Goal: Task Accomplishment & Management: Complete application form

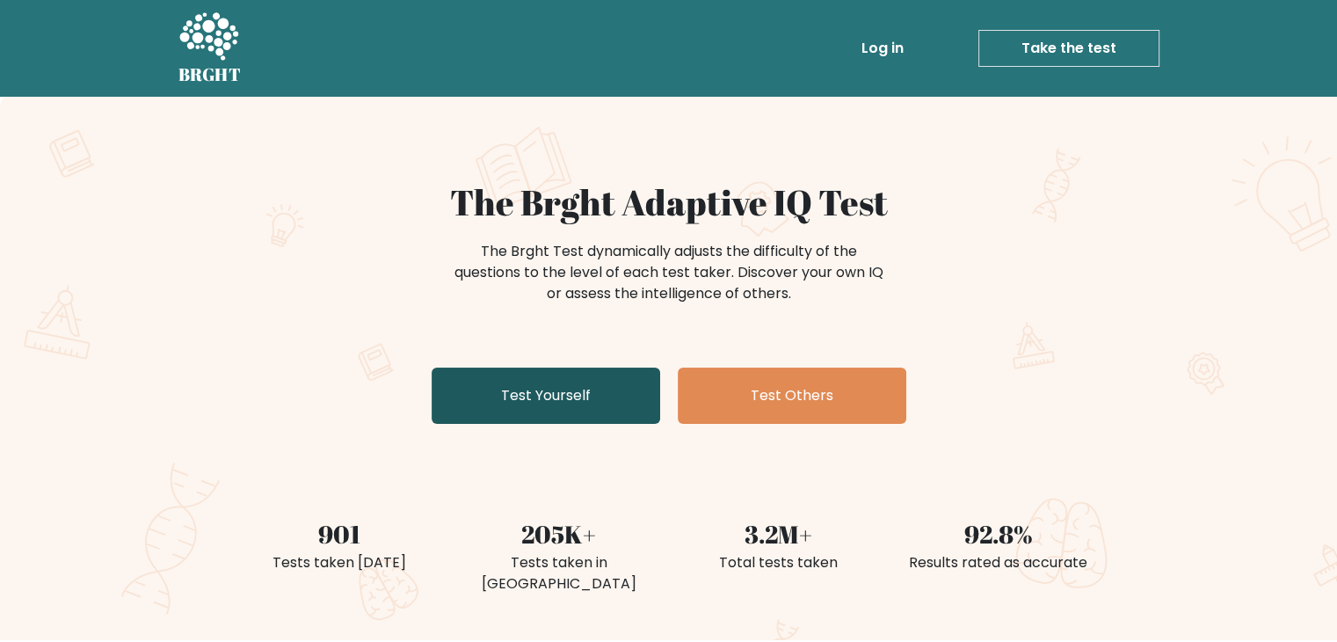
click at [611, 391] on link "Test Yourself" at bounding box center [546, 395] width 229 height 56
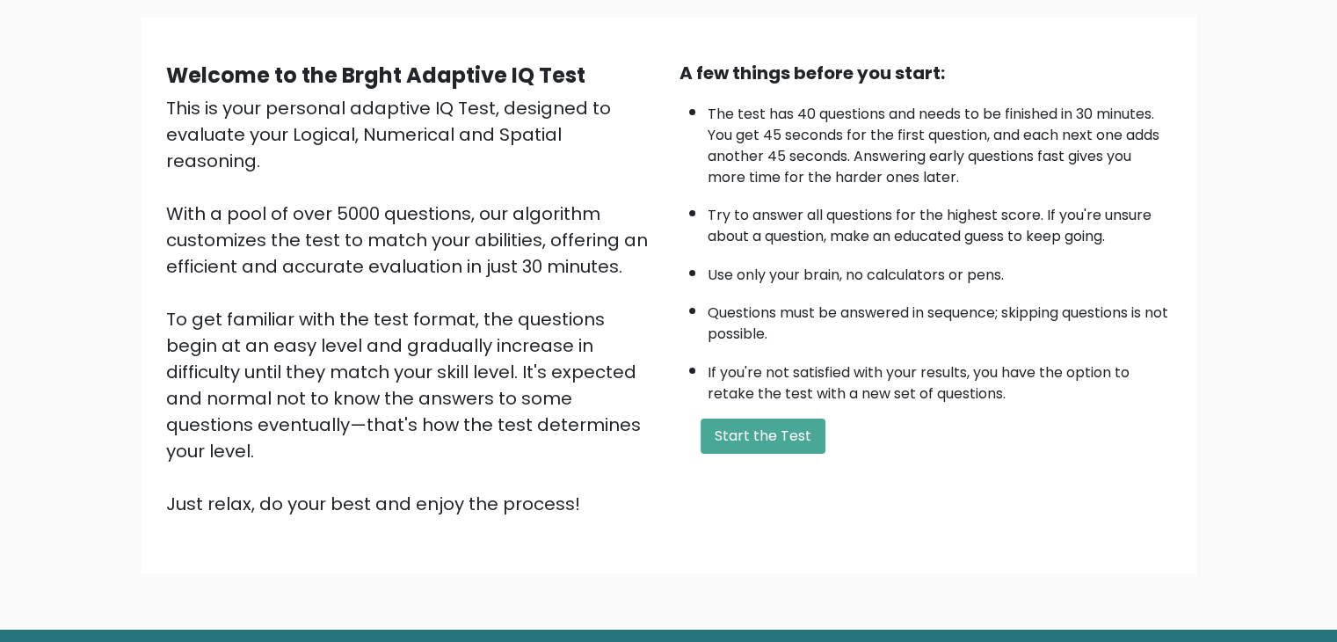
scroll to position [120, 0]
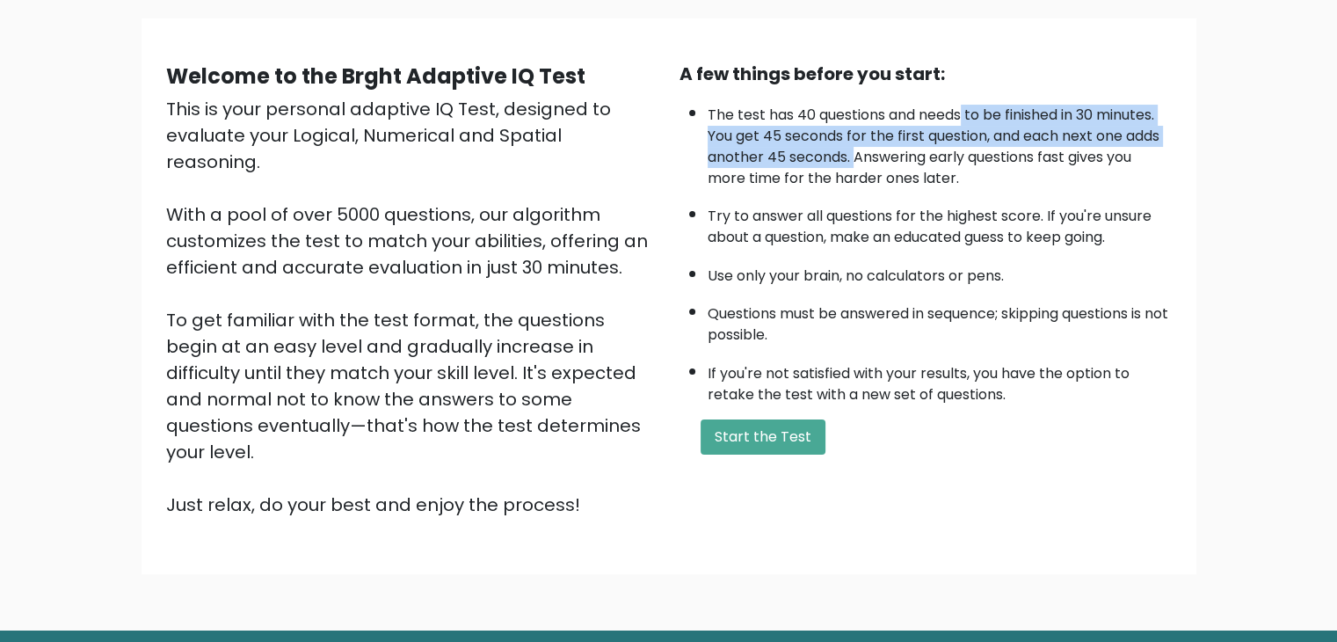
drag, startPoint x: 962, startPoint y: 113, endPoint x: 856, endPoint y: 160, distance: 116.1
click at [856, 160] on li "The test has 40 questions and needs to be finished in 30 minutes. You get 45 se…" at bounding box center [940, 142] width 464 height 93
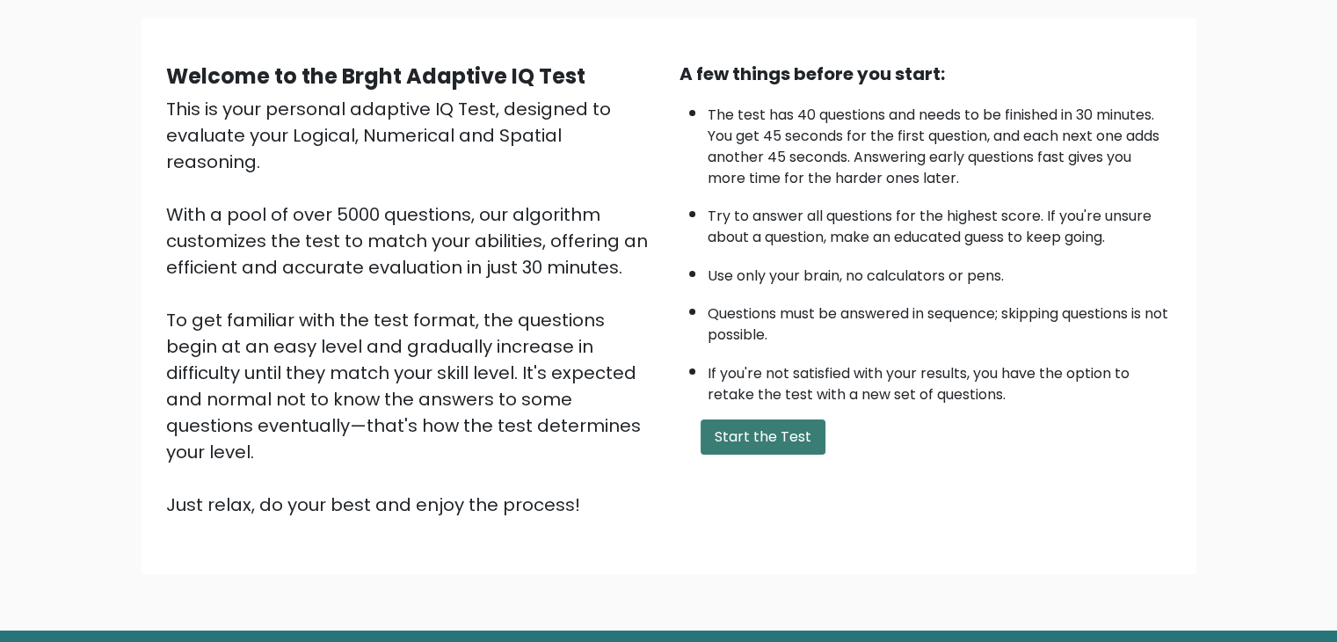
click at [756, 434] on button "Start the Test" at bounding box center [763, 436] width 125 height 35
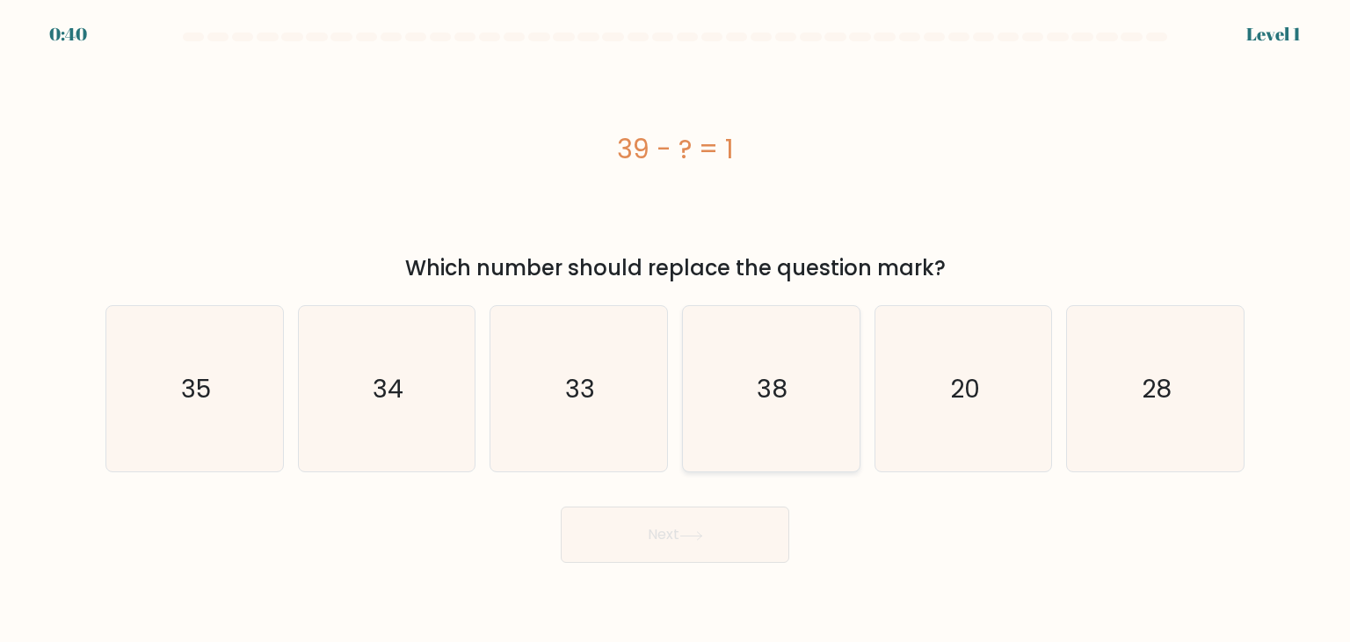
click at [745, 387] on icon "38" at bounding box center [770, 388] width 165 height 165
click at [676, 330] on input "d. 38" at bounding box center [675, 325] width 1 height 9
radio input "true"
click at [663, 532] on button "Next" at bounding box center [675, 534] width 229 height 56
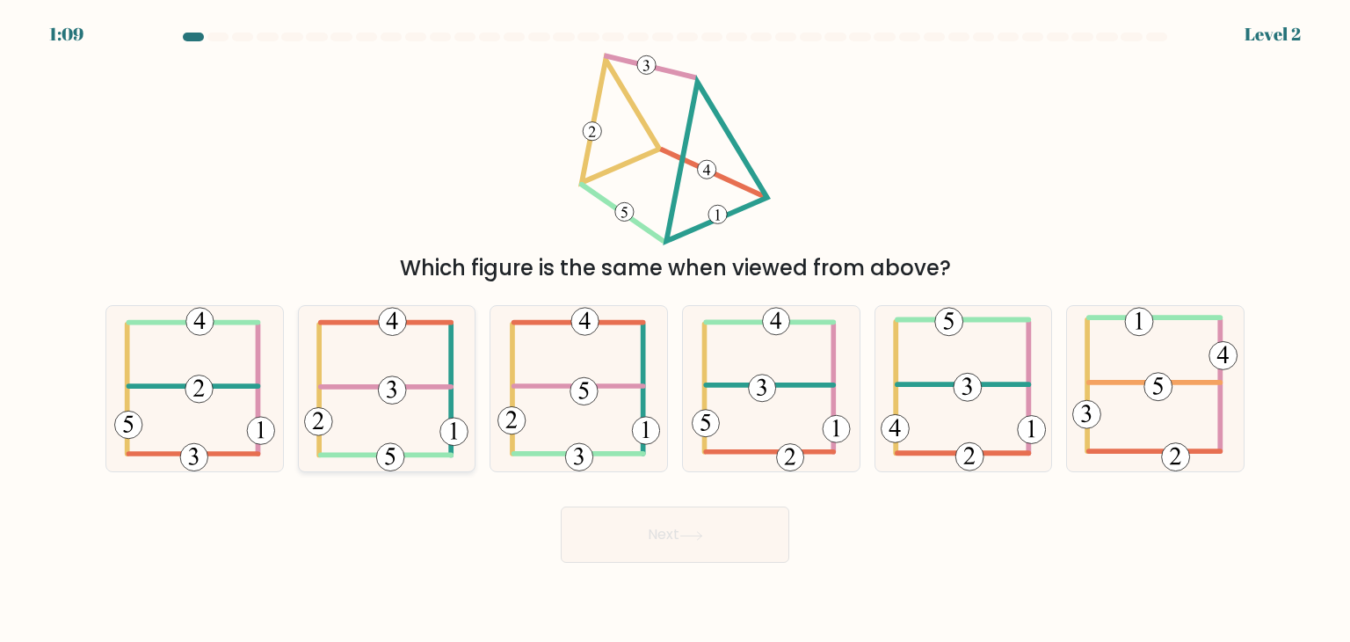
click at [431, 387] on 307 at bounding box center [386, 387] width 131 height 0
click at [675, 330] on input "b." at bounding box center [675, 325] width 1 height 9
radio input "true"
click at [721, 525] on button "Next" at bounding box center [675, 534] width 229 height 56
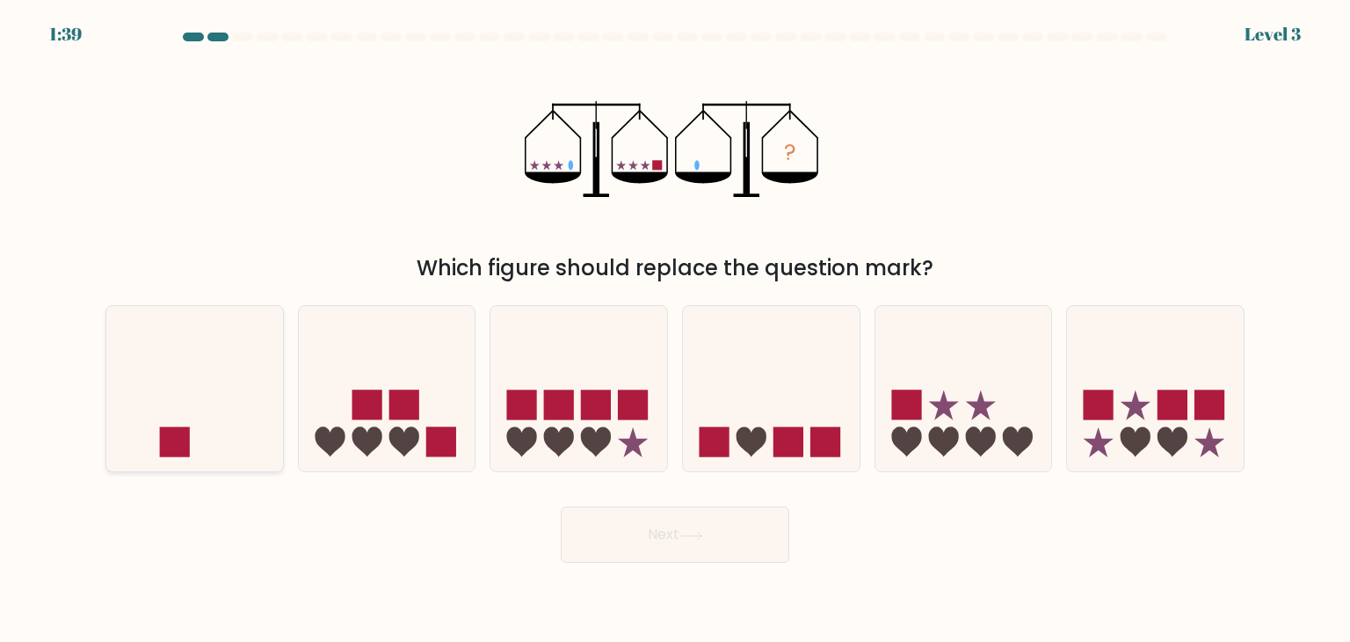
click at [232, 381] on icon at bounding box center [194, 389] width 177 height 146
click at [675, 330] on input "a." at bounding box center [675, 325] width 1 height 9
radio input "true"
click at [619, 535] on button "Next" at bounding box center [675, 534] width 229 height 56
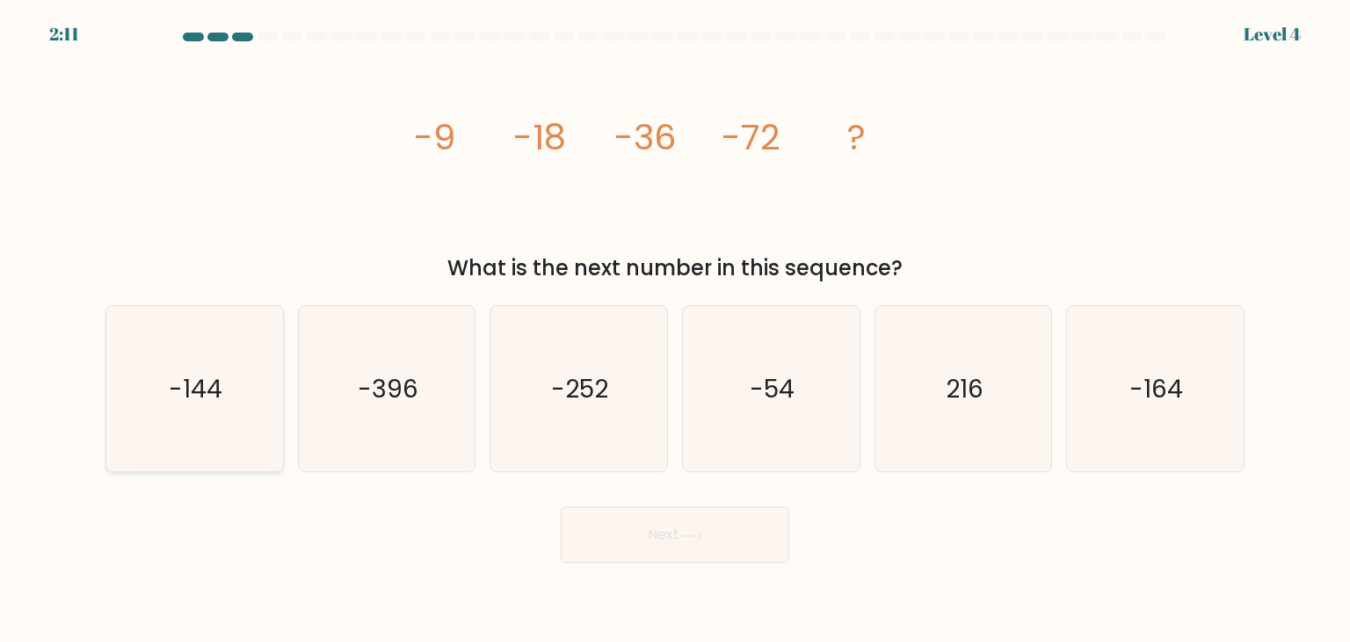
click at [188, 446] on icon "-144" at bounding box center [194, 388] width 165 height 165
click at [675, 330] on input "a. -144" at bounding box center [675, 325] width 1 height 9
radio input "true"
click at [619, 531] on button "Next" at bounding box center [675, 534] width 229 height 56
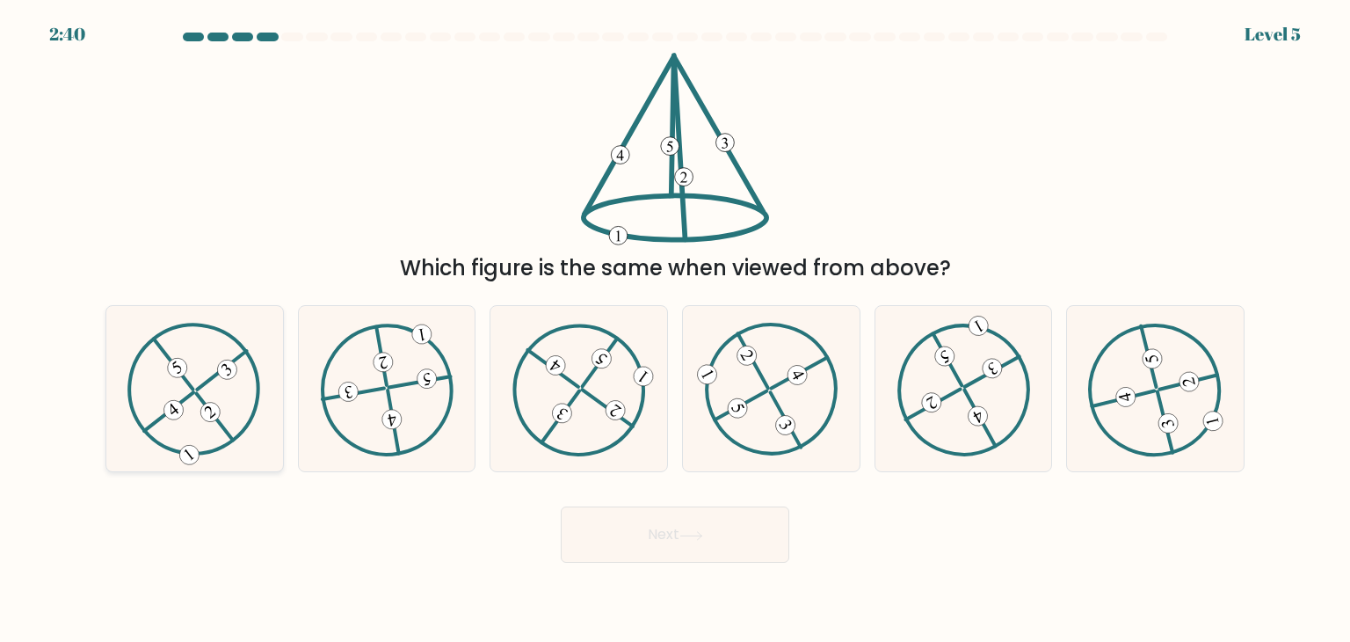
click at [257, 444] on icon at bounding box center [194, 389] width 134 height 133
click at [675, 330] on input "a." at bounding box center [675, 325] width 1 height 9
radio input "true"
click at [661, 542] on button "Next" at bounding box center [675, 534] width 229 height 56
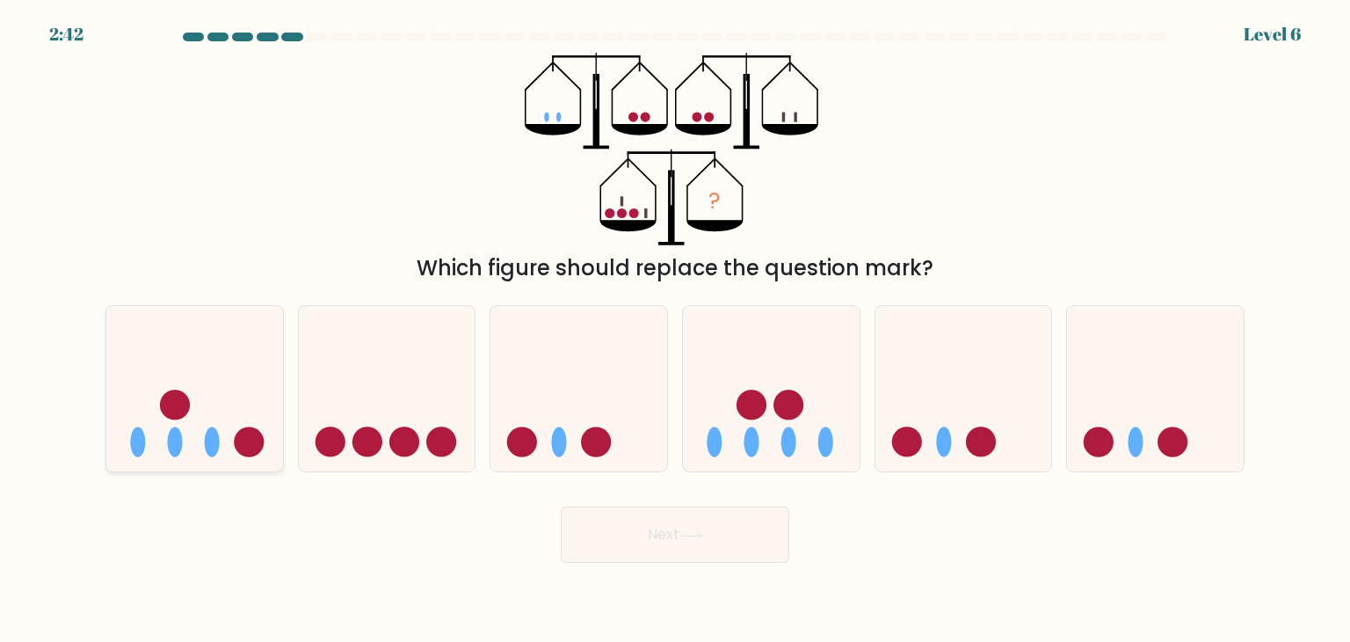
click at [214, 420] on icon at bounding box center [194, 389] width 177 height 146
click at [675, 330] on input "a." at bounding box center [675, 325] width 1 height 9
radio input "true"
click at [421, 407] on icon at bounding box center [387, 389] width 177 height 146
click at [675, 330] on input "b." at bounding box center [675, 325] width 1 height 9
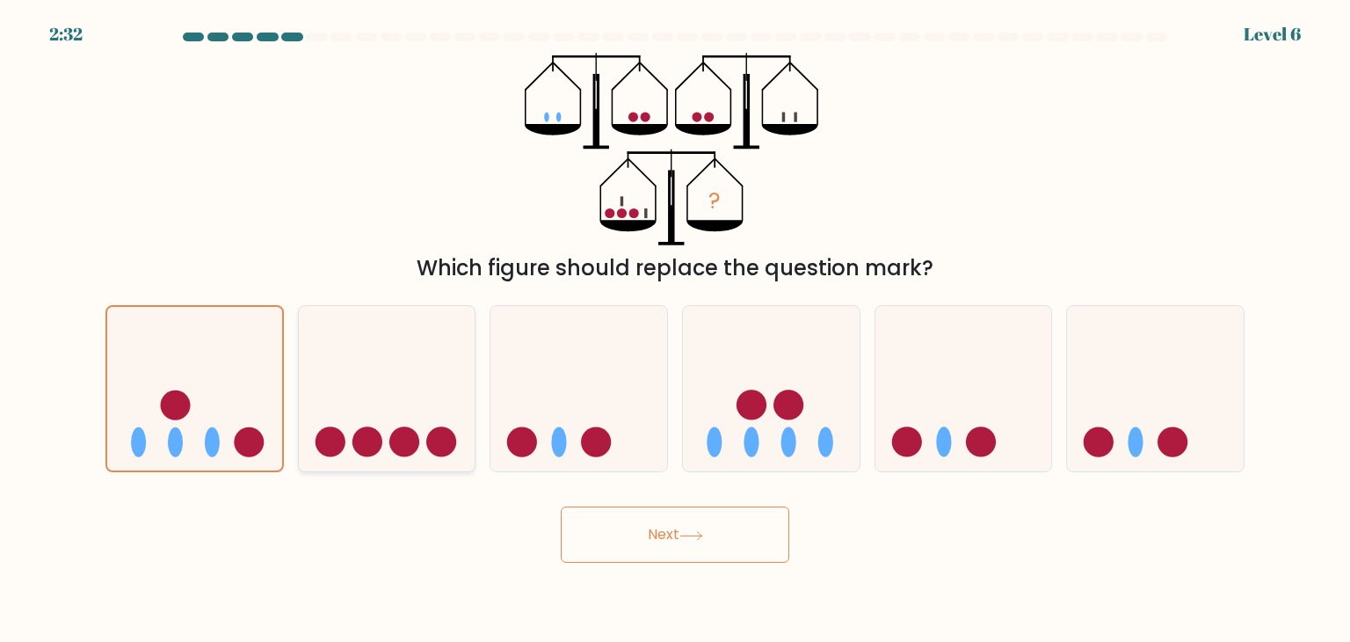
radio input "true"
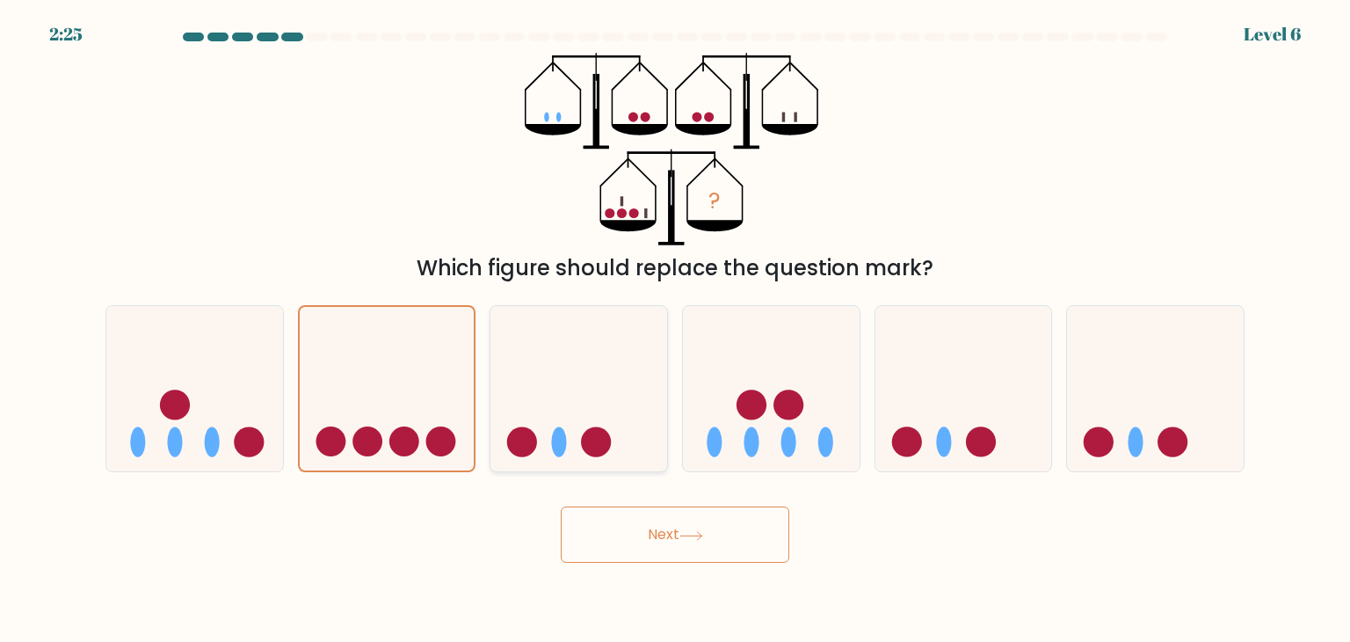
click at [581, 385] on icon at bounding box center [578, 389] width 177 height 146
click at [675, 330] on input "c." at bounding box center [675, 325] width 1 height 9
radio input "true"
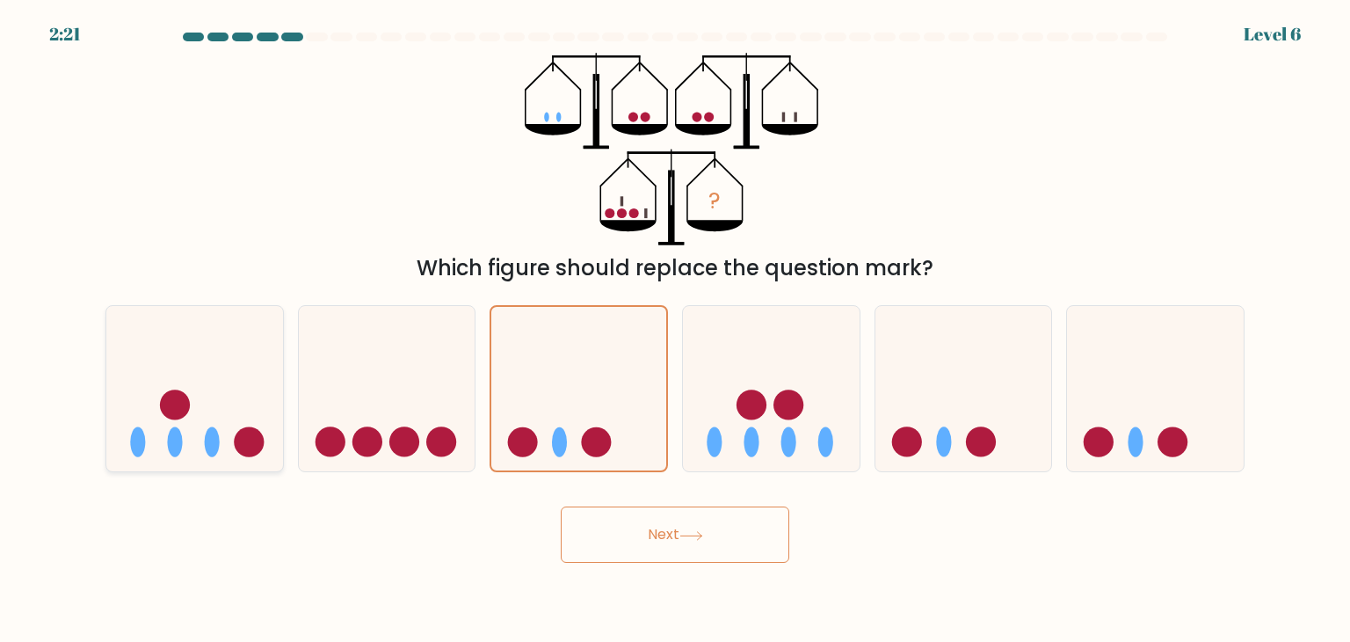
click at [200, 377] on icon at bounding box center [194, 389] width 177 height 146
click at [675, 330] on input "a." at bounding box center [675, 325] width 1 height 9
radio input "true"
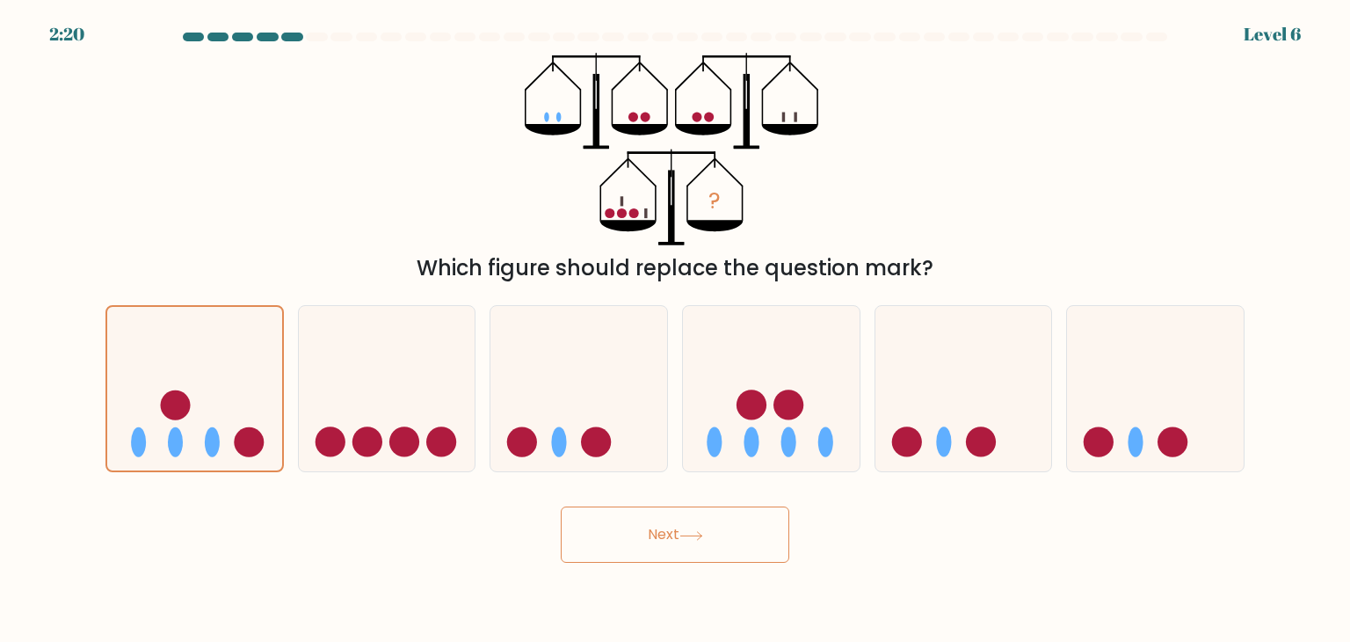
click at [661, 548] on button "Next" at bounding box center [675, 534] width 229 height 56
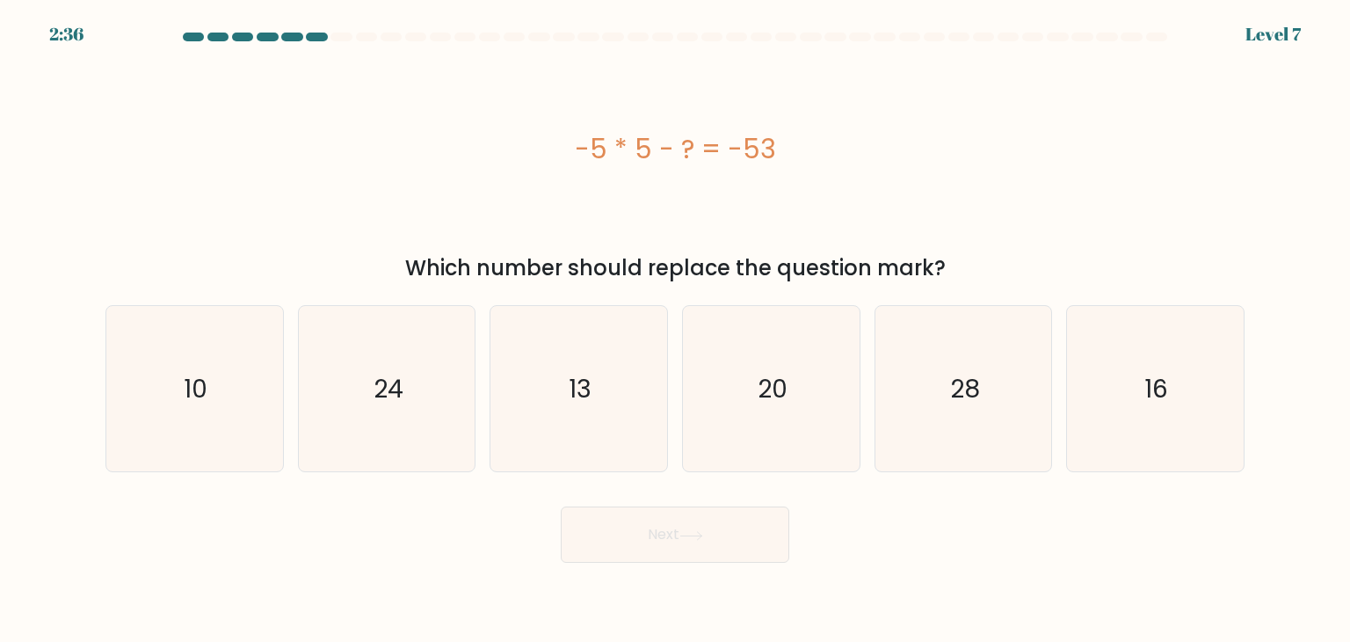
click at [303, 521] on div "Next" at bounding box center [675, 527] width 1160 height 69
click at [454, 538] on div "Next" at bounding box center [675, 527] width 1160 height 69
click at [993, 402] on icon "28" at bounding box center [963, 388] width 165 height 165
click at [676, 330] on input "e. 28" at bounding box center [675, 325] width 1 height 9
radio input "true"
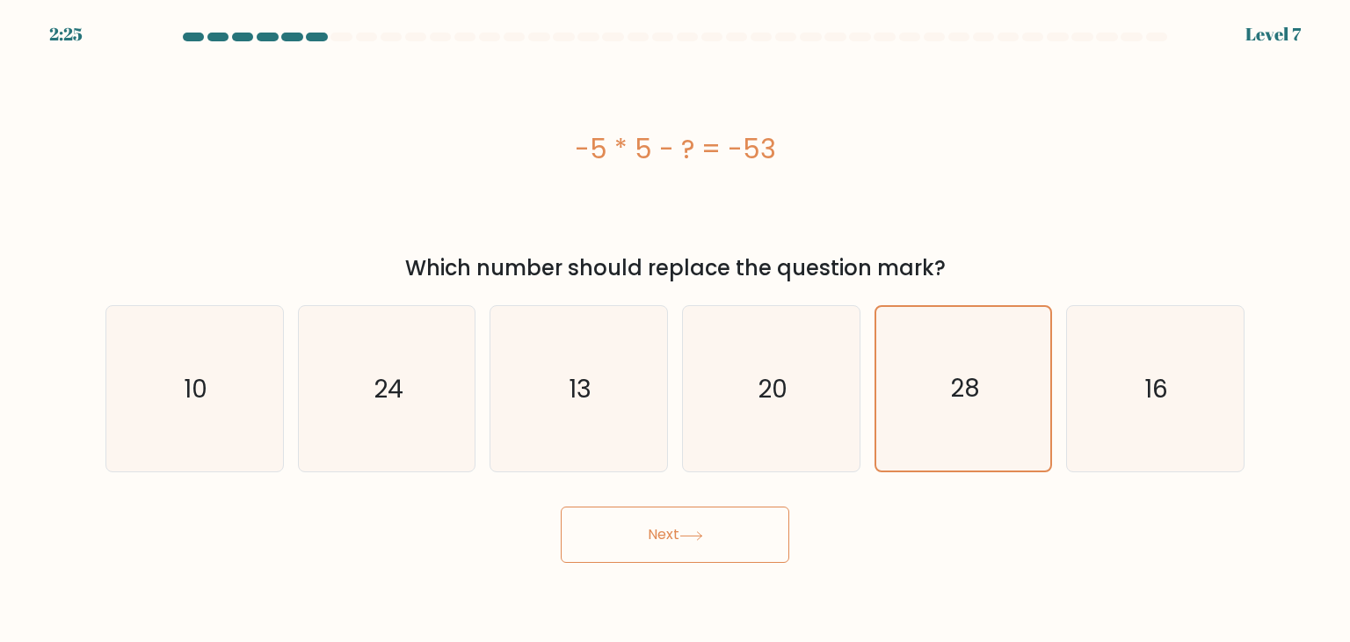
click at [656, 534] on button "Next" at bounding box center [675, 534] width 229 height 56
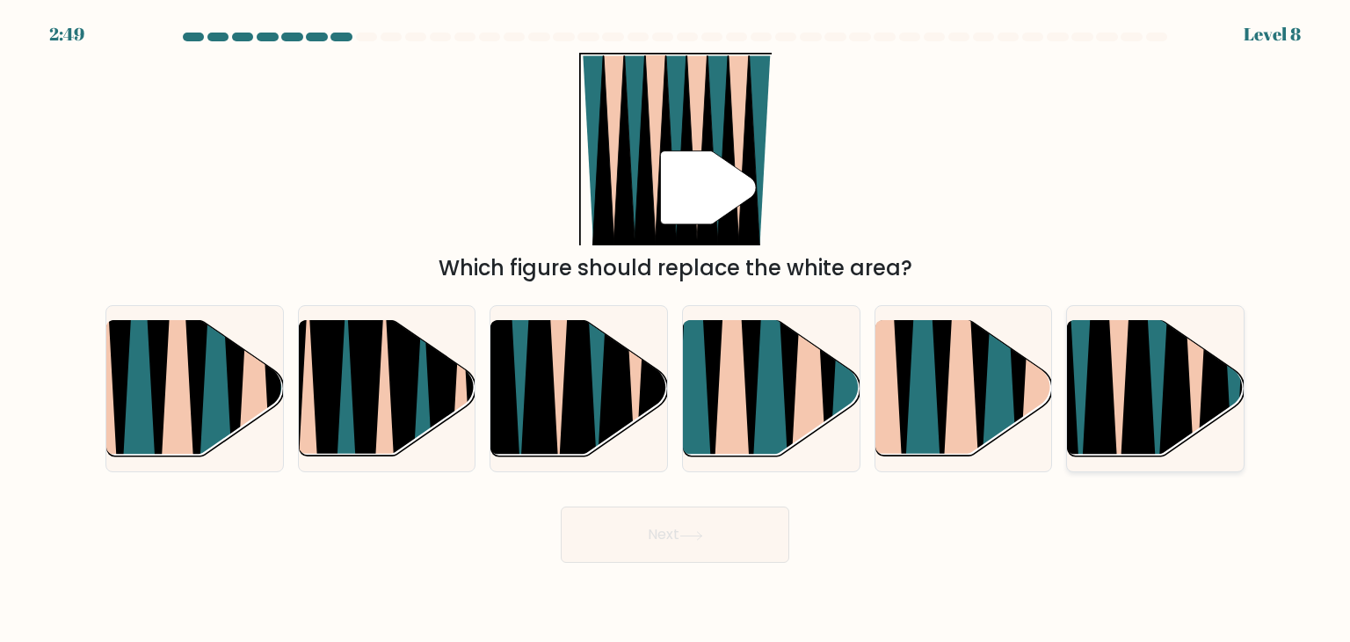
click at [1119, 382] on icon at bounding box center [1120, 318] width 40 height 353
click at [676, 330] on input "f." at bounding box center [675, 325] width 1 height 9
radio input "true"
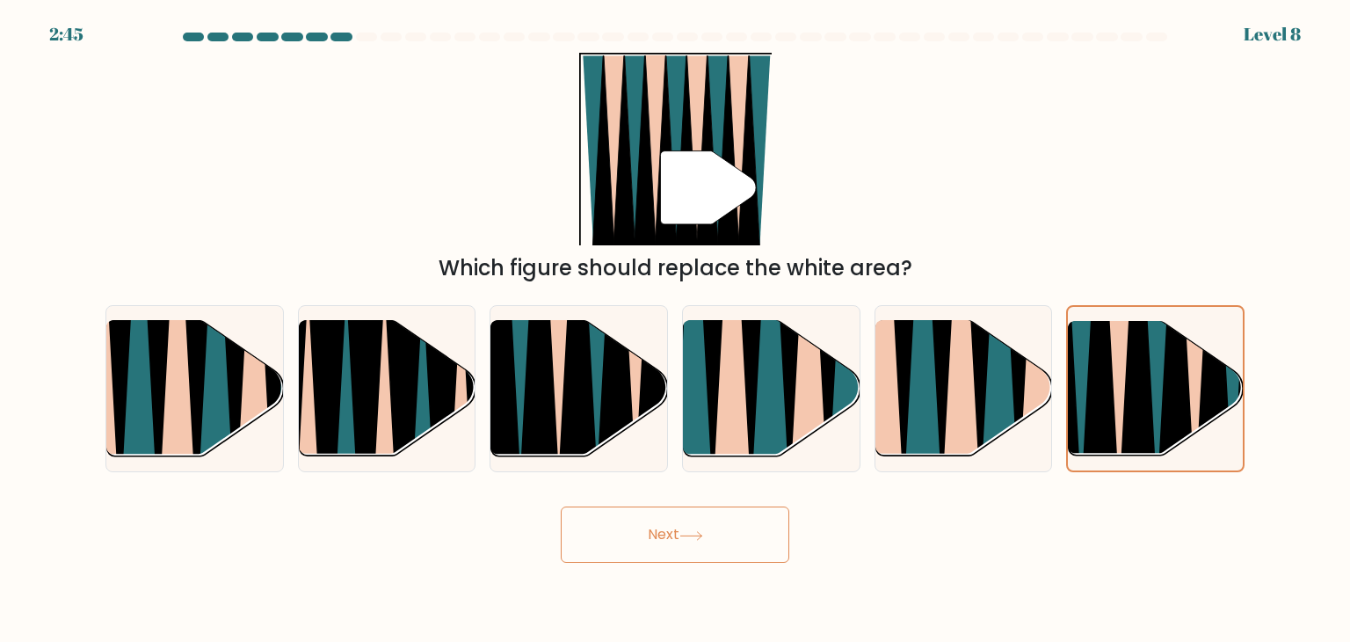
click at [686, 543] on button "Next" at bounding box center [675, 534] width 229 height 56
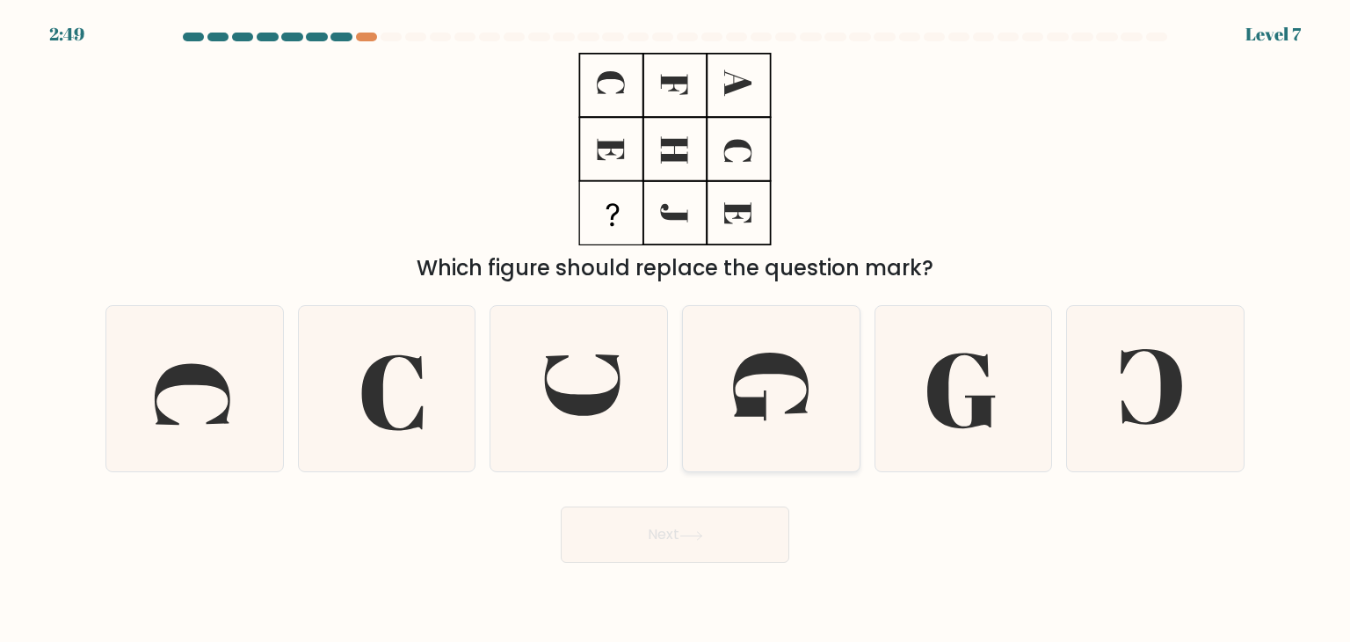
click at [789, 445] on icon at bounding box center [770, 388] width 165 height 165
click at [676, 330] on input "d." at bounding box center [675, 325] width 1 height 9
radio input "true"
click at [647, 538] on button "Next" at bounding box center [675, 534] width 229 height 56
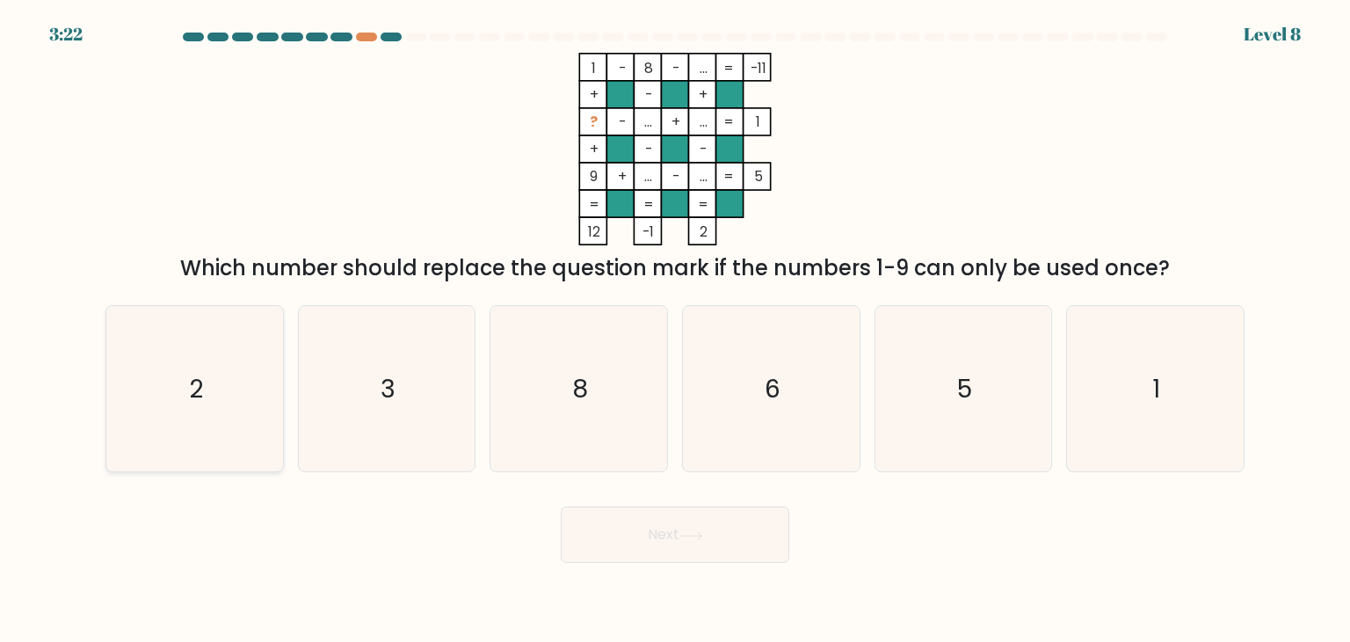
click at [237, 381] on icon "2" at bounding box center [194, 388] width 165 height 165
click at [675, 330] on input "a. 2" at bounding box center [675, 325] width 1 height 9
radio input "true"
click at [712, 532] on button "Next" at bounding box center [675, 534] width 229 height 56
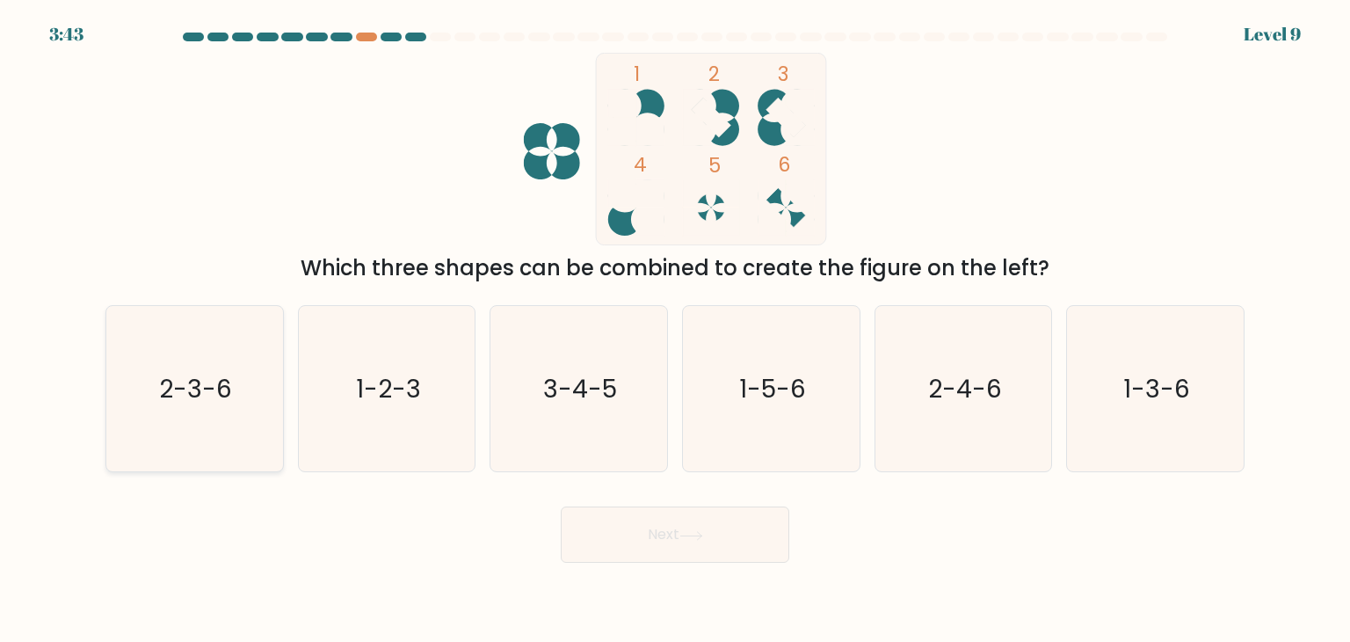
click at [199, 380] on text "2-3-6" at bounding box center [196, 388] width 73 height 35
click at [675, 330] on input "a. 2-3-6" at bounding box center [675, 325] width 1 height 9
radio input "true"
click at [686, 543] on button "Next" at bounding box center [675, 534] width 229 height 56
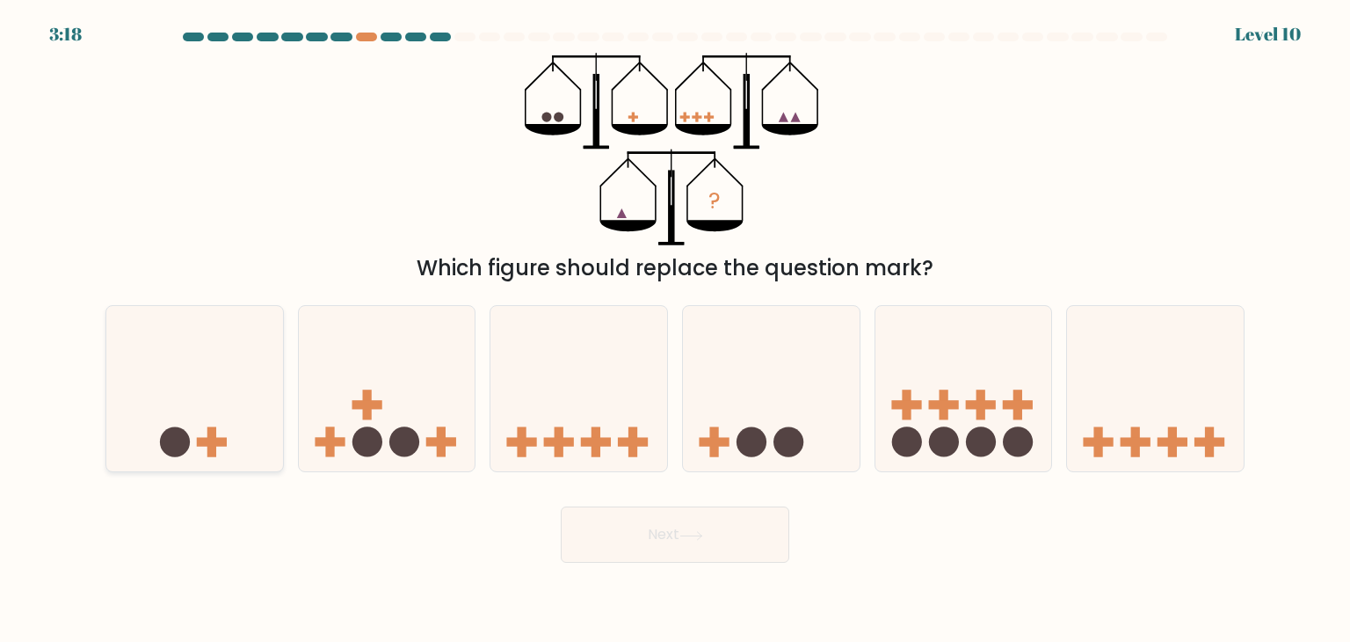
click at [165, 409] on icon at bounding box center [194, 389] width 177 height 146
click at [675, 330] on input "a." at bounding box center [675, 325] width 1 height 9
radio input "true"
click at [666, 546] on button "Next" at bounding box center [675, 534] width 229 height 56
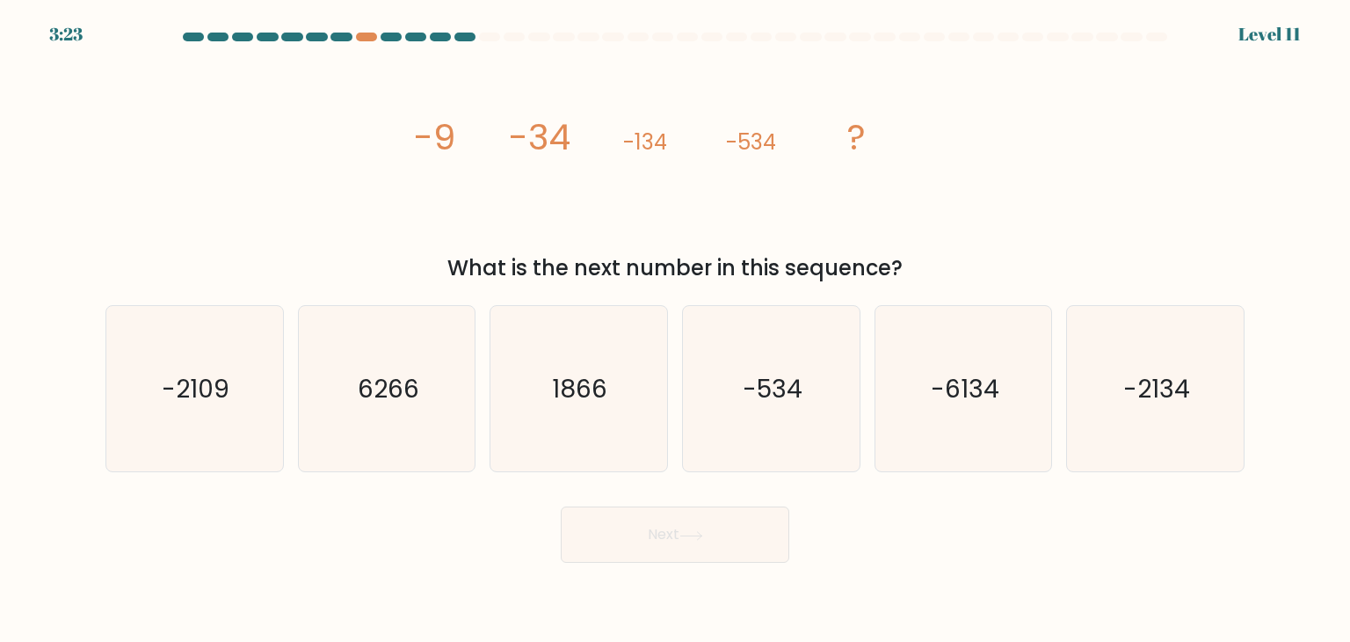
click at [301, 262] on div "What is the next number in this sequence?" at bounding box center [675, 268] width 1118 height 32
click at [1165, 439] on icon "-2134" at bounding box center [1154, 388] width 165 height 165
click at [676, 330] on input "f. -2134" at bounding box center [675, 325] width 1 height 9
radio input "true"
click at [662, 524] on button "Next" at bounding box center [675, 534] width 229 height 56
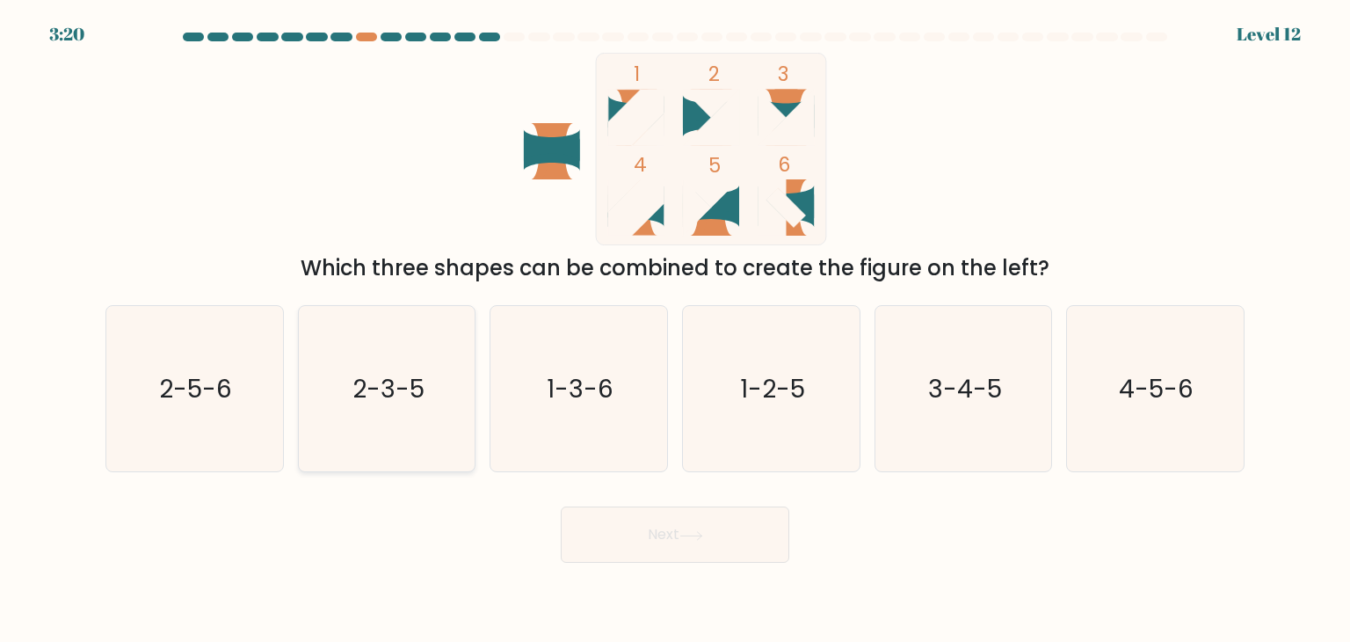
click at [420, 444] on icon "2-3-5" at bounding box center [386, 388] width 165 height 165
click at [675, 330] on input "b. 2-3-5" at bounding box center [675, 325] width 1 height 9
radio input "true"
click at [724, 543] on button "Next" at bounding box center [675, 534] width 229 height 56
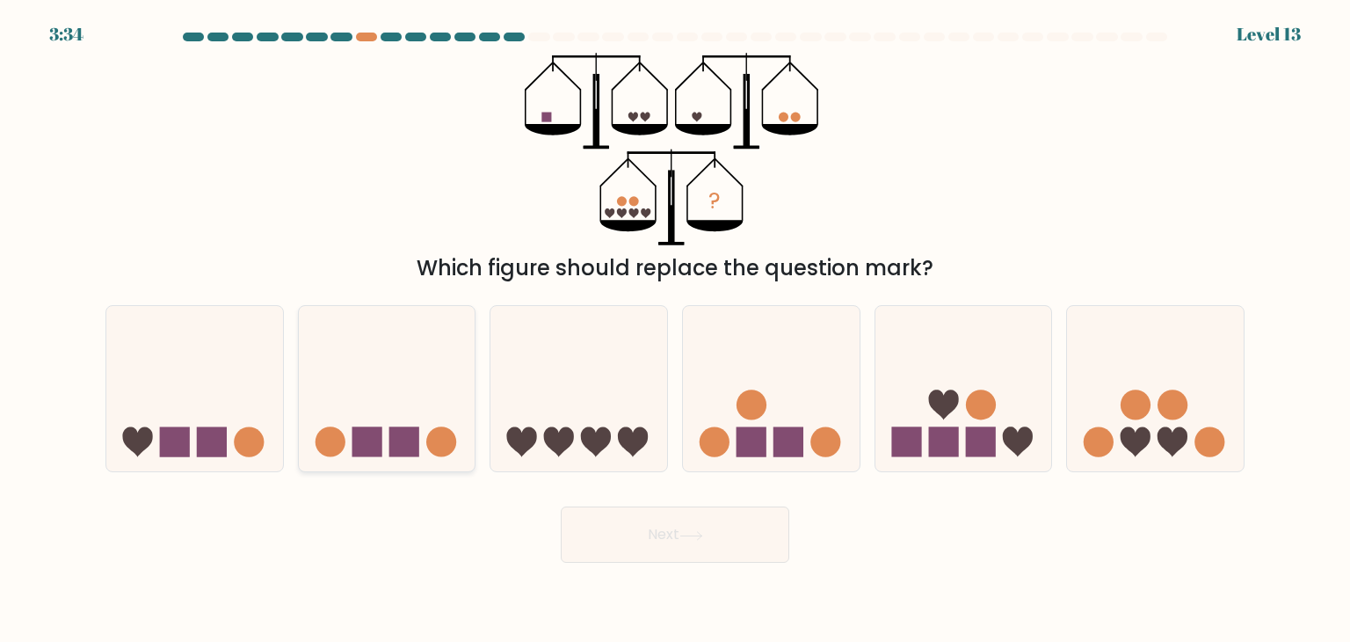
drag, startPoint x: 378, startPoint y: 476, endPoint x: 383, endPoint y: 430, distance: 46.0
click at [383, 430] on form at bounding box center [675, 298] width 1350 height 530
click at [383, 430] on icon at bounding box center [387, 389] width 177 height 146
click at [675, 330] on input "b." at bounding box center [675, 325] width 1 height 9
radio input "true"
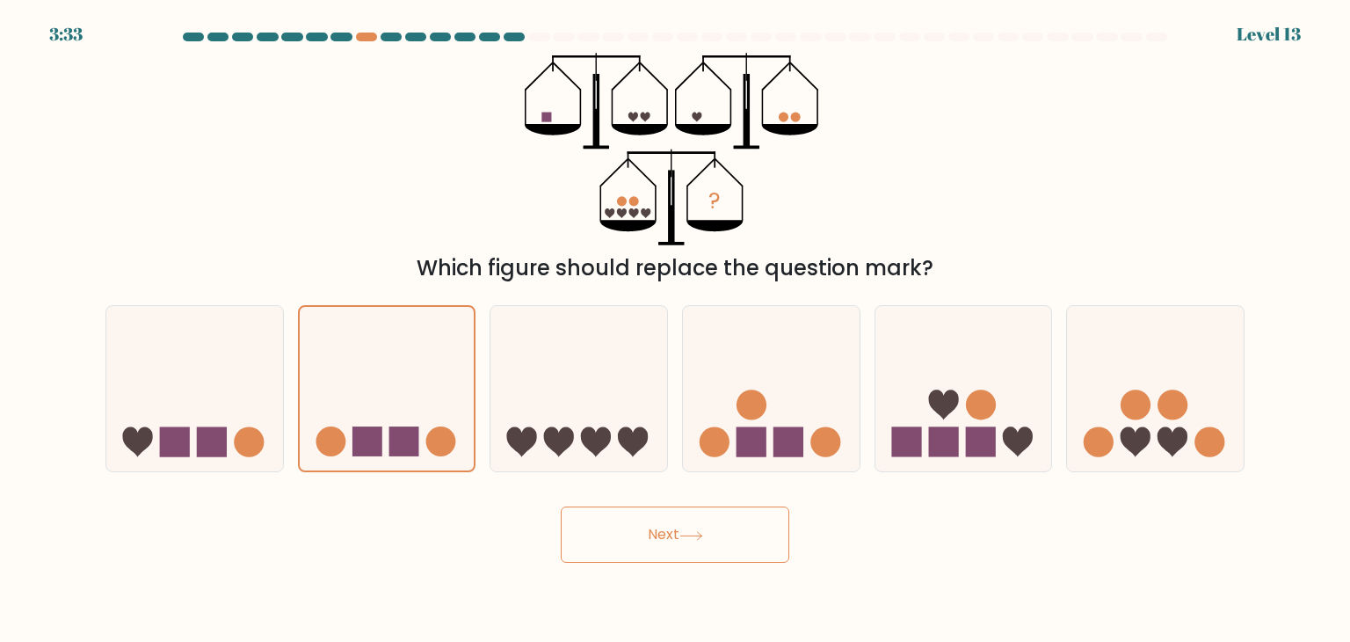
click at [758, 544] on button "Next" at bounding box center [675, 534] width 229 height 56
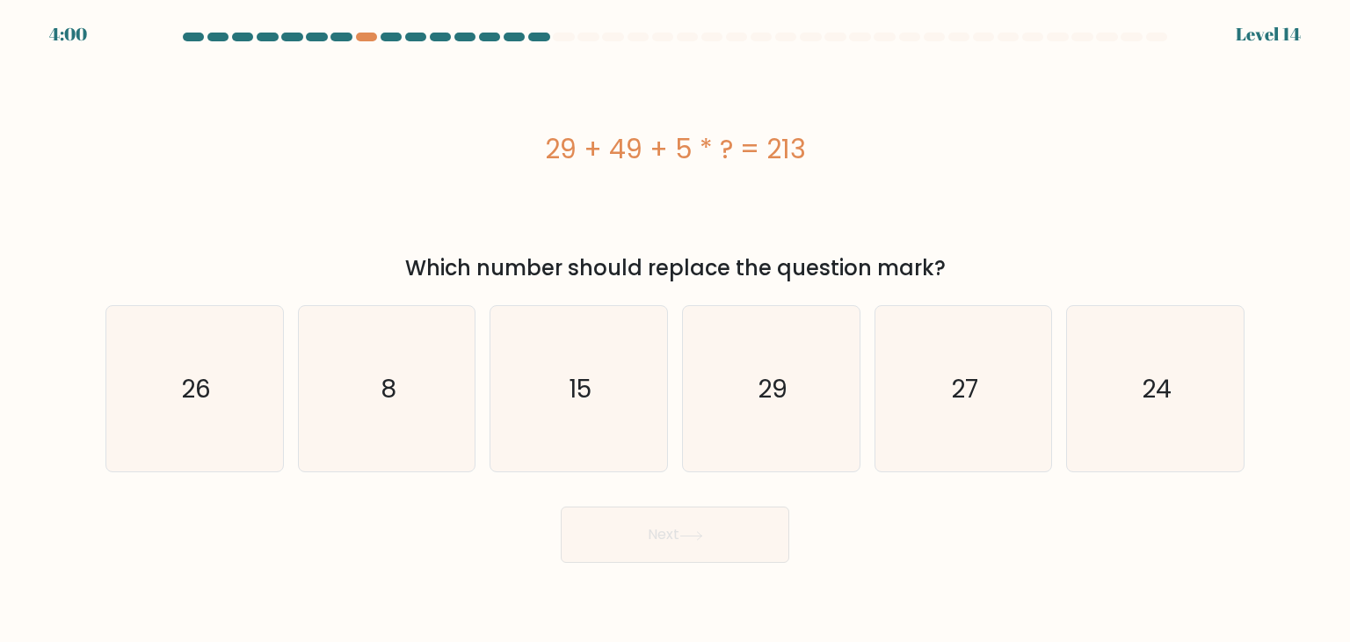
click at [291, 530] on div "Next" at bounding box center [675, 527] width 1160 height 69
click at [1013, 402] on icon "27" at bounding box center [963, 388] width 165 height 165
click at [676, 330] on input "e. 27" at bounding box center [675, 325] width 1 height 9
radio input "true"
click at [686, 532] on icon at bounding box center [691, 536] width 24 height 10
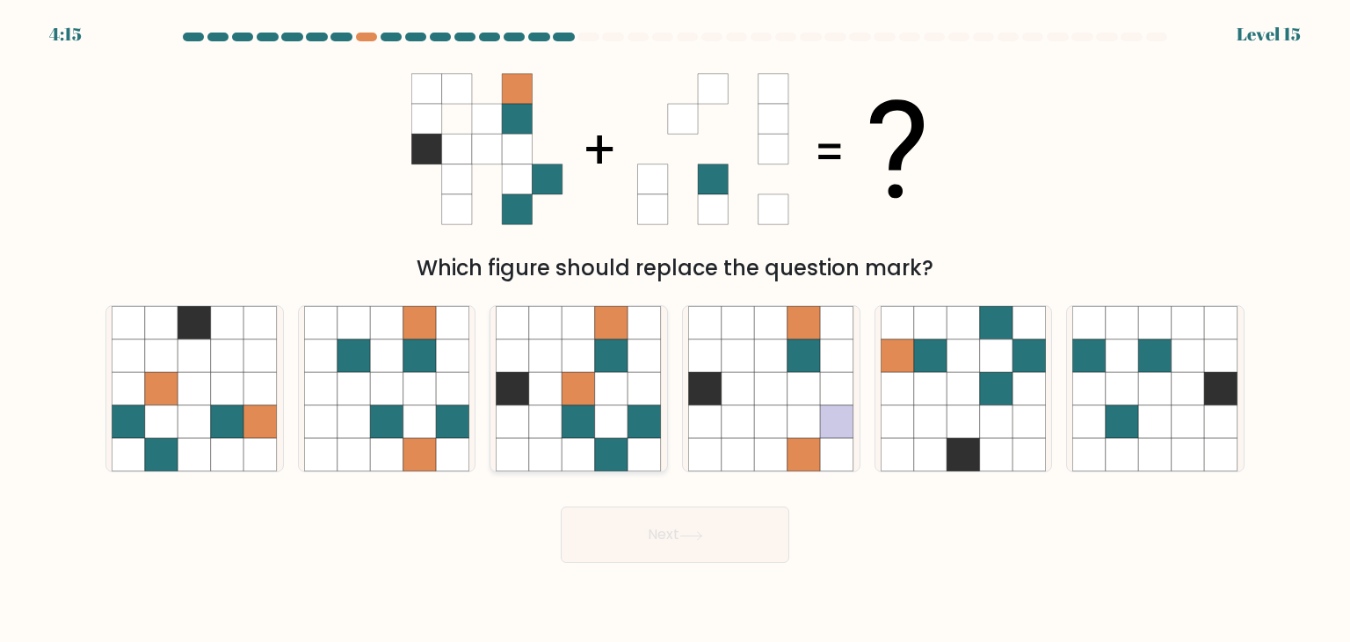
click at [622, 441] on icon at bounding box center [611, 455] width 33 height 33
click at [675, 330] on input "c." at bounding box center [675, 325] width 1 height 9
radio input "true"
click at [621, 423] on icon at bounding box center [611, 421] width 33 height 33
click at [675, 330] on input "c." at bounding box center [675, 325] width 1 height 9
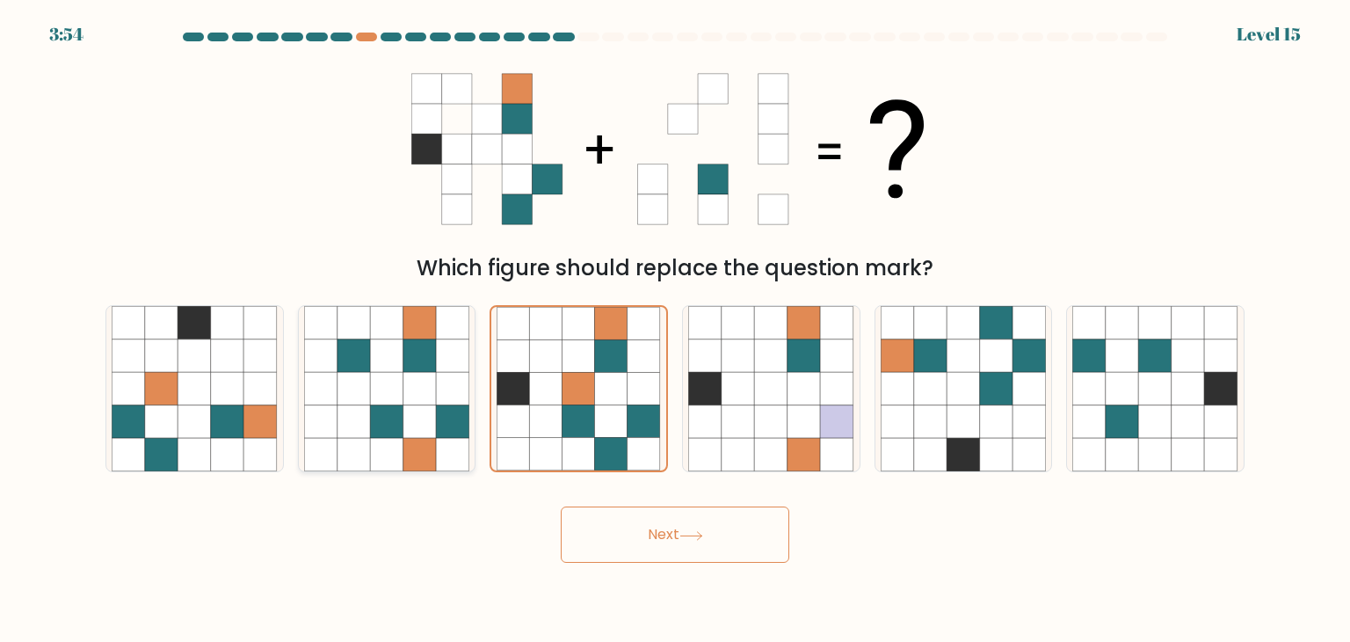
click at [414, 431] on icon at bounding box center [419, 421] width 33 height 33
click at [675, 330] on input "b." at bounding box center [675, 325] width 1 height 9
radio input "true"
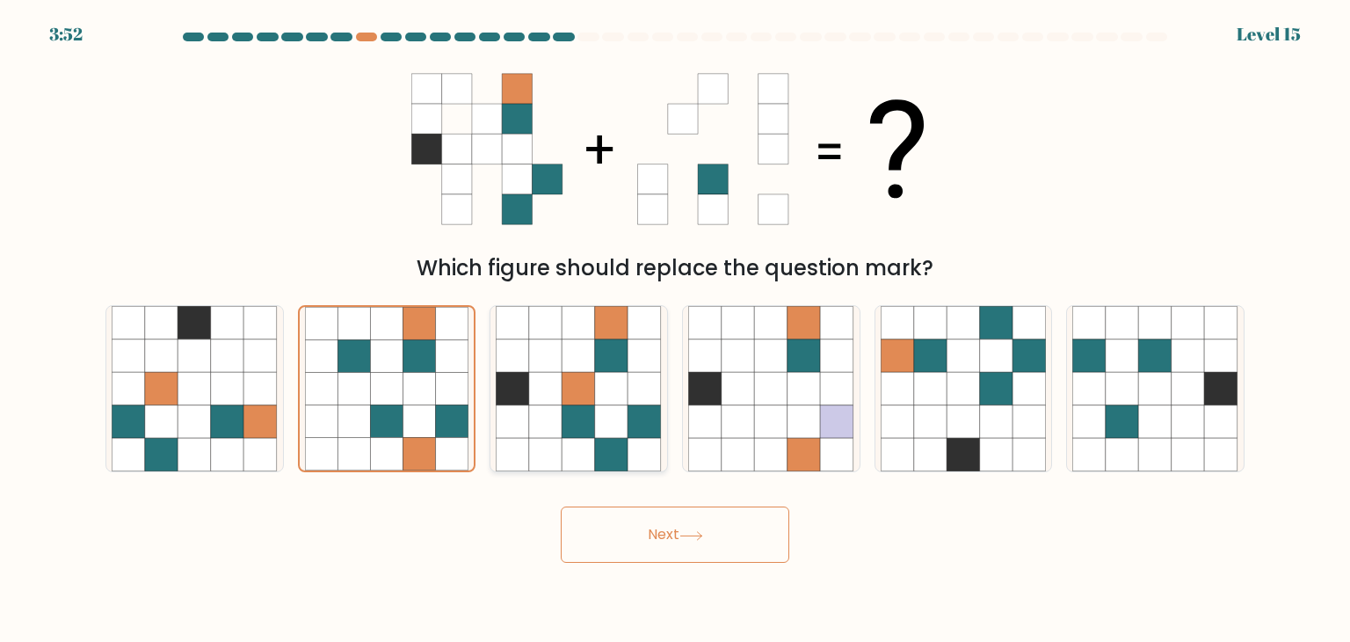
click at [612, 403] on icon at bounding box center [611, 388] width 33 height 33
click at [675, 330] on input "c." at bounding box center [675, 325] width 1 height 9
radio input "true"
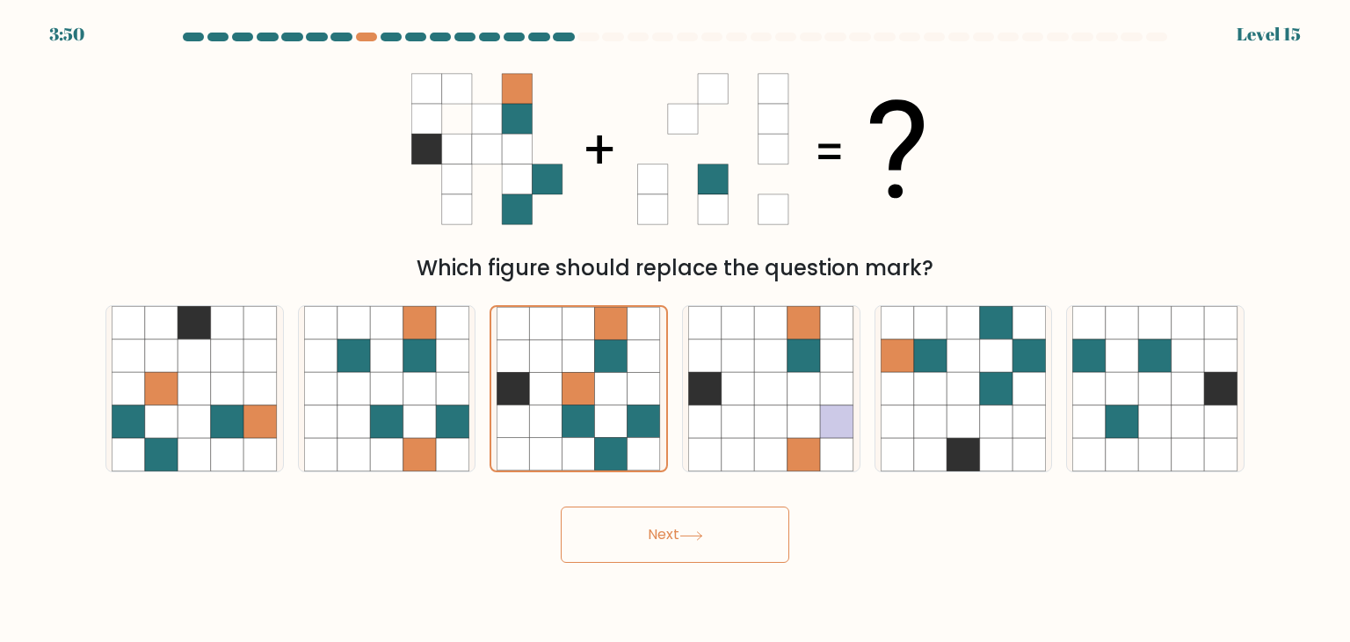
click at [613, 538] on button "Next" at bounding box center [675, 534] width 229 height 56
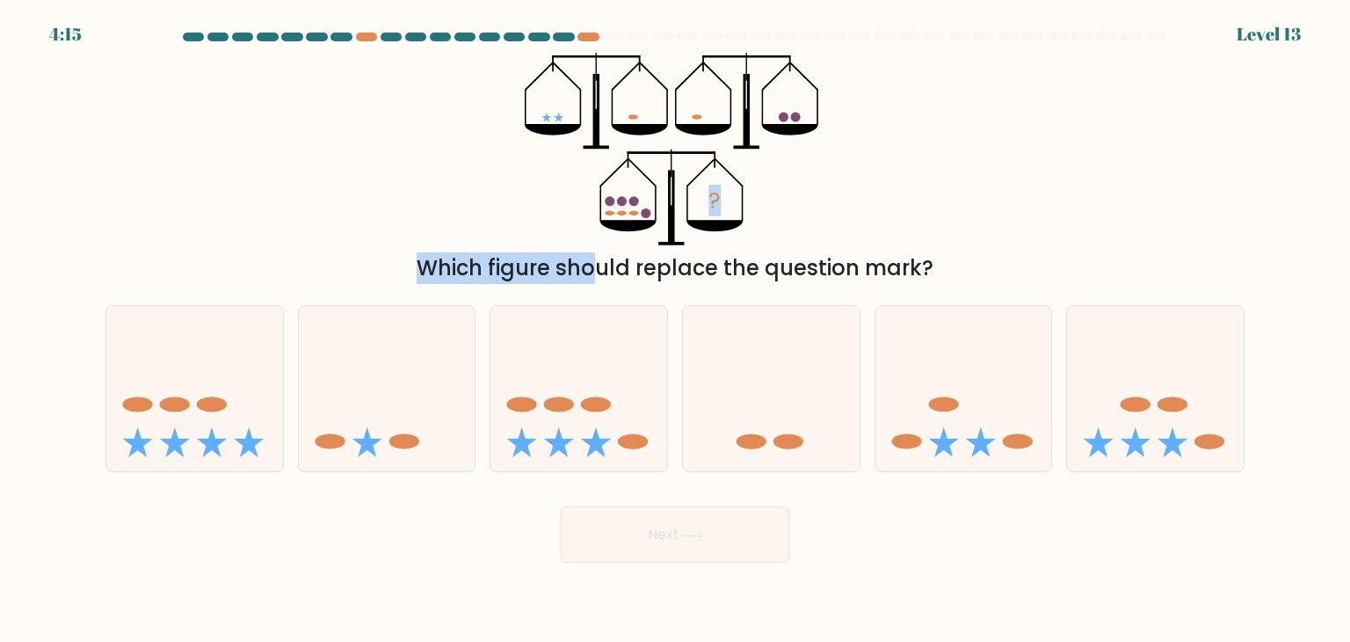
drag, startPoint x: 557, startPoint y: 177, endPoint x: 450, endPoint y: 261, distance: 136.5
click at [450, 261] on div "? Which figure should replace the question mark?" at bounding box center [675, 168] width 1160 height 231
click at [392, 167] on div "? Which figure should replace the question mark?" at bounding box center [675, 168] width 1160 height 231
click at [626, 430] on icon at bounding box center [578, 389] width 177 height 146
click at [675, 330] on input "c." at bounding box center [675, 325] width 1 height 9
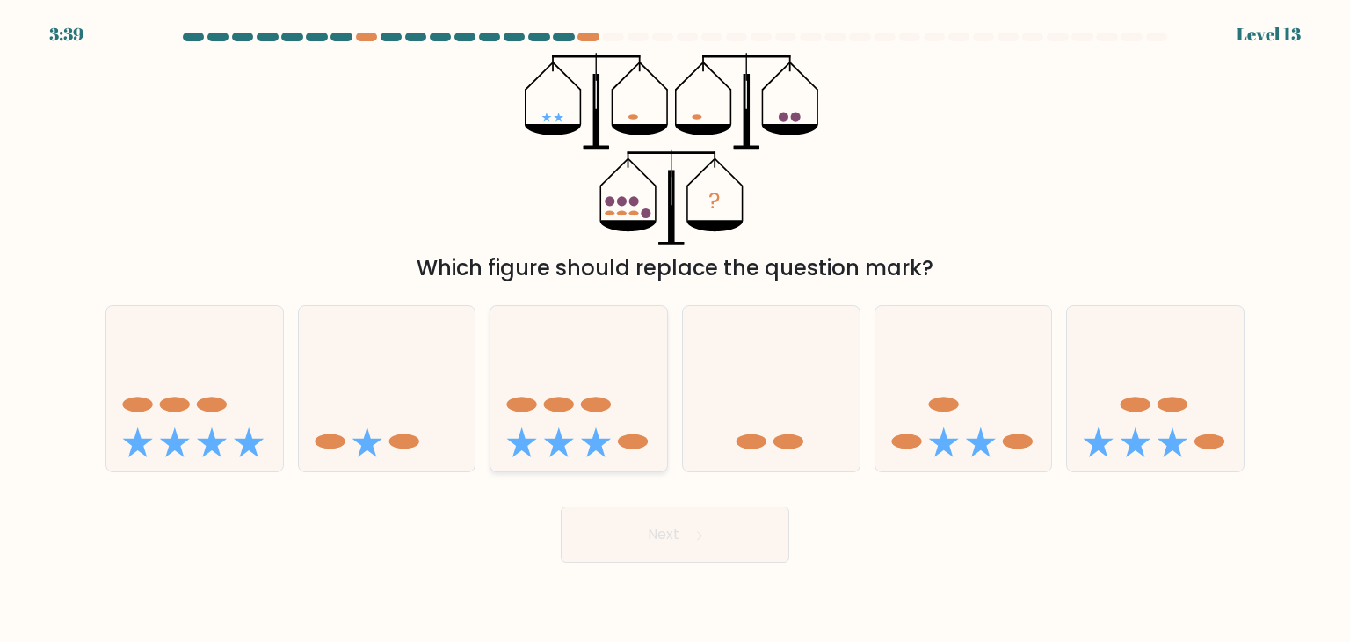
radio input "true"
click at [700, 536] on icon at bounding box center [691, 536] width 24 height 10
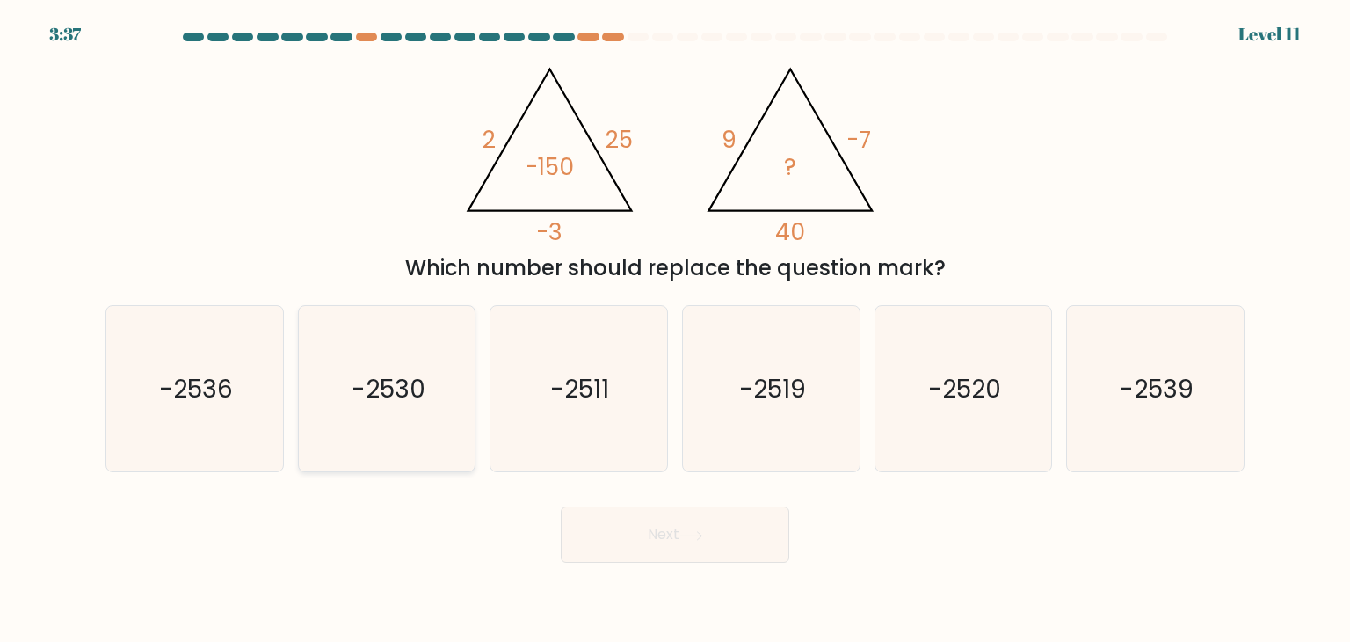
click at [377, 426] on icon "-2530" at bounding box center [386, 388] width 165 height 165
click at [675, 330] on input "b. -2530" at bounding box center [675, 325] width 1 height 9
radio input "true"
click at [672, 524] on button "Next" at bounding box center [675, 534] width 229 height 56
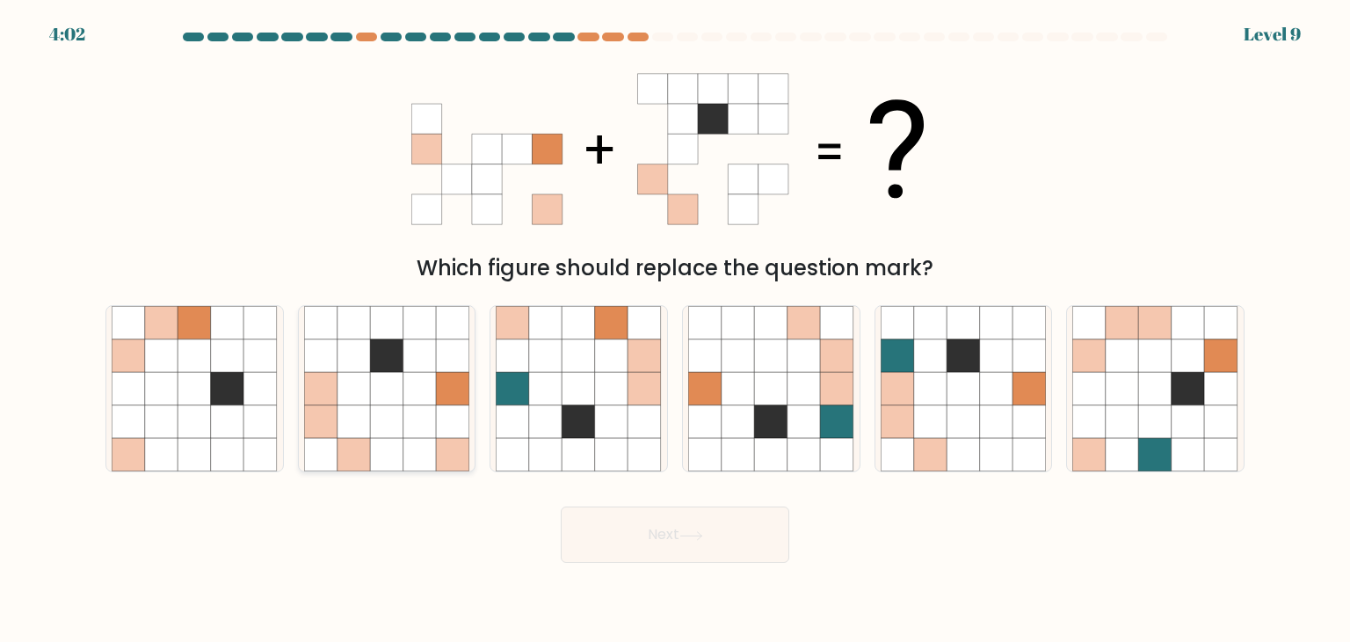
click at [415, 410] on icon at bounding box center [419, 421] width 33 height 33
click at [675, 330] on input "b." at bounding box center [675, 325] width 1 height 9
radio input "true"
click at [684, 541] on button "Next" at bounding box center [675, 534] width 229 height 56
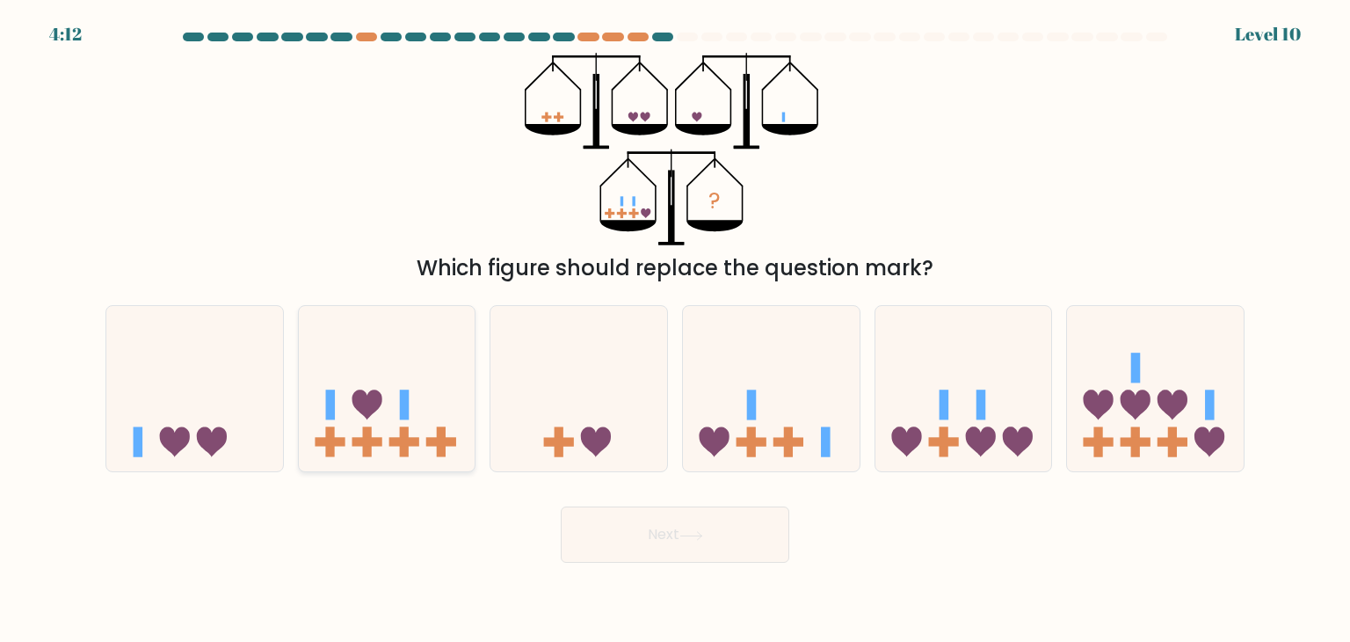
click at [376, 404] on icon at bounding box center [367, 405] width 30 height 30
click at [675, 330] on input "b." at bounding box center [675, 325] width 1 height 9
radio input "true"
click at [929, 405] on icon at bounding box center [963, 389] width 177 height 146
click at [676, 330] on input "e." at bounding box center [675, 325] width 1 height 9
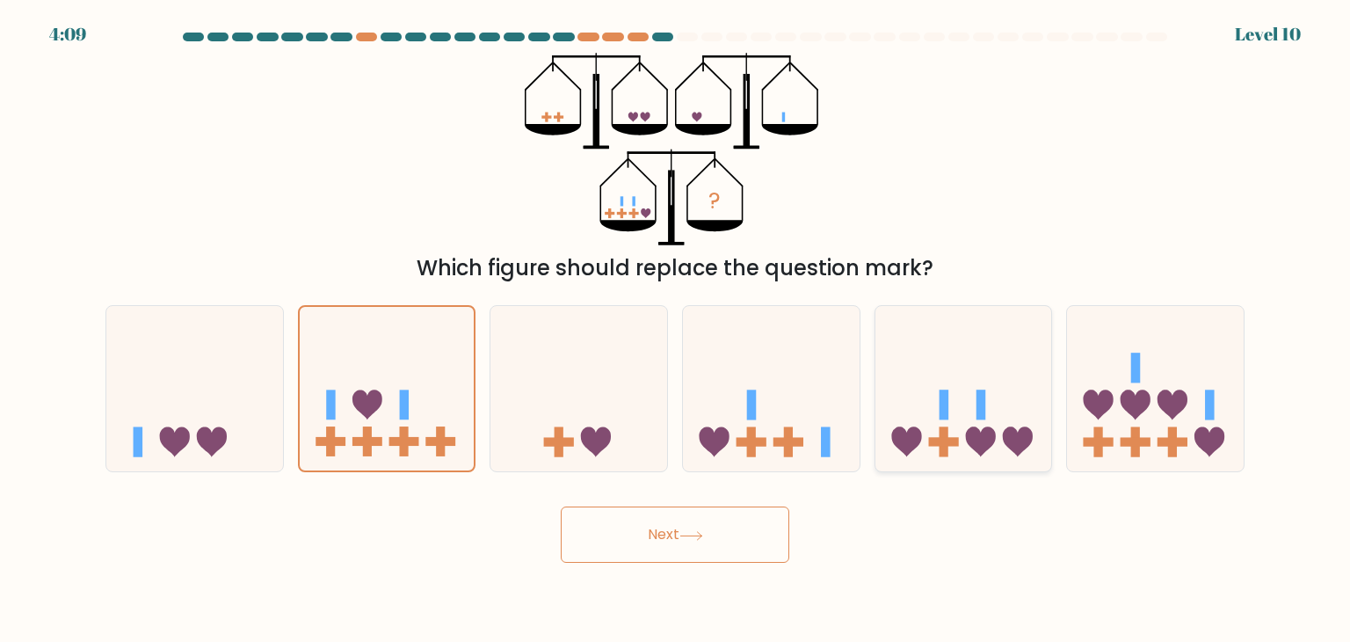
radio input "true"
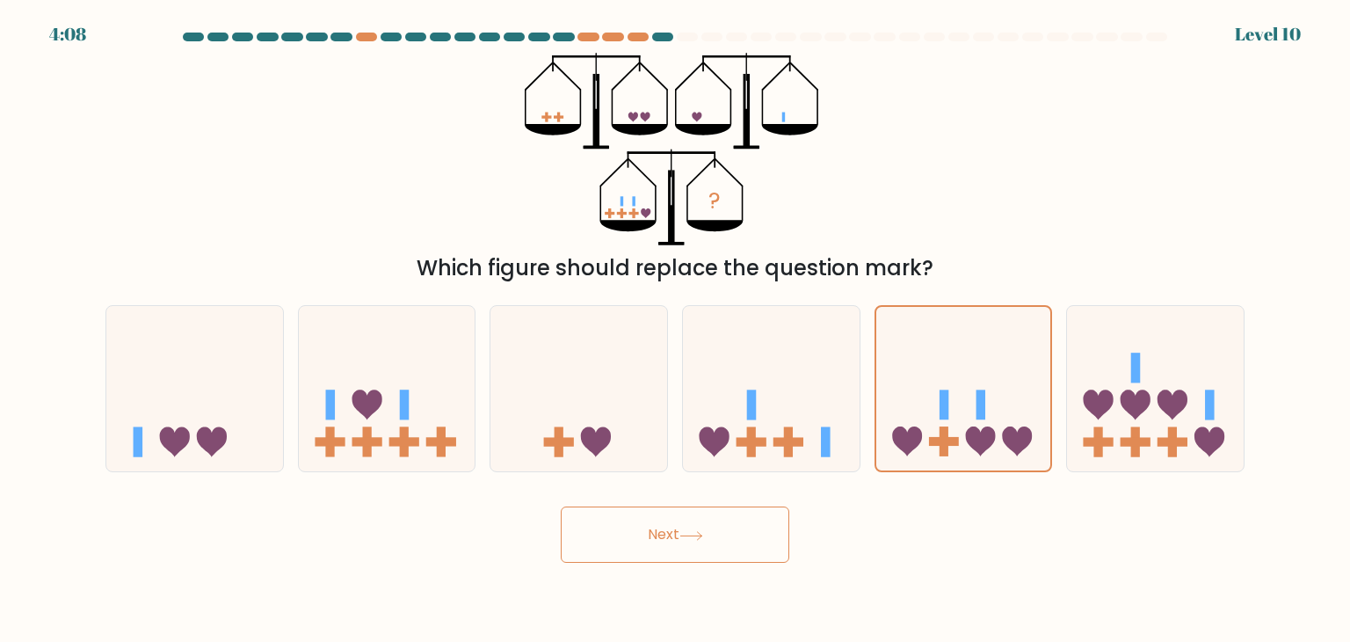
click at [654, 539] on button "Next" at bounding box center [675, 534] width 229 height 56
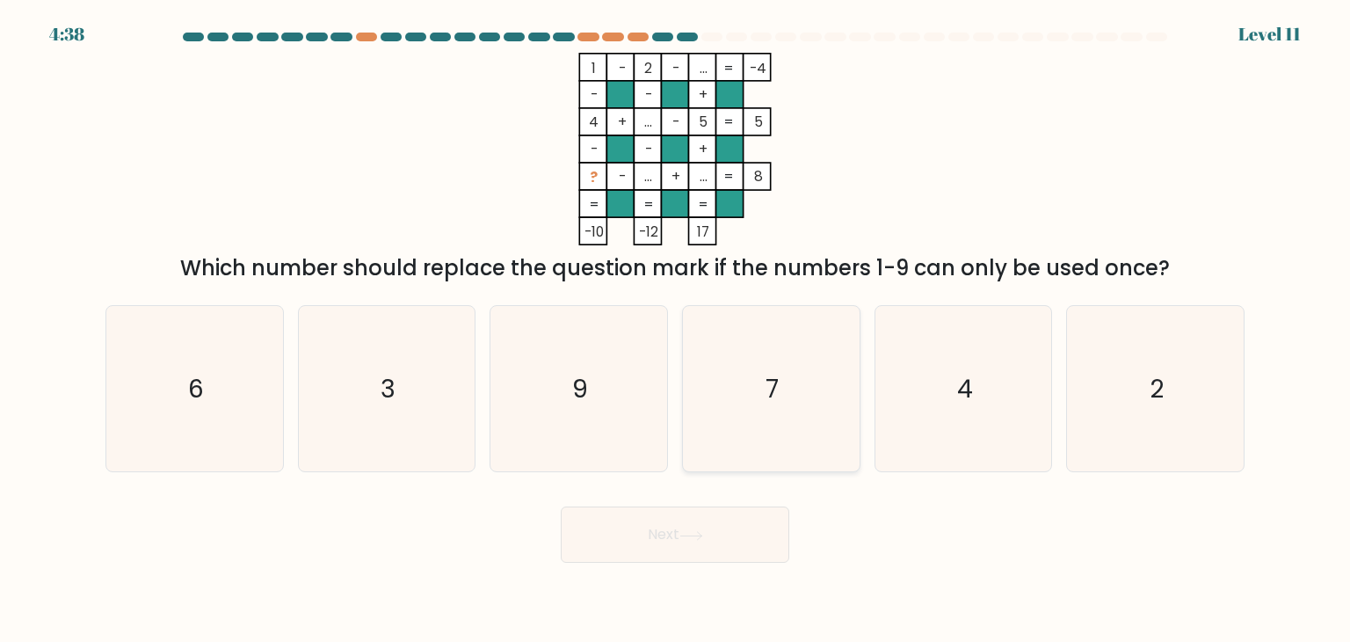
click at [756, 372] on icon "7" at bounding box center [770, 388] width 165 height 165
click at [676, 330] on input "d. 7" at bounding box center [675, 325] width 1 height 9
radio input "true"
click at [703, 532] on icon at bounding box center [691, 536] width 24 height 10
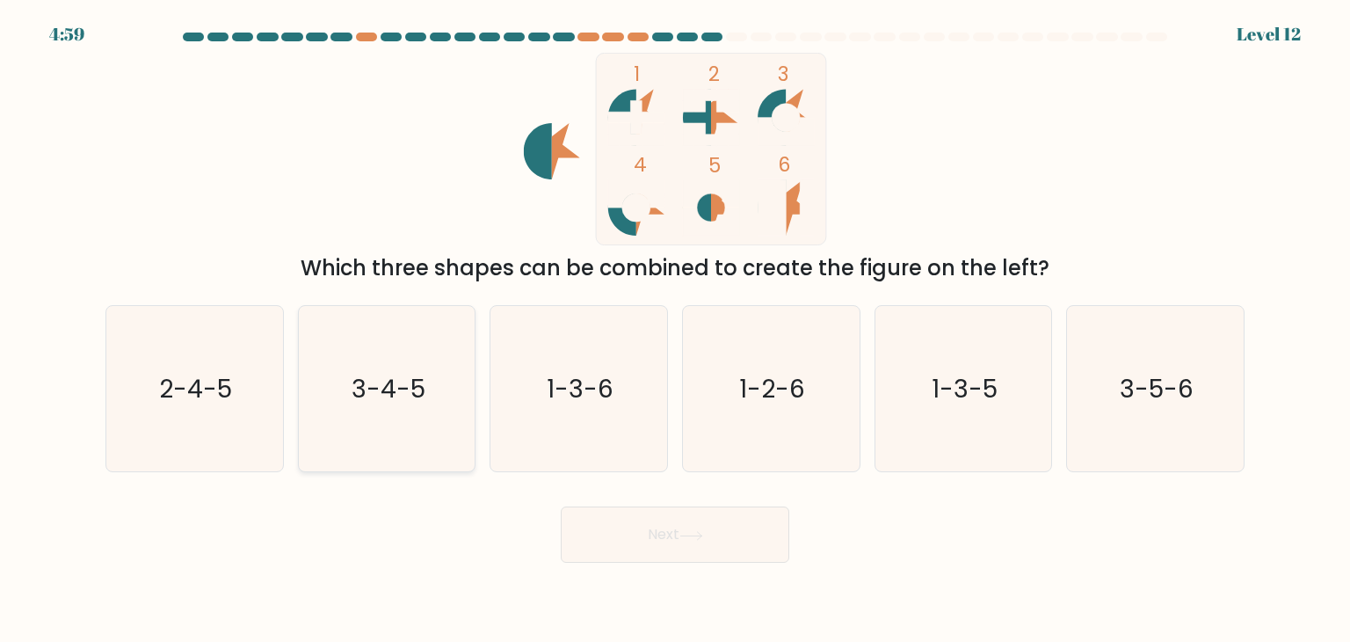
click at [389, 389] on text "3-4-5" at bounding box center [389, 388] width 74 height 35
click at [675, 330] on input "b. 3-4-5" at bounding box center [675, 325] width 1 height 9
radio input "true"
click at [734, 528] on button "Next" at bounding box center [675, 534] width 229 height 56
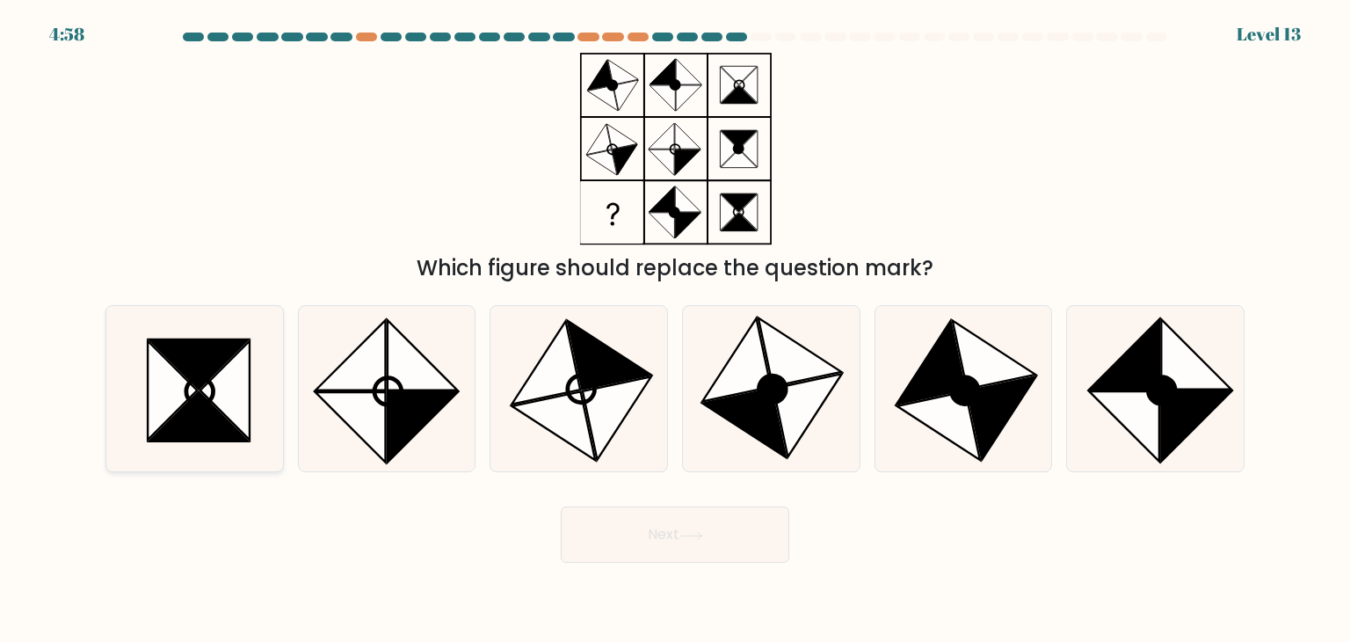
click at [151, 378] on icon at bounding box center [172, 390] width 49 height 99
click at [675, 330] on input "a." at bounding box center [675, 325] width 1 height 9
radio input "true"
click at [597, 528] on button "Next" at bounding box center [675, 534] width 229 height 56
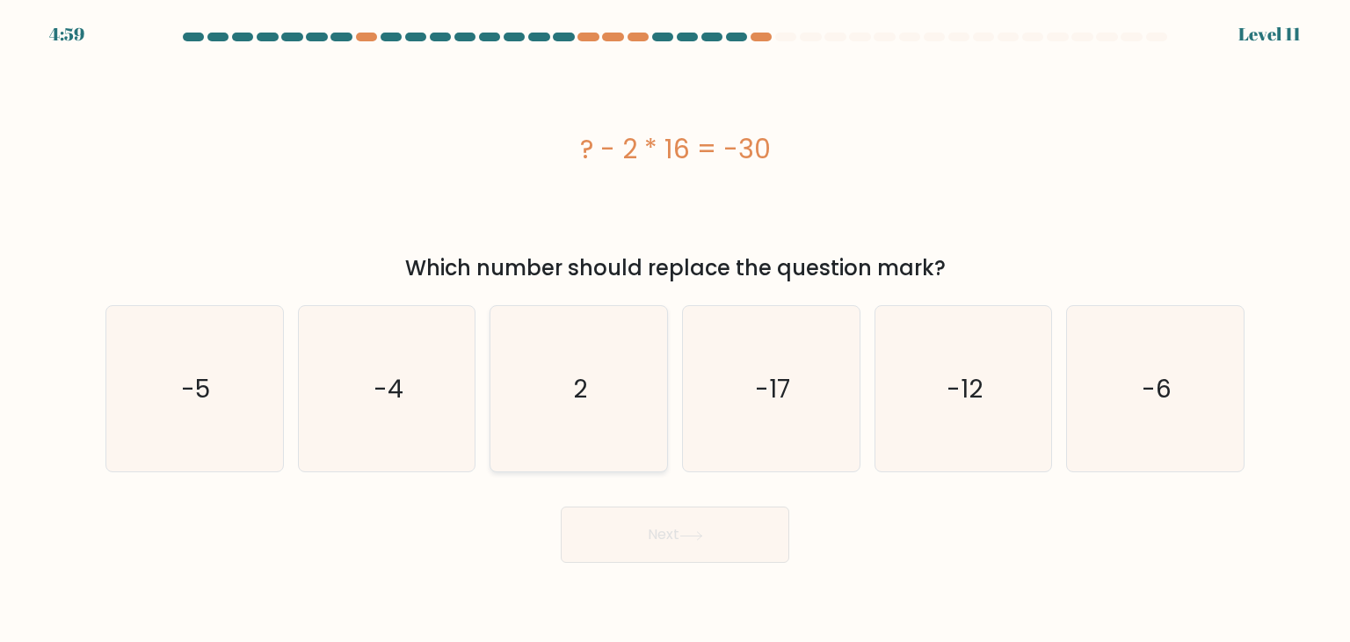
click at [626, 363] on icon "2" at bounding box center [578, 388] width 165 height 165
click at [675, 330] on input "c. 2" at bounding box center [675, 325] width 1 height 9
radio input "true"
click at [676, 536] on button "Next" at bounding box center [675, 534] width 229 height 56
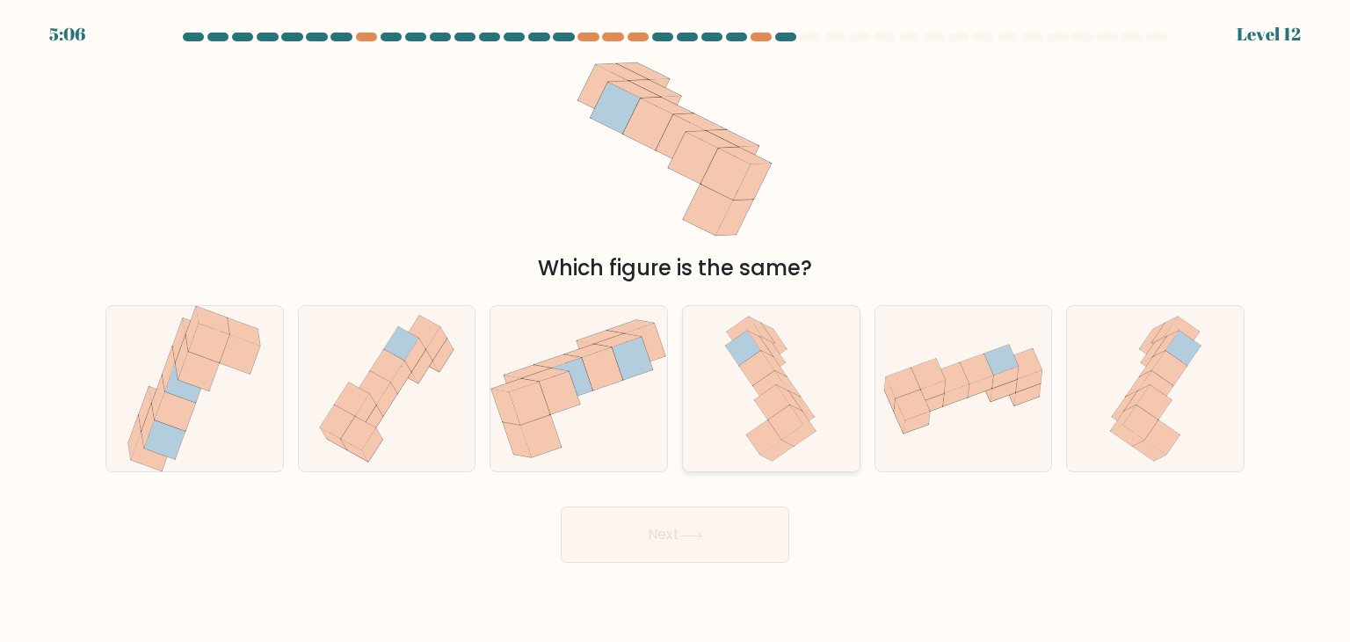
click at [802, 390] on icon at bounding box center [770, 388] width 105 height 165
click at [676, 330] on input "d." at bounding box center [675, 325] width 1 height 9
radio input "true"
click at [694, 555] on button "Next" at bounding box center [675, 534] width 229 height 56
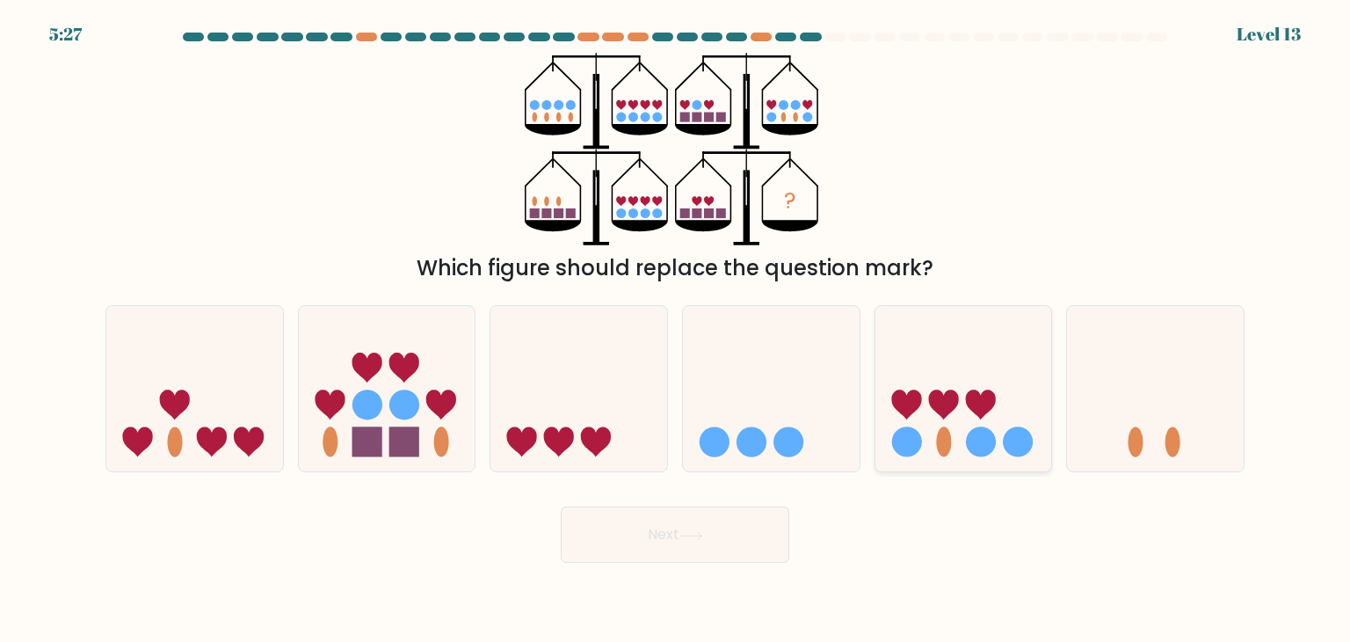
click at [991, 416] on icon at bounding box center [963, 389] width 177 height 146
click at [676, 330] on input "e." at bounding box center [675, 325] width 1 height 9
radio input "true"
click at [691, 539] on icon at bounding box center [691, 536] width 24 height 10
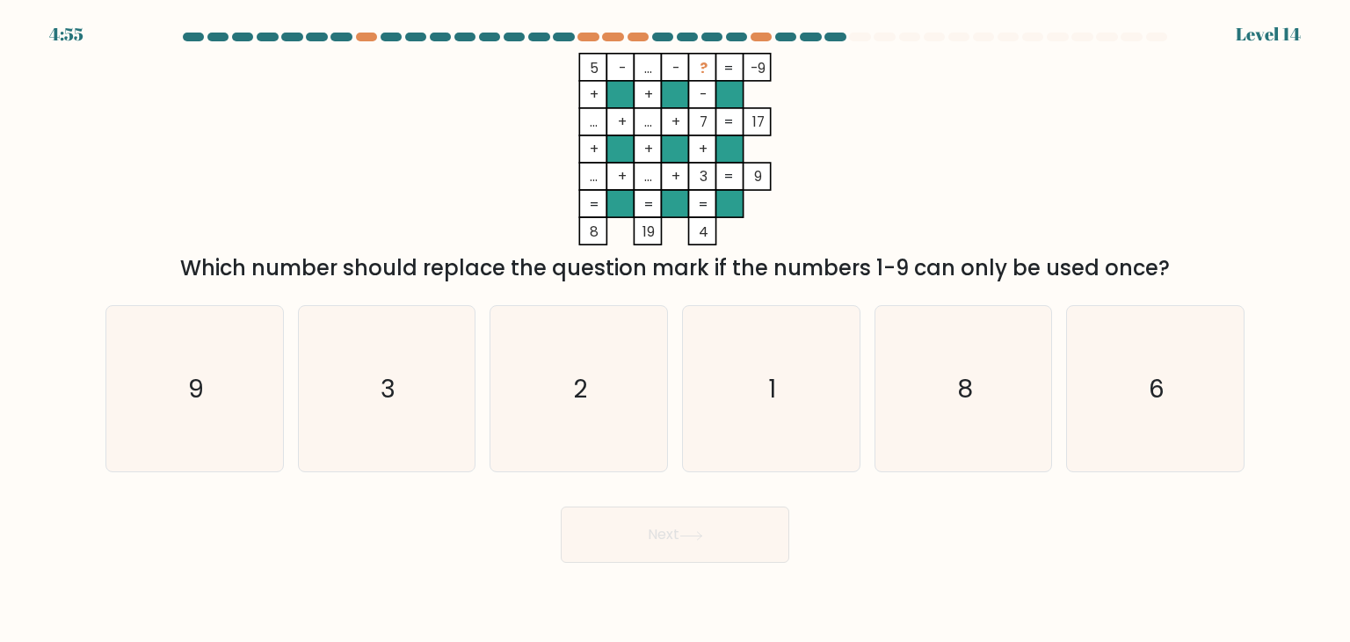
click at [474, 512] on div "Next" at bounding box center [675, 527] width 1160 height 69
click at [1186, 335] on icon "6" at bounding box center [1154, 388] width 165 height 165
click at [676, 330] on input "f. 6" at bounding box center [675, 325] width 1 height 9
radio input "true"
click at [647, 552] on button "Next" at bounding box center [675, 534] width 229 height 56
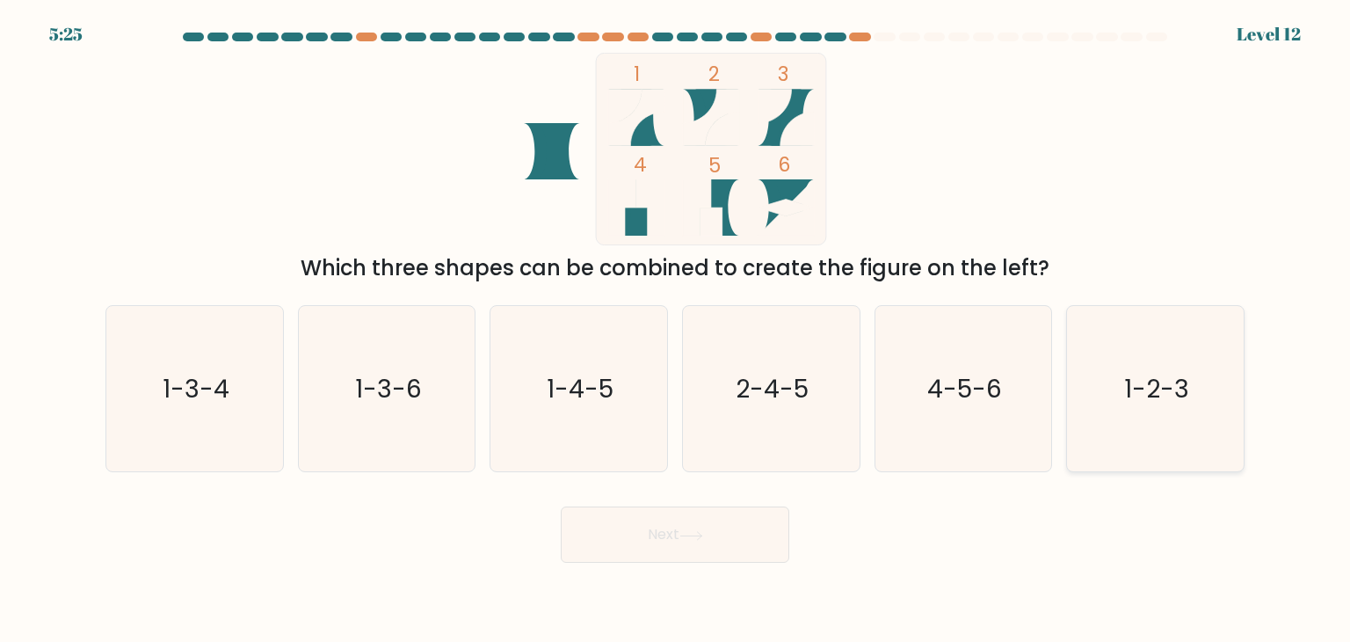
click at [1166, 389] on text "1-2-3" at bounding box center [1156, 388] width 65 height 35
click at [676, 330] on input "f. 1-2-3" at bounding box center [675, 325] width 1 height 9
radio input "true"
click at [761, 526] on button "Next" at bounding box center [675, 534] width 229 height 56
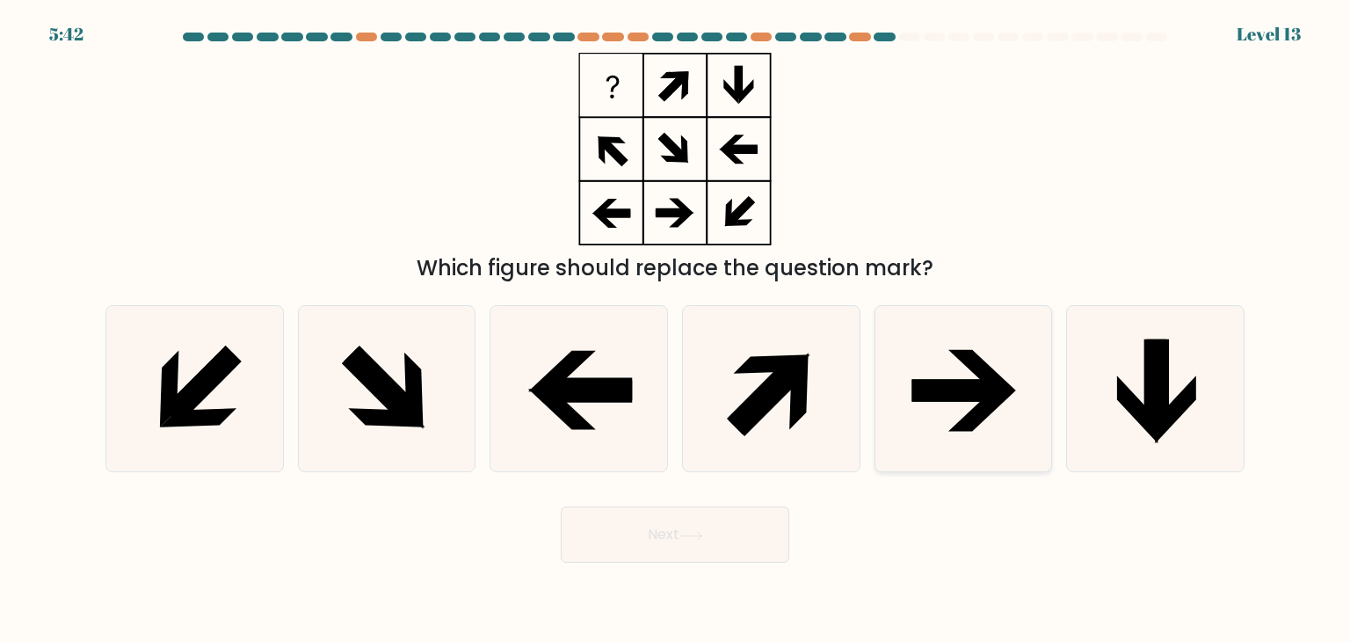
click at [963, 403] on icon at bounding box center [963, 388] width 165 height 165
click at [676, 330] on input "e." at bounding box center [675, 325] width 1 height 9
radio input "true"
click at [723, 531] on button "Next" at bounding box center [675, 534] width 229 height 56
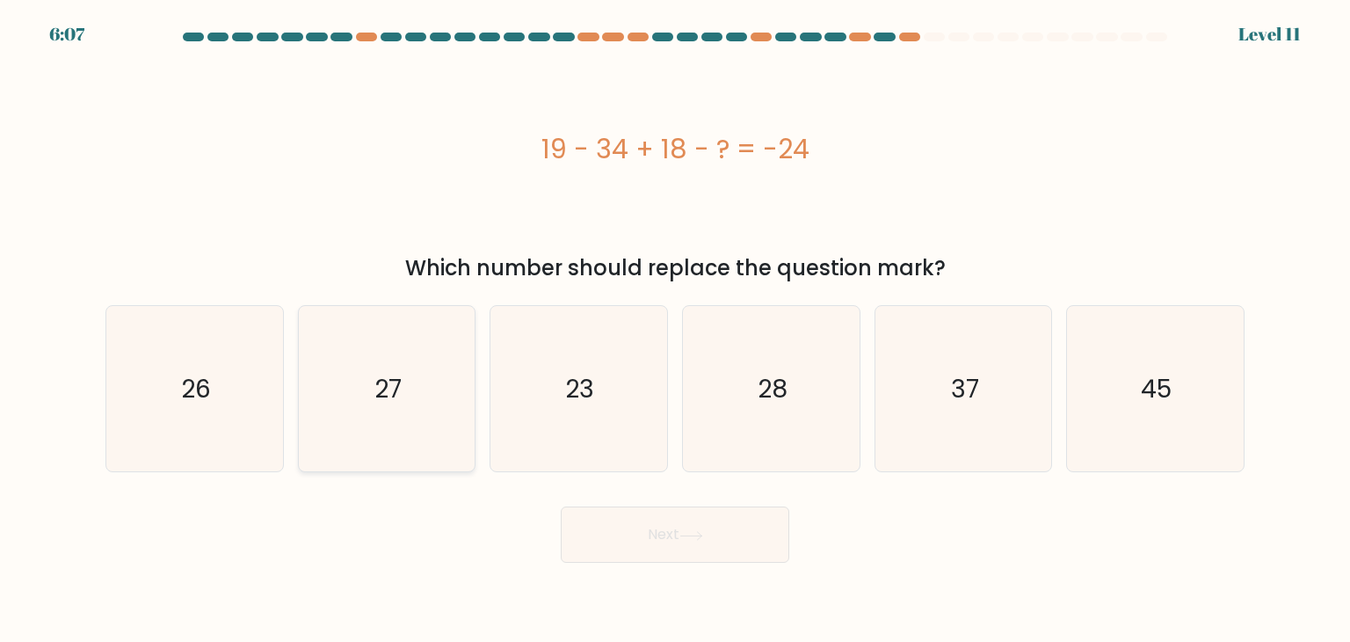
click at [373, 440] on icon "27" at bounding box center [386, 388] width 165 height 165
click at [675, 330] on input "b. 27" at bounding box center [675, 325] width 1 height 9
radio input "true"
click at [657, 534] on button "Next" at bounding box center [675, 534] width 229 height 56
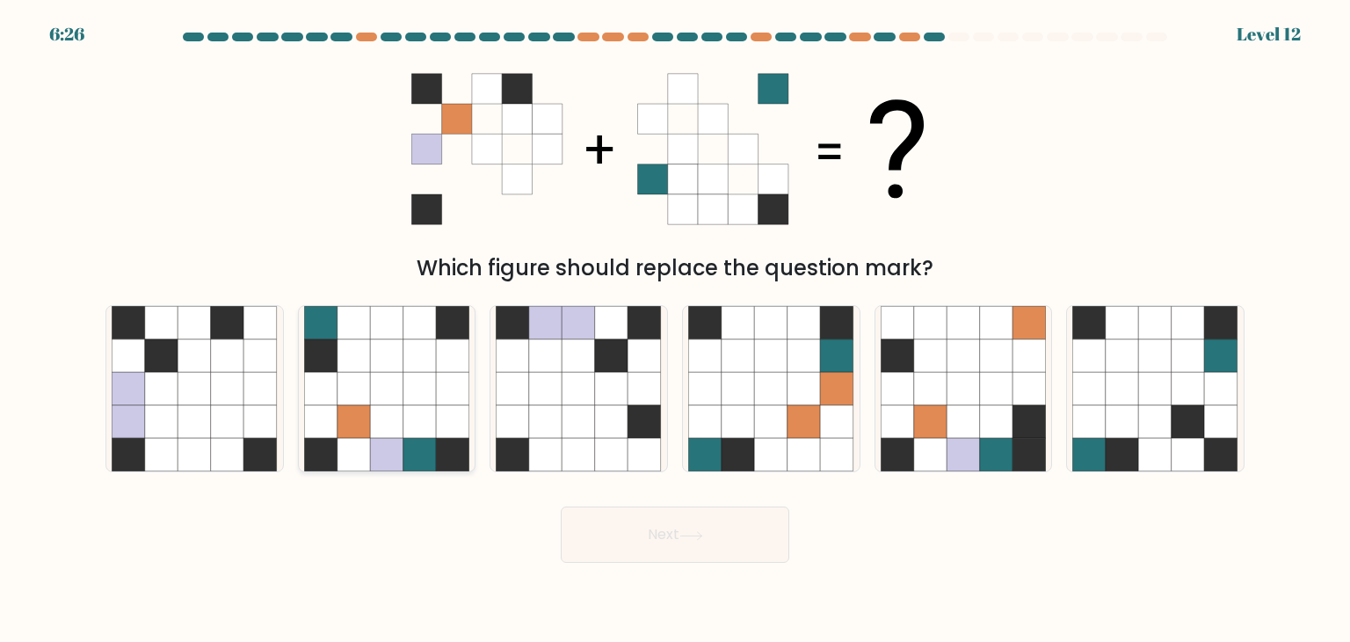
click at [411, 419] on icon at bounding box center [419, 421] width 33 height 33
click at [675, 330] on input "b." at bounding box center [675, 325] width 1 height 9
radio input "true"
click at [688, 524] on button "Next" at bounding box center [675, 534] width 229 height 56
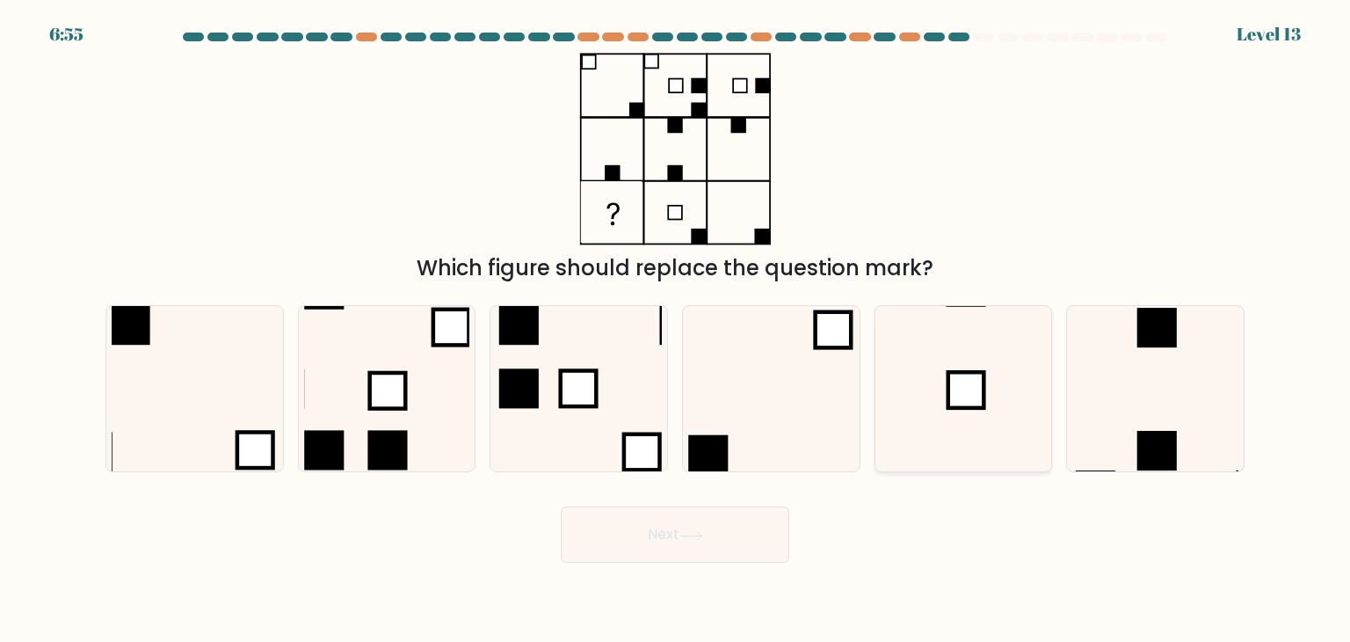
click at [920, 409] on icon at bounding box center [963, 388] width 165 height 165
click at [676, 330] on input "e." at bounding box center [675, 325] width 1 height 9
radio input "true"
click at [693, 537] on icon at bounding box center [691, 536] width 24 height 10
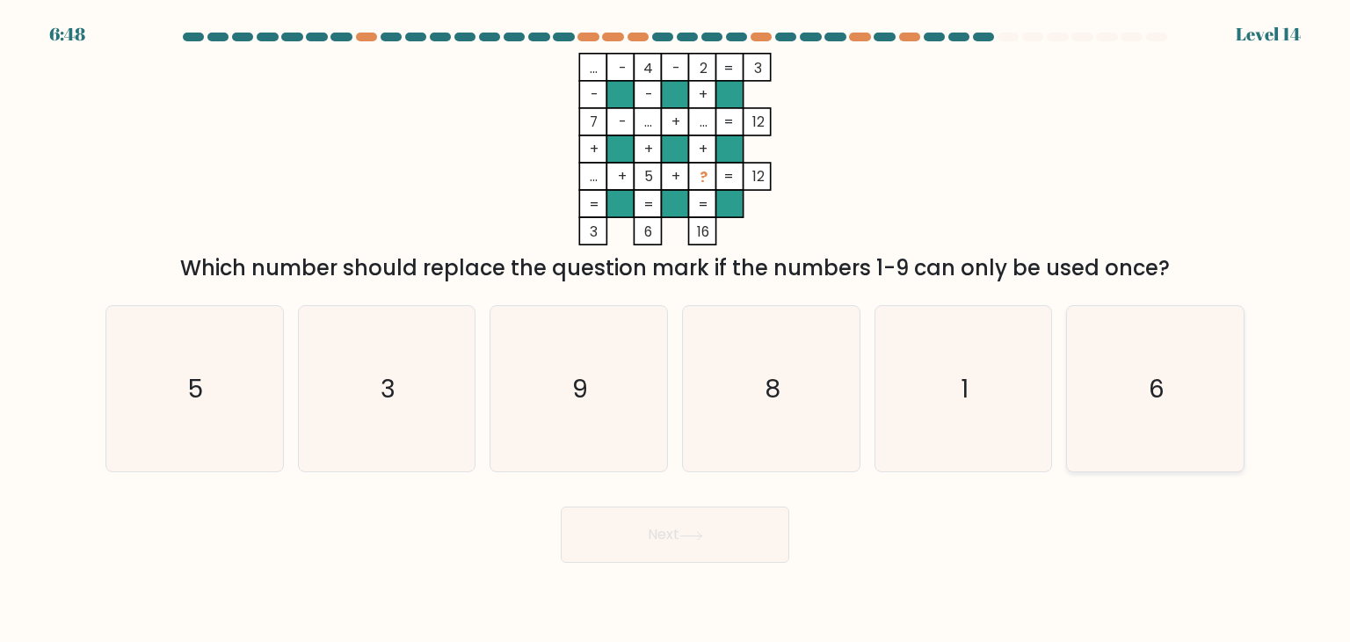
click at [1180, 398] on icon "6" at bounding box center [1154, 388] width 165 height 165
click at [676, 330] on input "f. 6" at bounding box center [675, 325] width 1 height 9
radio input "true"
click at [679, 542] on button "Next" at bounding box center [675, 534] width 229 height 56
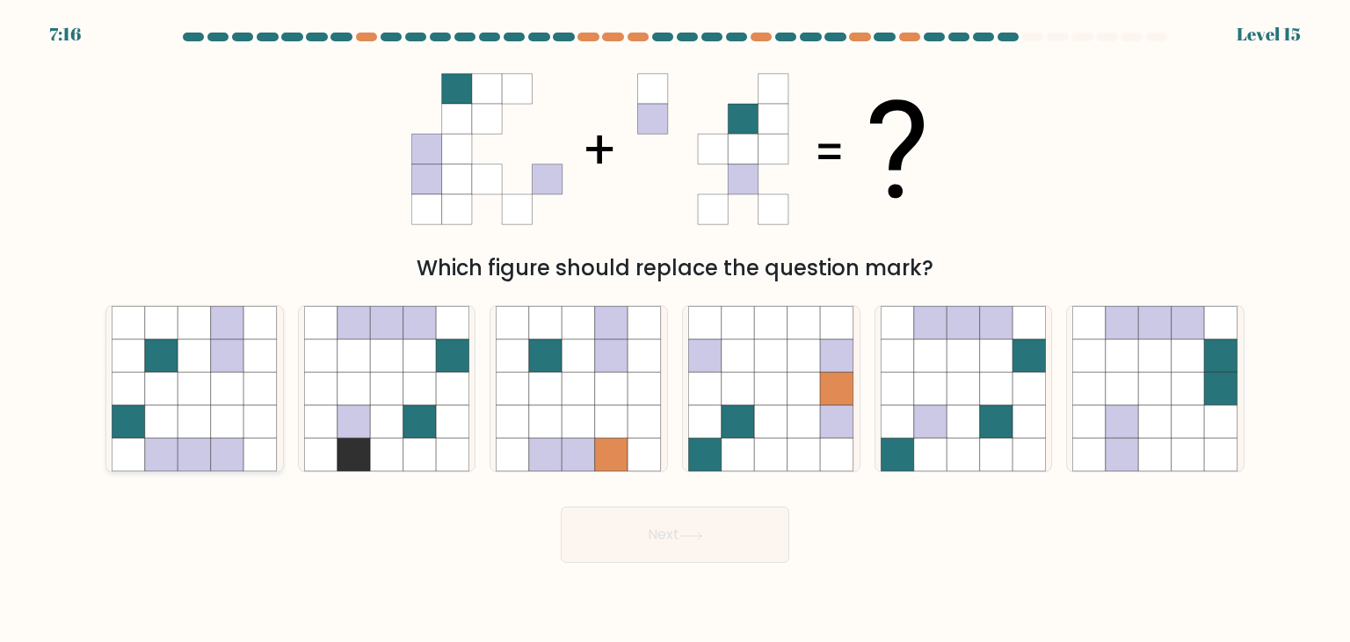
click at [217, 430] on icon at bounding box center [227, 421] width 33 height 33
click at [675, 330] on input "a." at bounding box center [675, 325] width 1 height 9
radio input "true"
click at [672, 571] on body "7:15 Level 15" at bounding box center [675, 321] width 1350 height 642
click at [693, 549] on button "Next" at bounding box center [675, 534] width 229 height 56
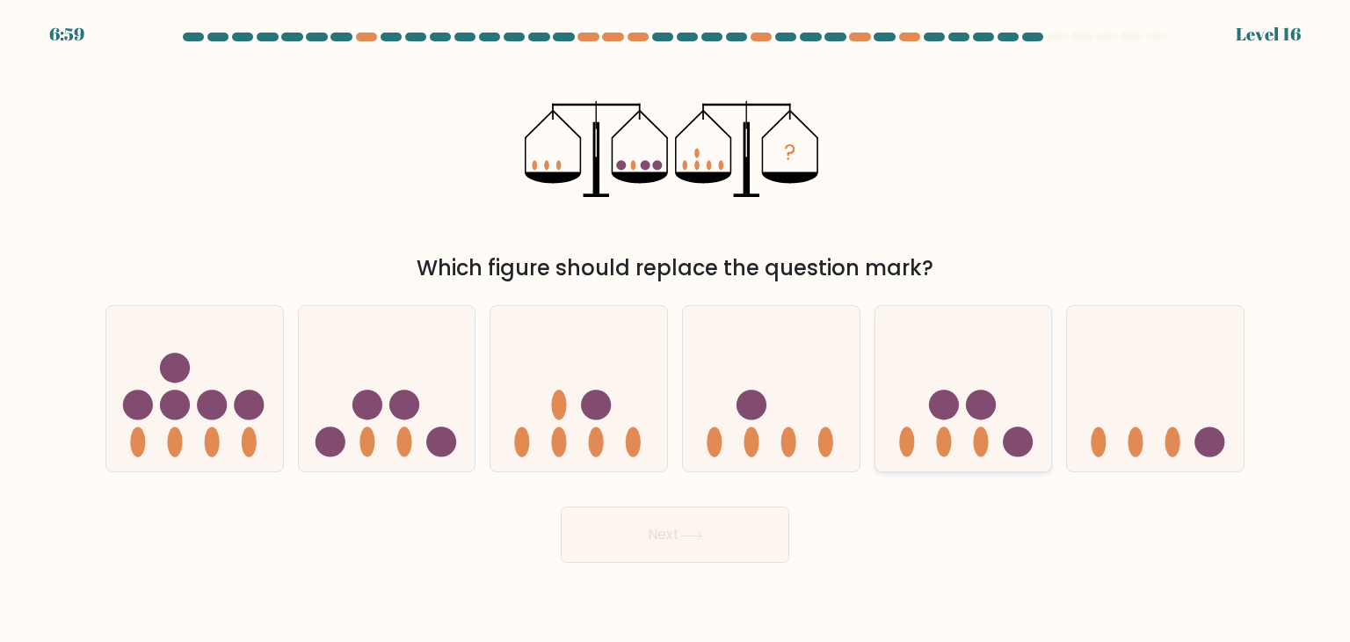
click at [961, 423] on icon at bounding box center [963, 389] width 177 height 146
click at [676, 330] on input "e." at bounding box center [675, 325] width 1 height 9
radio input "true"
click at [698, 539] on icon at bounding box center [691, 536] width 24 height 10
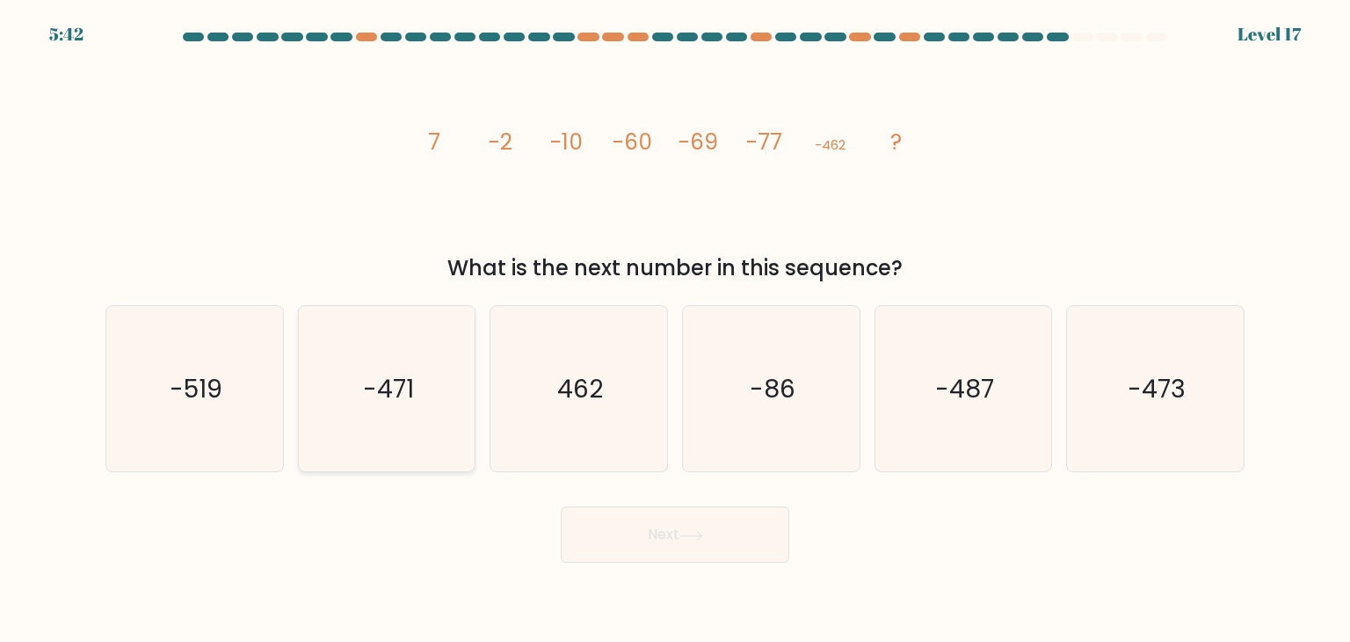
click at [432, 396] on icon "-471" at bounding box center [386, 388] width 165 height 165
click at [675, 330] on input "b. -471" at bounding box center [675, 325] width 1 height 9
radio input "true"
click at [634, 531] on button "Next" at bounding box center [675, 534] width 229 height 56
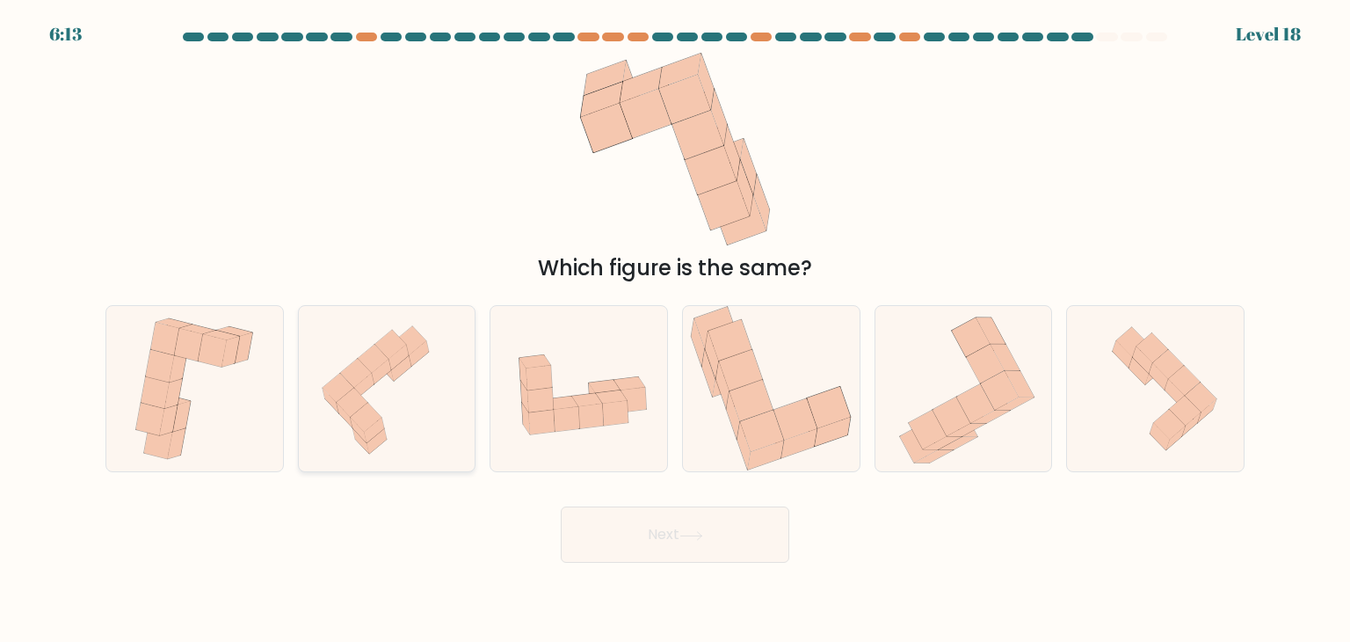
click at [430, 419] on icon at bounding box center [386, 388] width 175 height 165
click at [675, 330] on input "b." at bounding box center [675, 325] width 1 height 9
radio input "true"
click at [622, 519] on button "Next" at bounding box center [675, 534] width 229 height 56
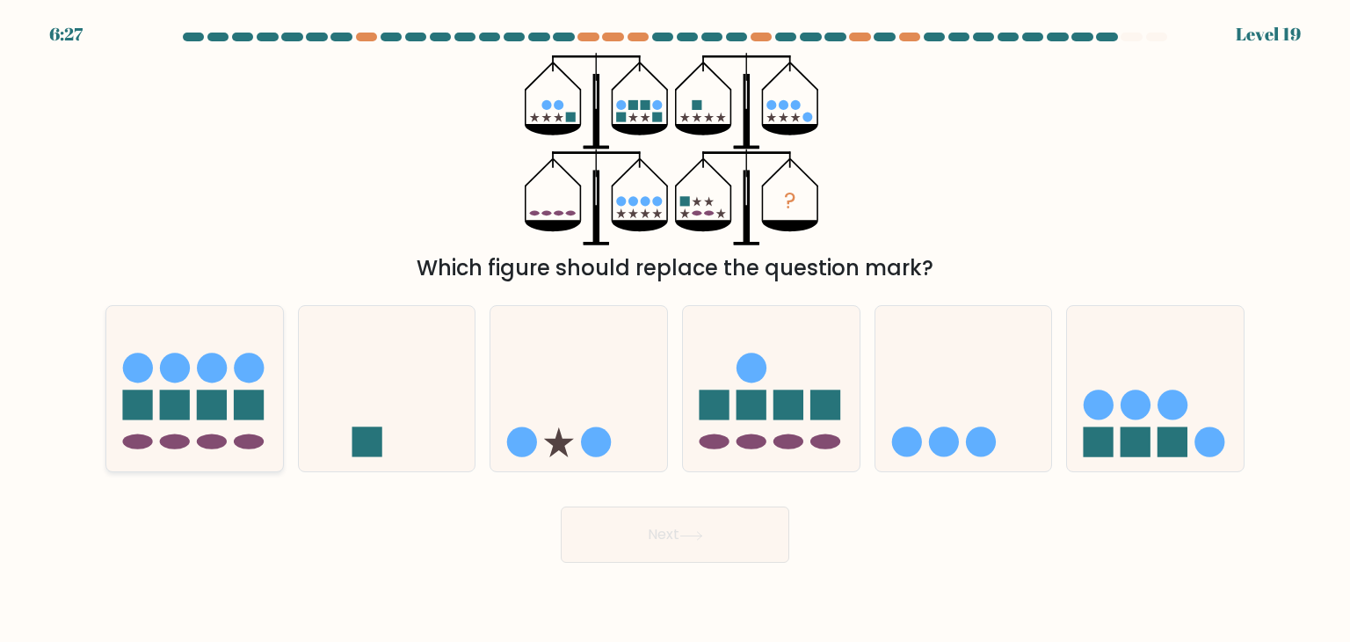
click at [180, 381] on icon at bounding box center [194, 389] width 177 height 146
click at [675, 330] on input "a." at bounding box center [675, 325] width 1 height 9
radio input "true"
click at [906, 416] on icon at bounding box center [963, 389] width 177 height 146
click at [676, 330] on input "e." at bounding box center [675, 325] width 1 height 9
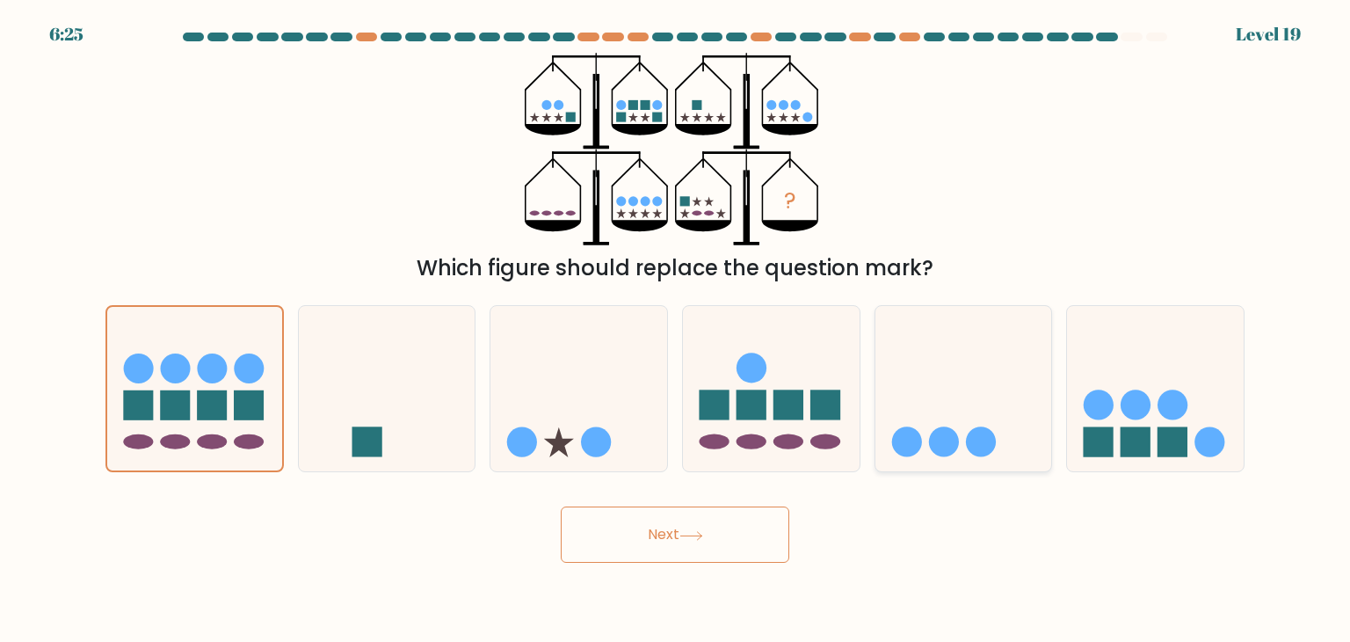
radio input "true"
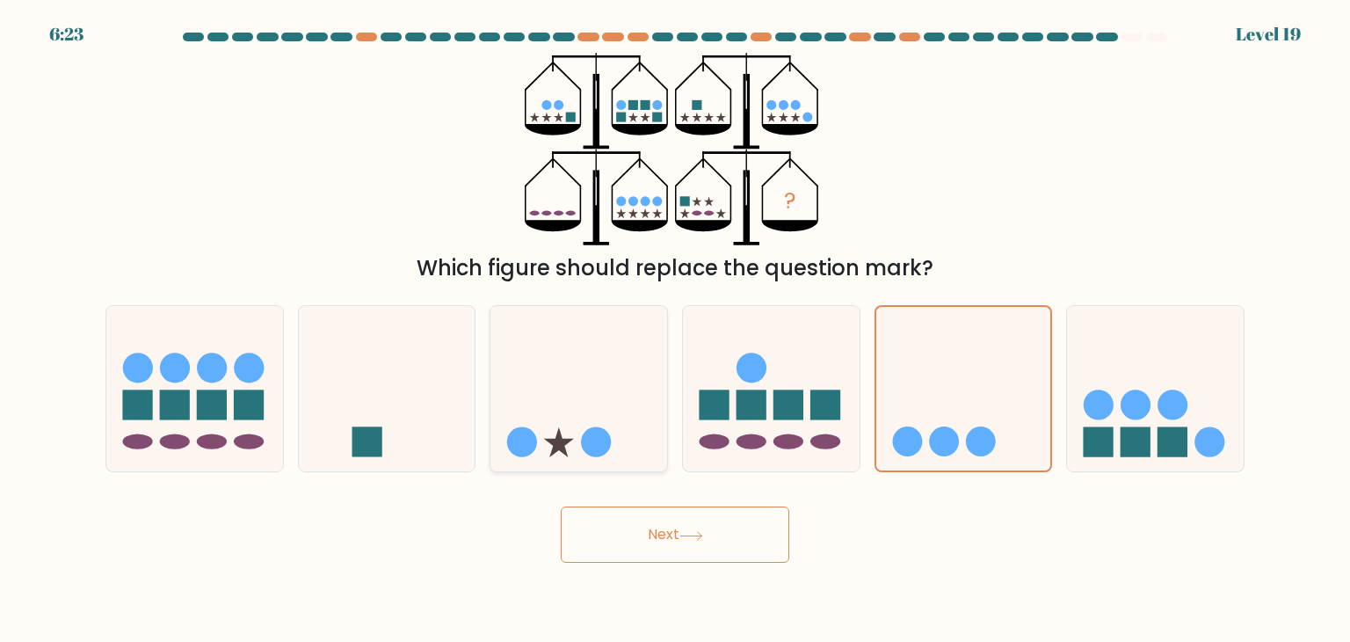
click at [539, 403] on icon at bounding box center [578, 389] width 177 height 146
click at [675, 330] on input "c." at bounding box center [675, 325] width 1 height 9
radio input "true"
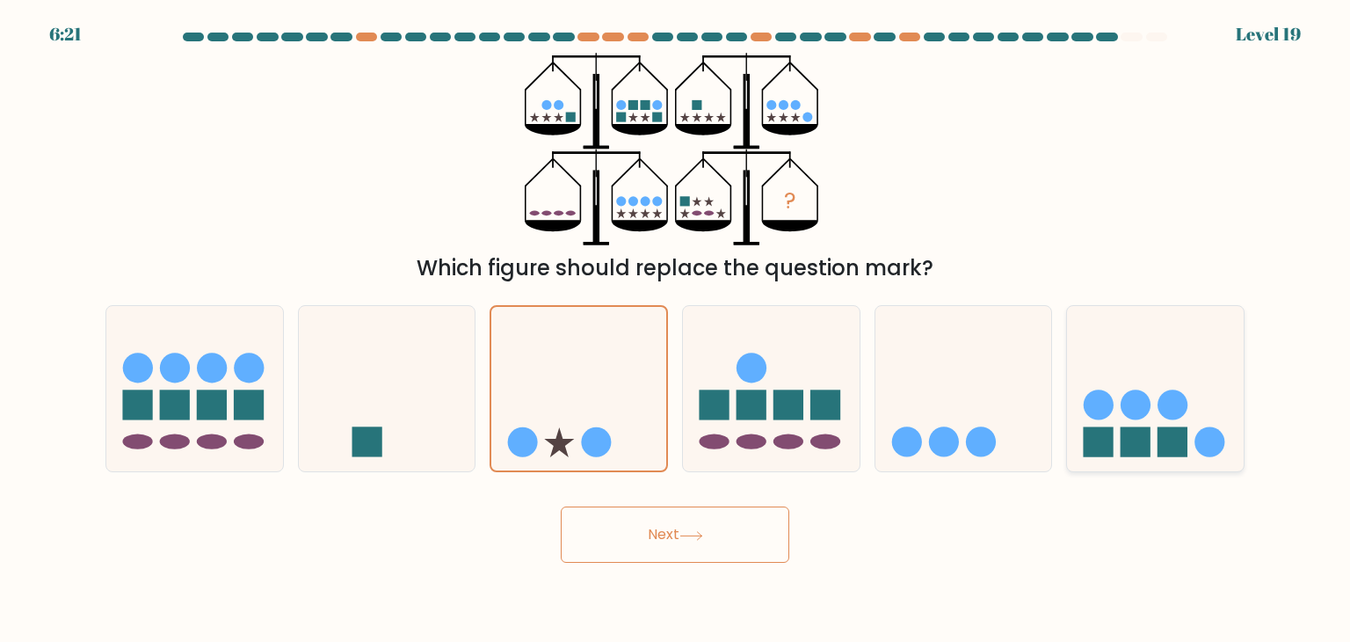
click at [1167, 363] on icon at bounding box center [1155, 389] width 177 height 146
click at [676, 330] on input "f." at bounding box center [675, 325] width 1 height 9
radio input "true"
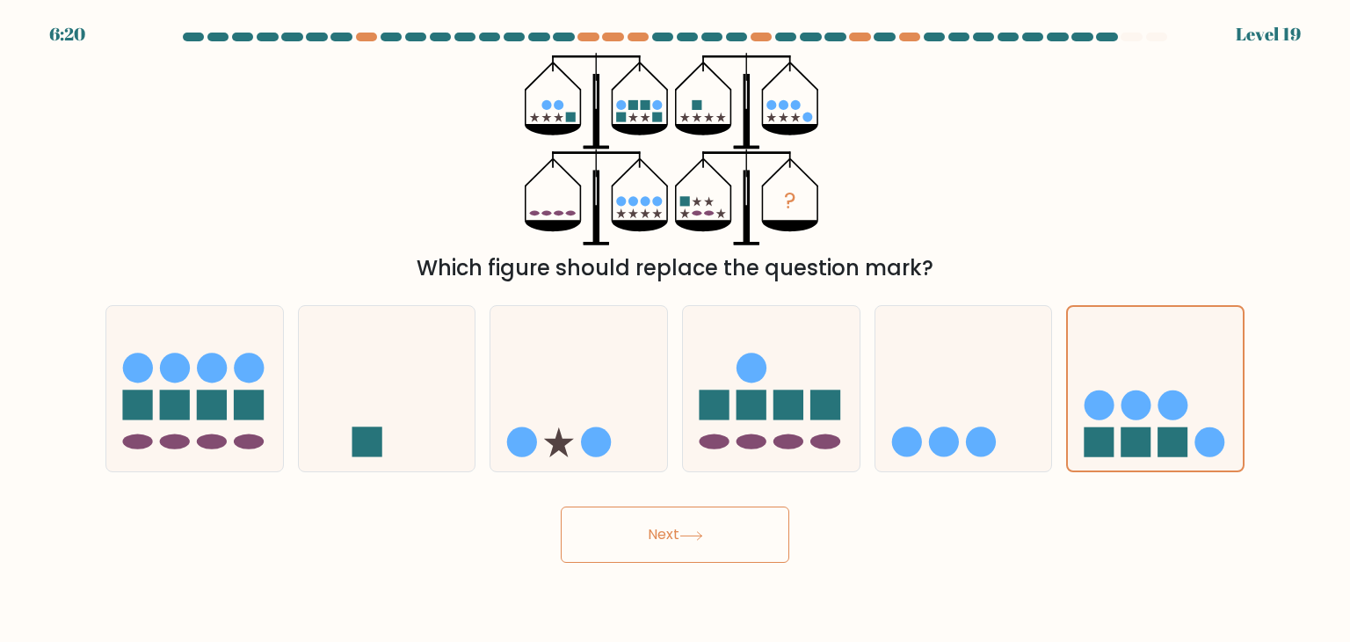
click at [717, 532] on button "Next" at bounding box center [675, 534] width 229 height 56
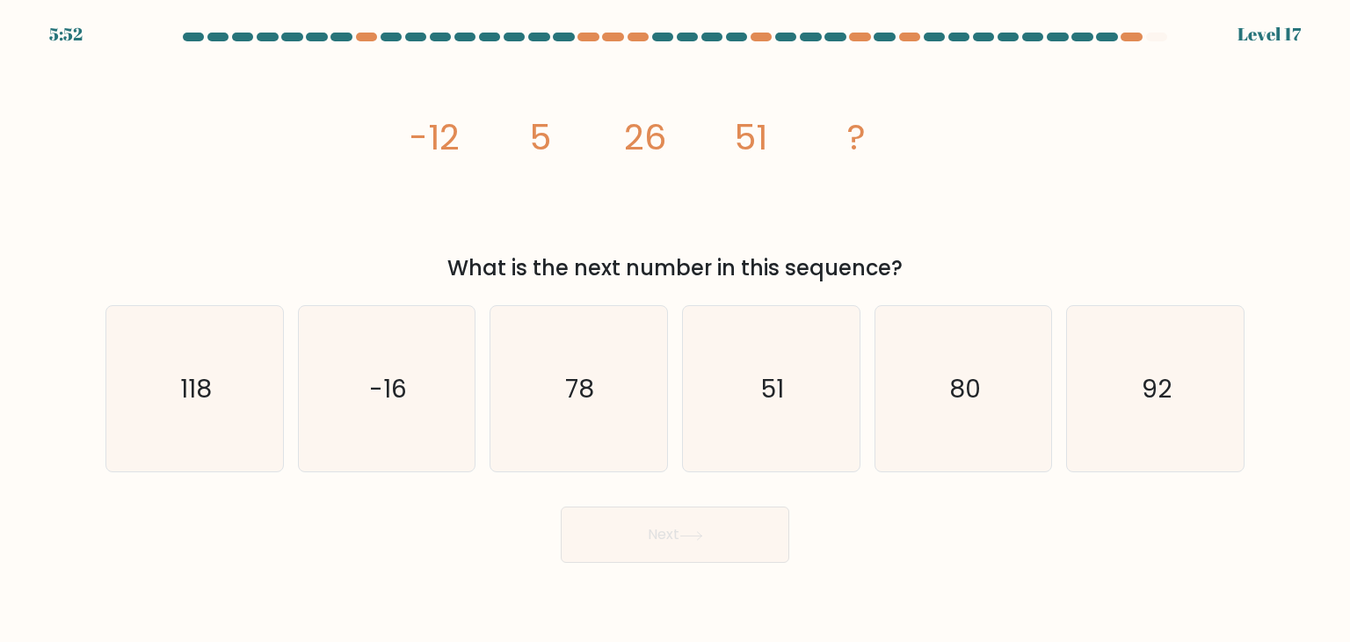
click at [239, 224] on div "image/svg+xml -12 5 26 51 ? What is the next number in this sequence?" at bounding box center [675, 168] width 1160 height 231
click at [211, 384] on text "118" at bounding box center [196, 388] width 32 height 35
click at [675, 330] on input "a. 118" at bounding box center [675, 325] width 1 height 9
radio input "true"
click at [643, 541] on button "Next" at bounding box center [675, 534] width 229 height 56
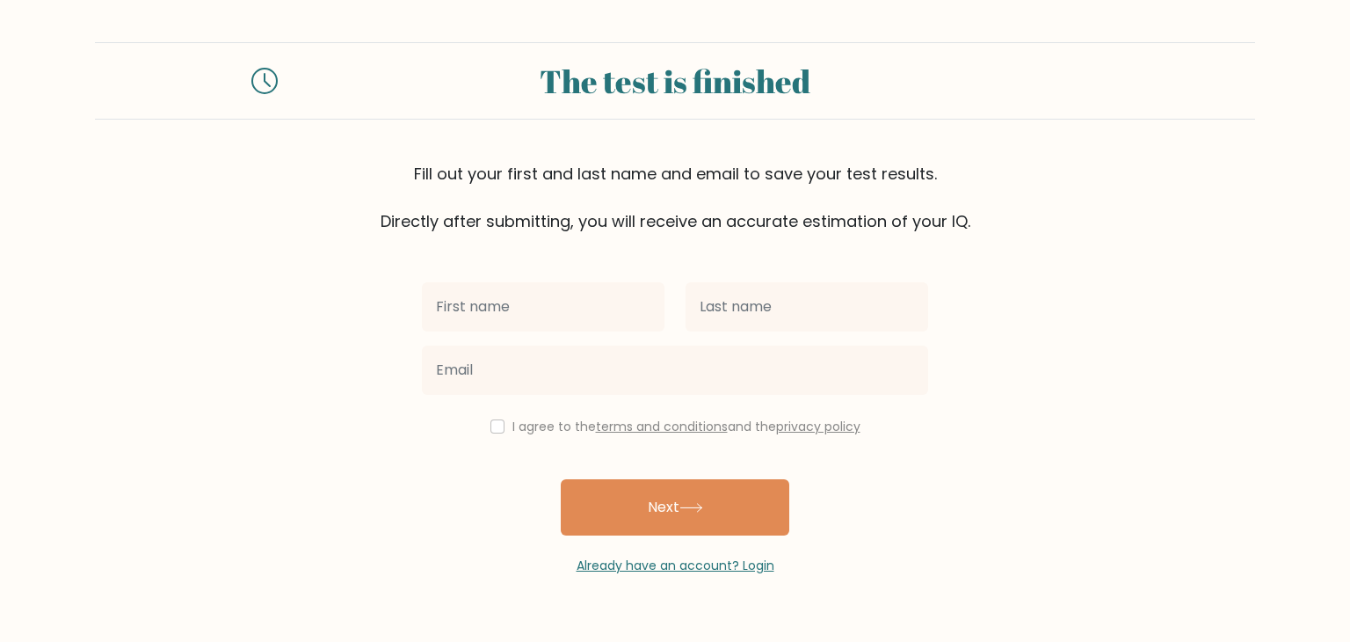
click at [591, 313] on input "text" at bounding box center [543, 306] width 243 height 49
type input "Renfel"
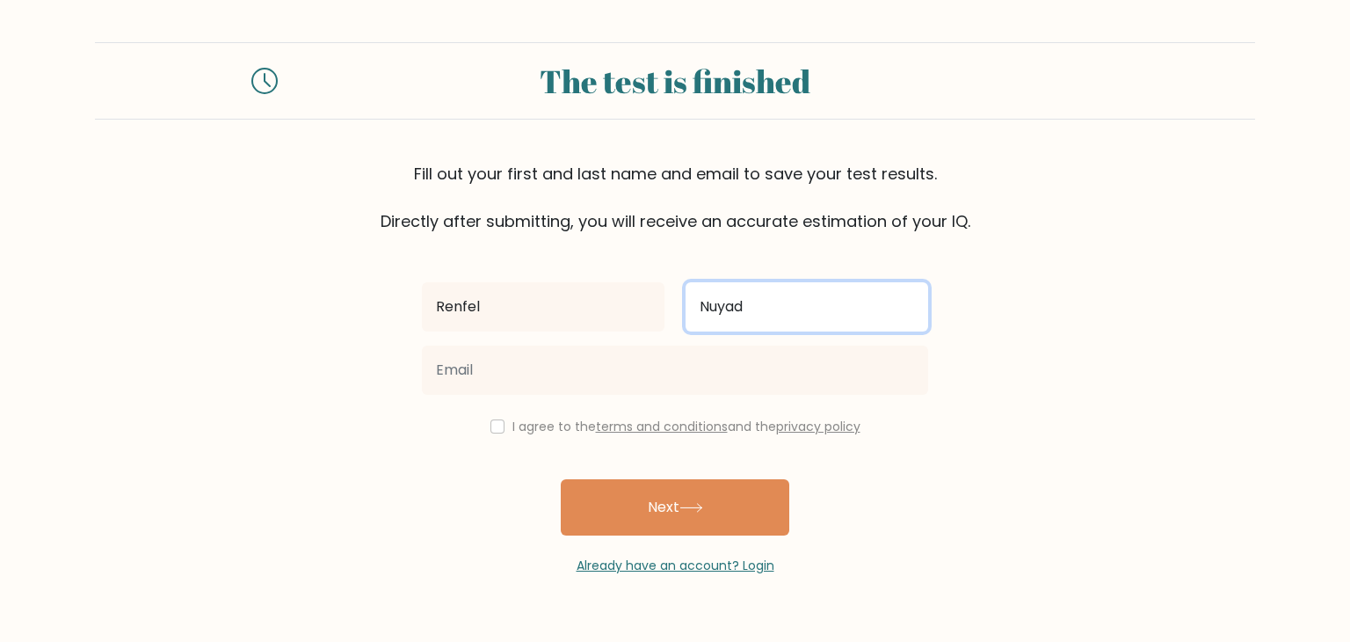
type input "Nuyad"
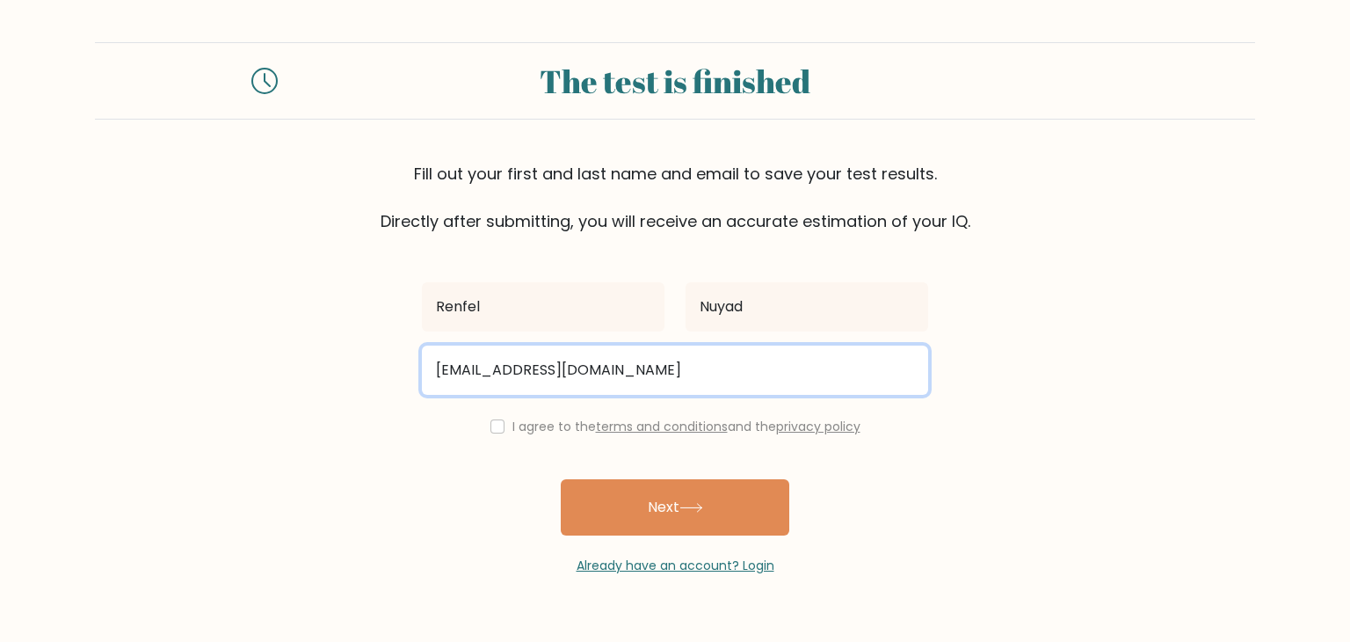
type input "renfejrnuyad@gmail.com"
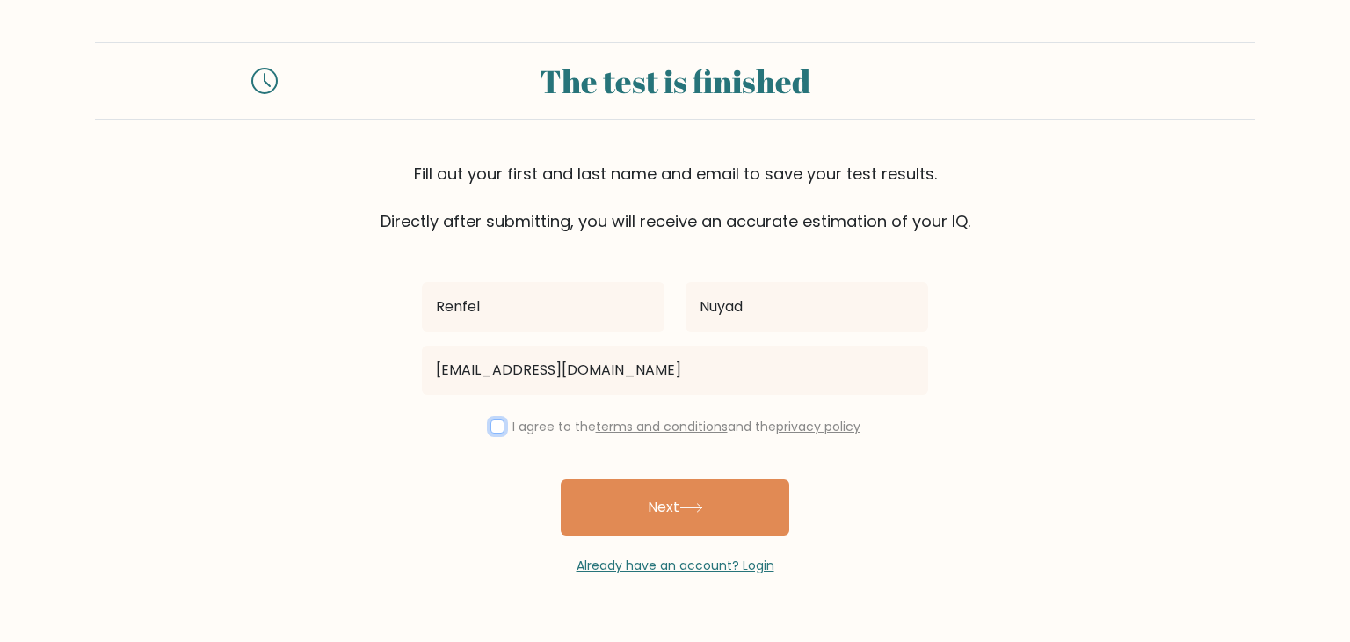
click at [497, 432] on input "checkbox" at bounding box center [497, 426] width 14 height 14
checkbox input "true"
click at [735, 537] on div "Already have an account? Login" at bounding box center [675, 555] width 506 height 40
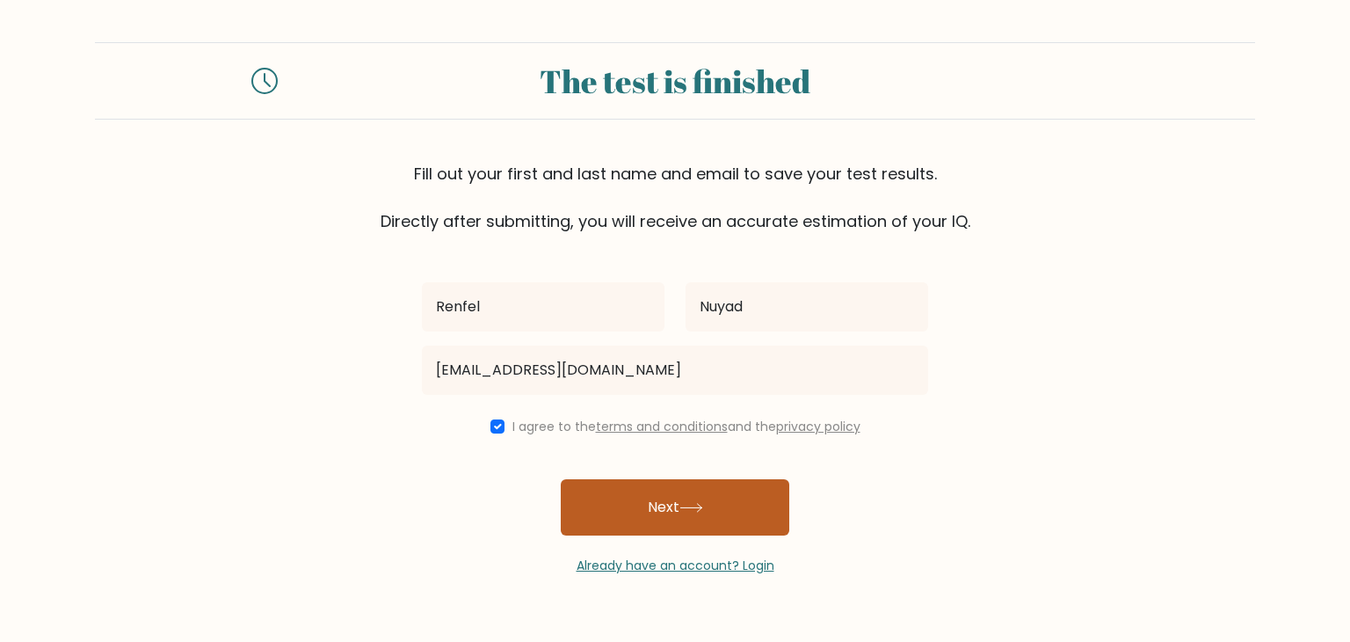
click at [750, 512] on button "Next" at bounding box center [675, 507] width 229 height 56
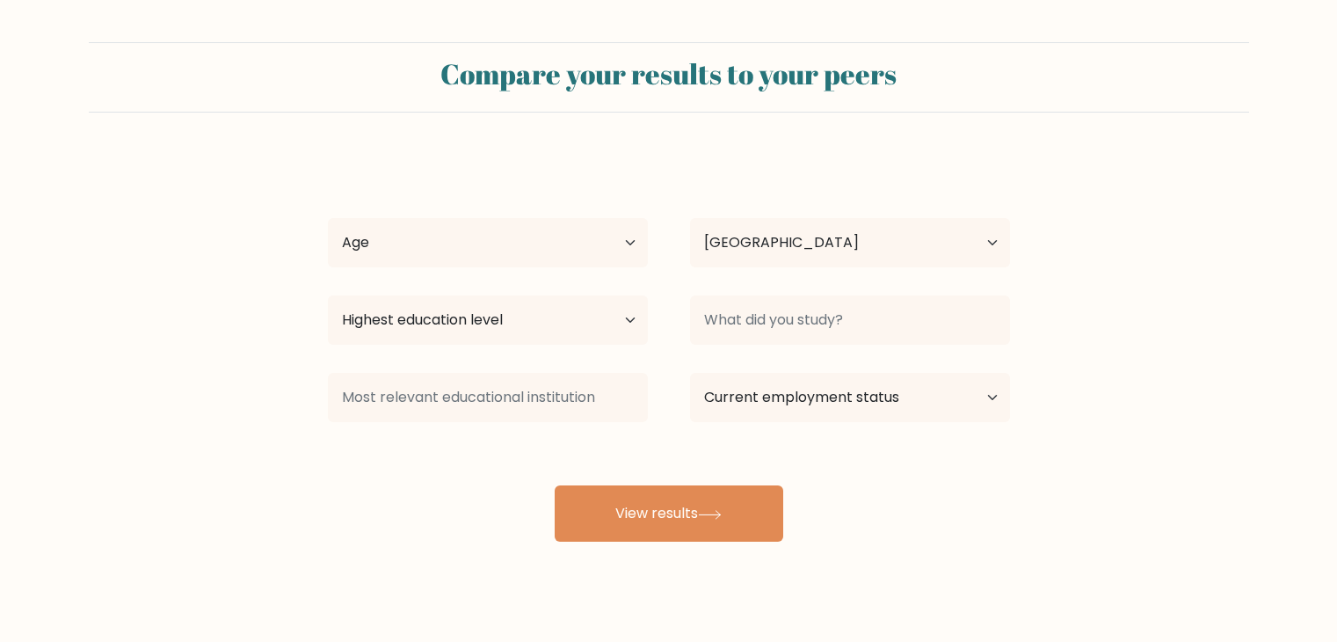
select select "PH"
click at [513, 267] on div "Age Under 18 years old 18-24 years old 25-34 years old 35-44 years old 45-54 ye…" at bounding box center [488, 242] width 362 height 63
click at [540, 258] on select "Age Under 18 years old 18-24 years old 25-34 years old 35-44 years old 45-54 ye…" at bounding box center [488, 242] width 320 height 49
select select "25_34"
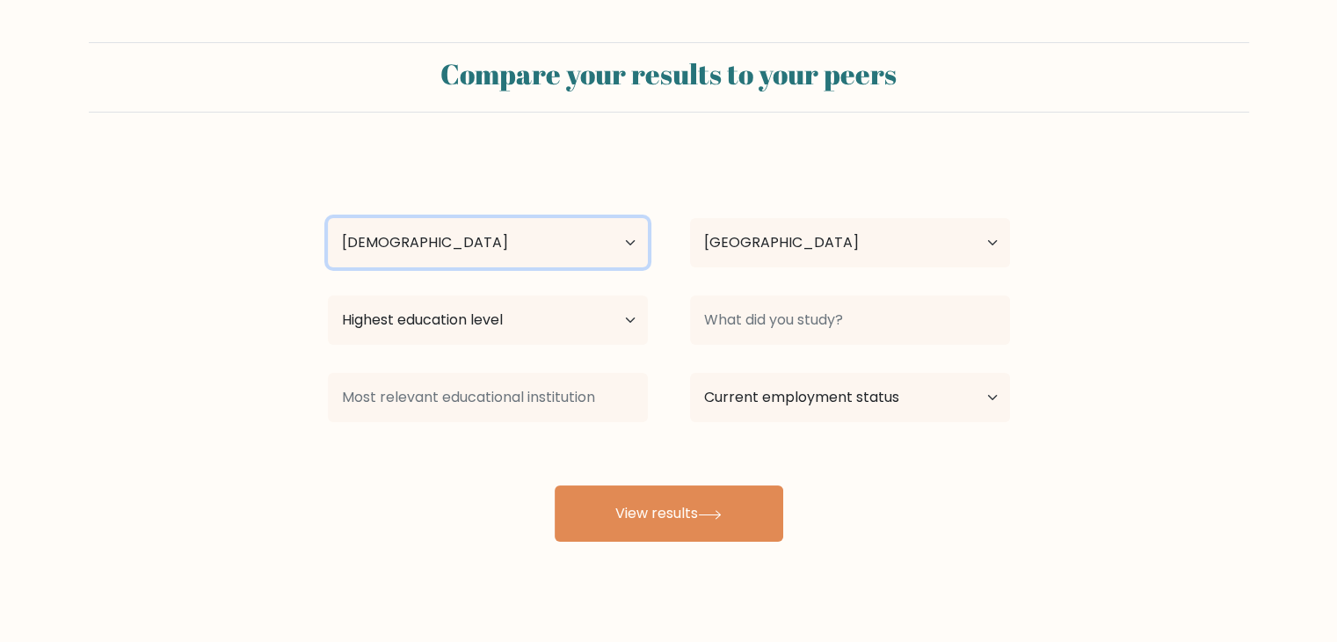
click at [328, 218] on select "Age Under 18 years old 18-24 years old 25-34 years old 35-44 years old 45-54 ye…" at bounding box center [488, 242] width 320 height 49
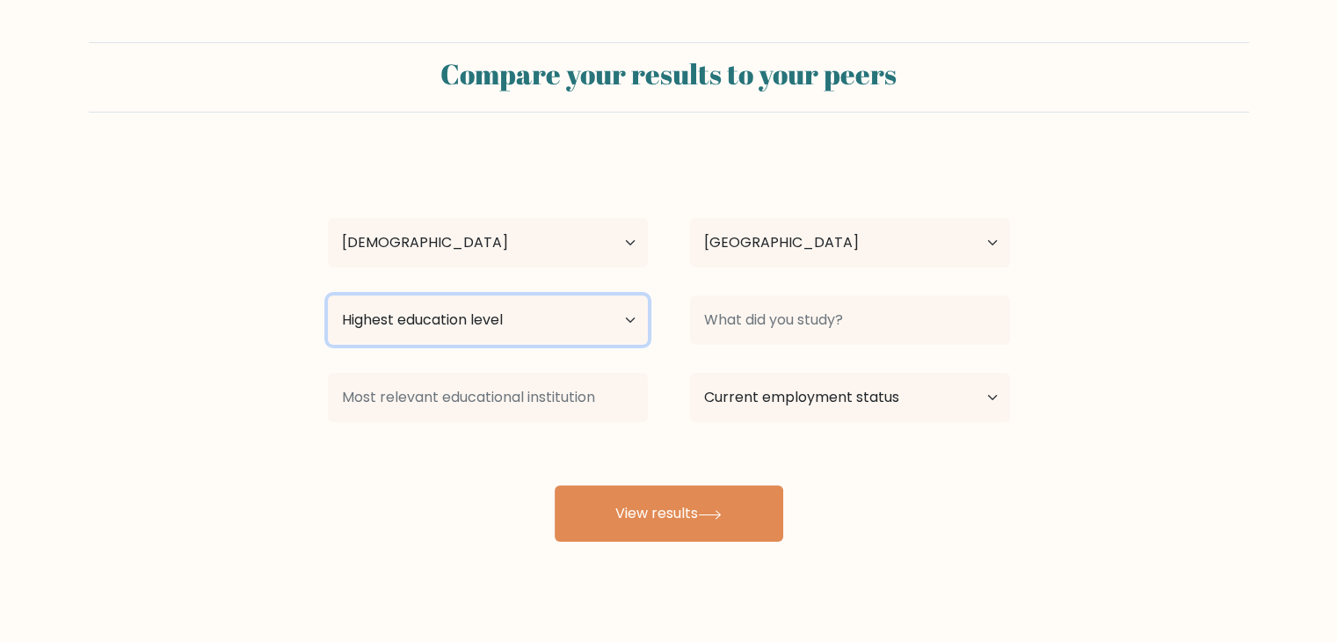
click at [532, 318] on select "Highest education level No schooling Primary Lower Secondary Upper Secondary Oc…" at bounding box center [488, 319] width 320 height 49
select select "bachelors_degree"
click at [328, 295] on select "Highest education level No schooling Primary Lower Secondary Upper Secondary Oc…" at bounding box center [488, 319] width 320 height 49
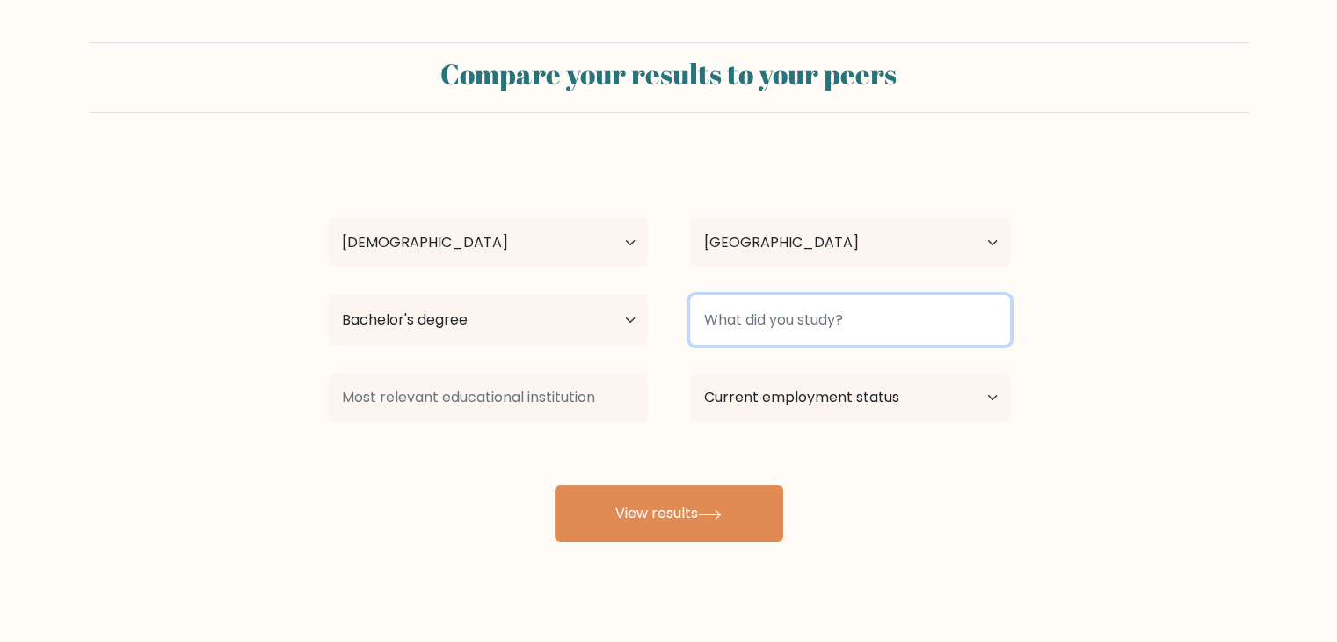
click at [935, 321] on input at bounding box center [850, 319] width 320 height 49
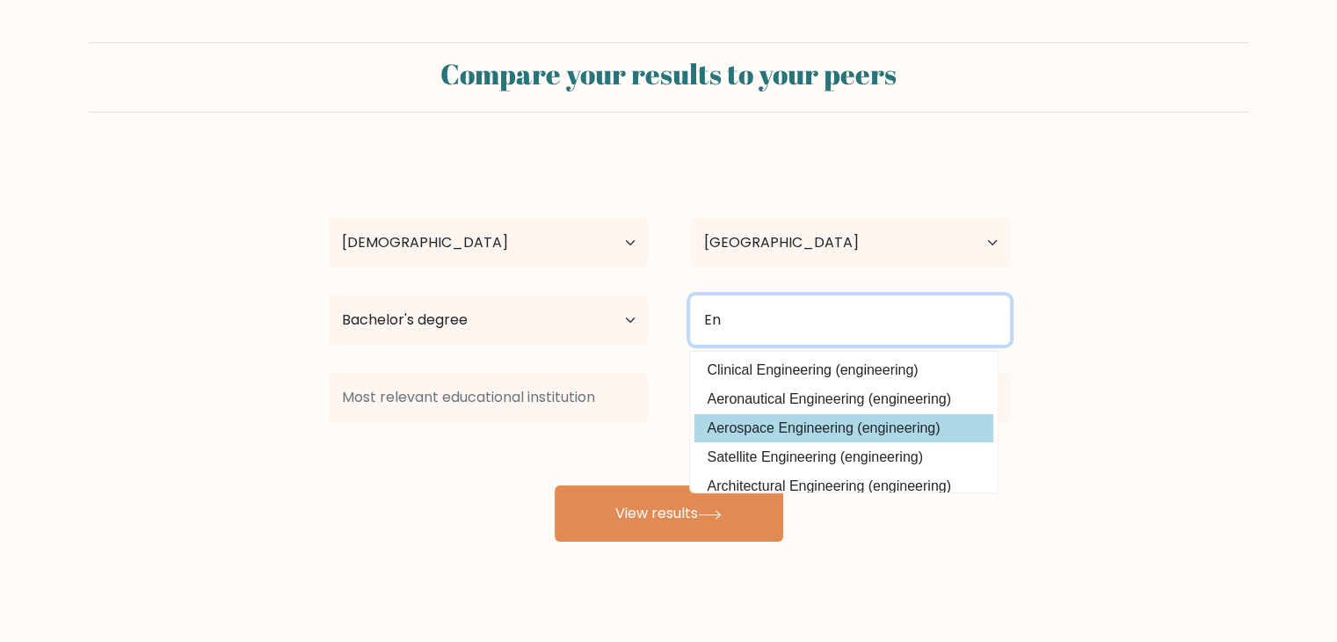
type input "E"
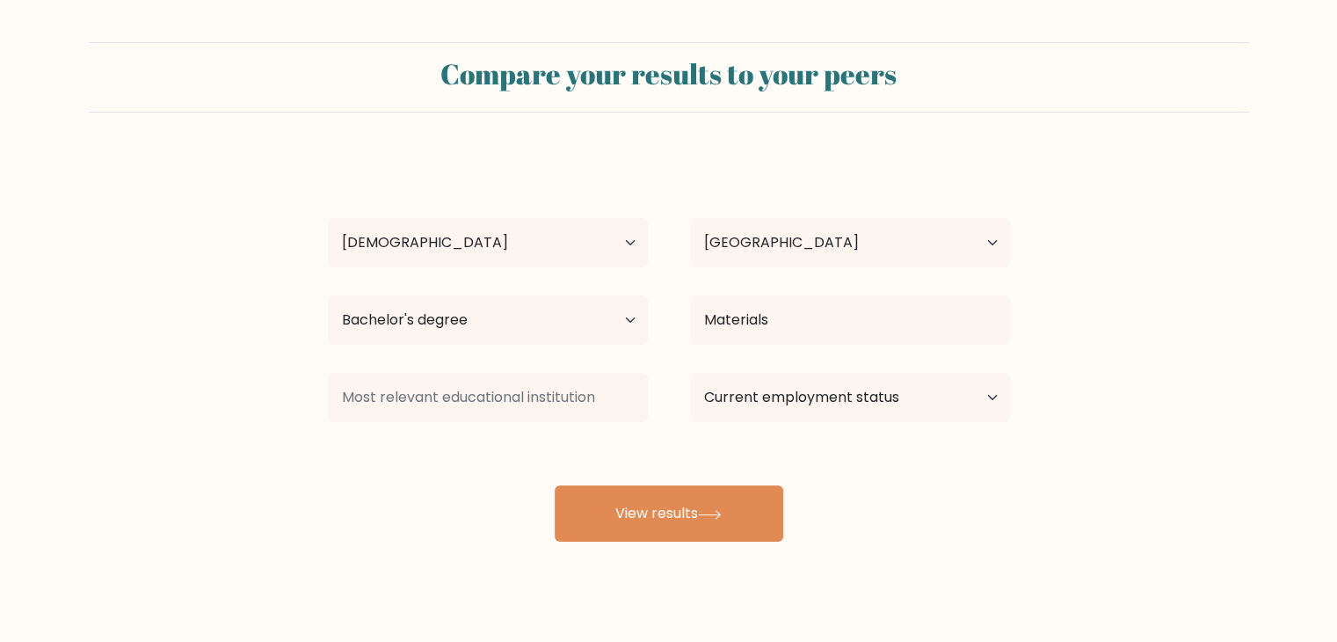
click at [819, 369] on div "Renfel Nuyad Age Under 18 years old 18-24 years old 25-34 years old 35-44 years…" at bounding box center [668, 348] width 703 height 387
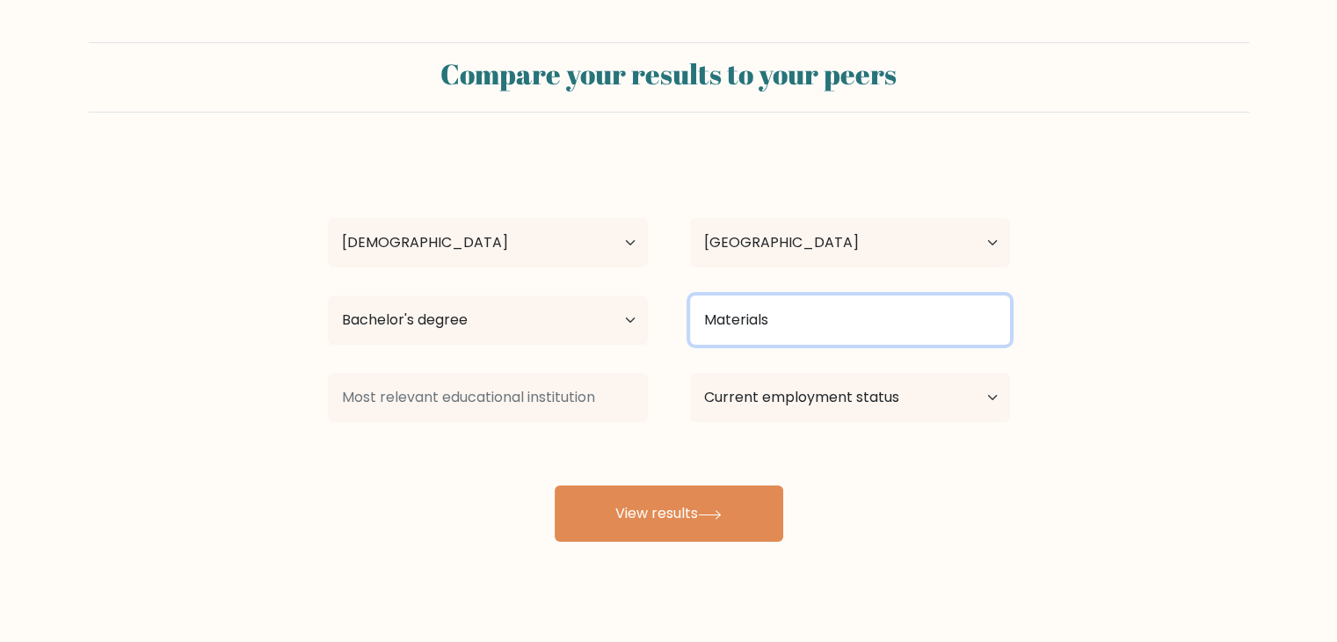
click at [858, 307] on input "Materials" at bounding box center [850, 319] width 320 height 49
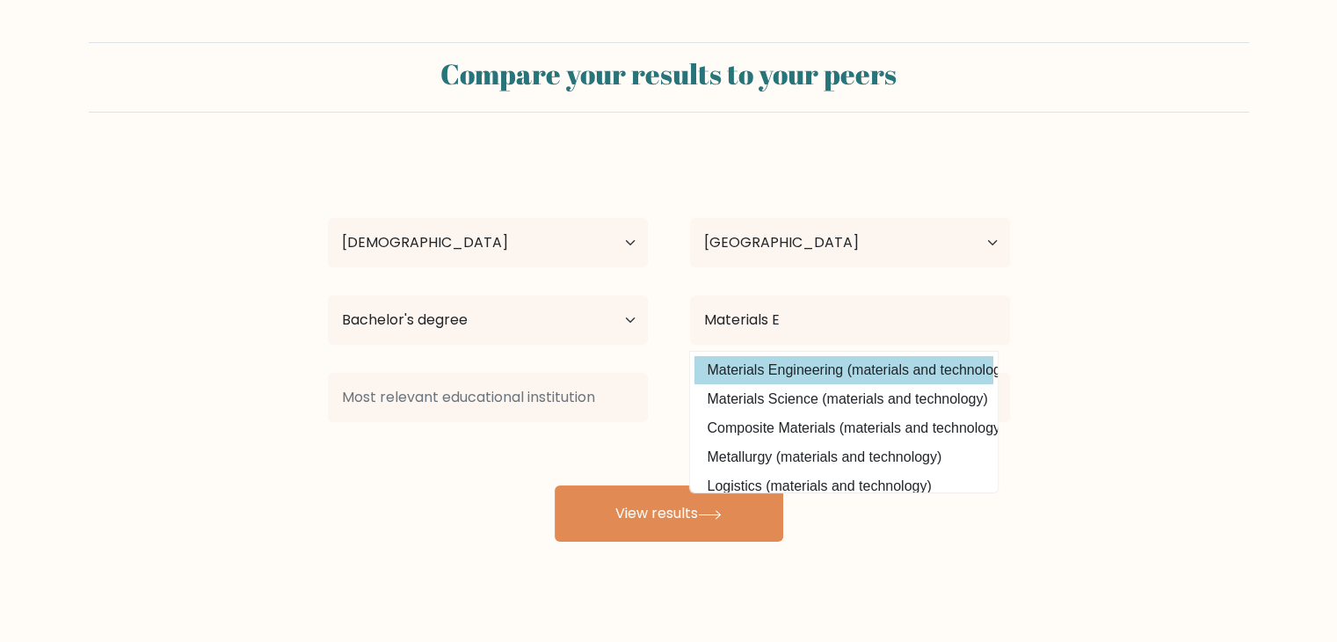
click at [794, 366] on div "Renfel Nuyad Age Under 18 years old 18-24 years old 25-34 years old 35-44 years…" at bounding box center [668, 348] width 703 height 387
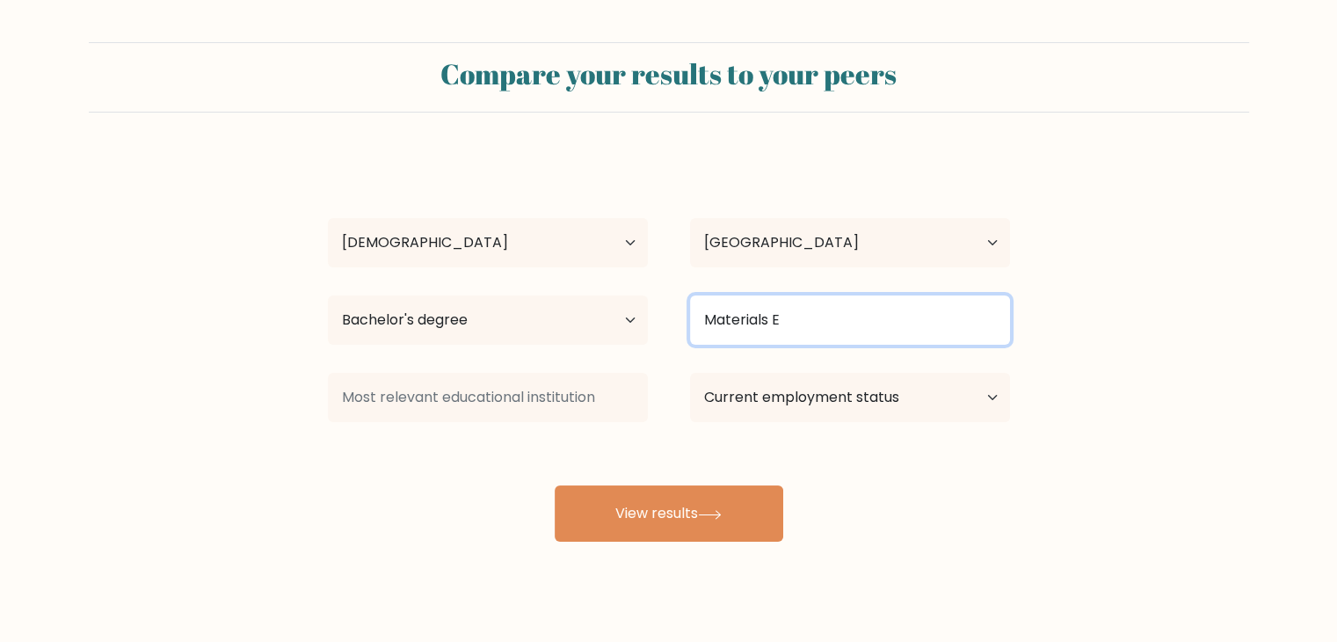
click at [893, 319] on input "Materials E" at bounding box center [850, 319] width 320 height 49
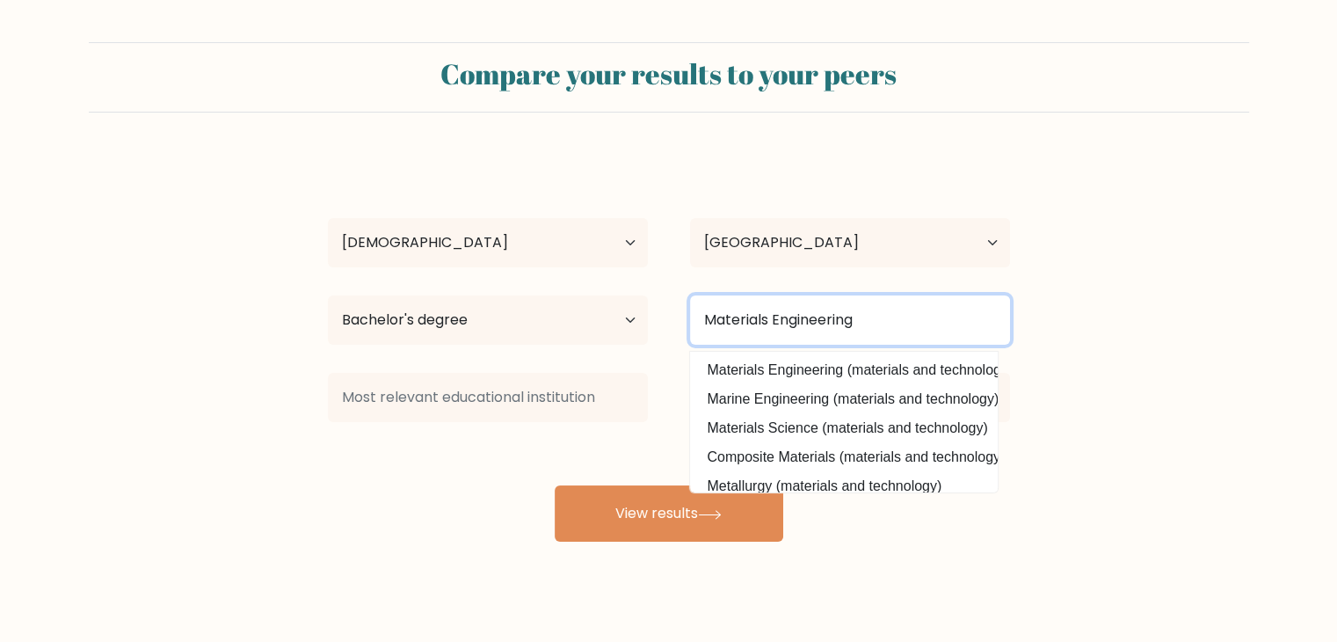
type input "Materials Engineering"
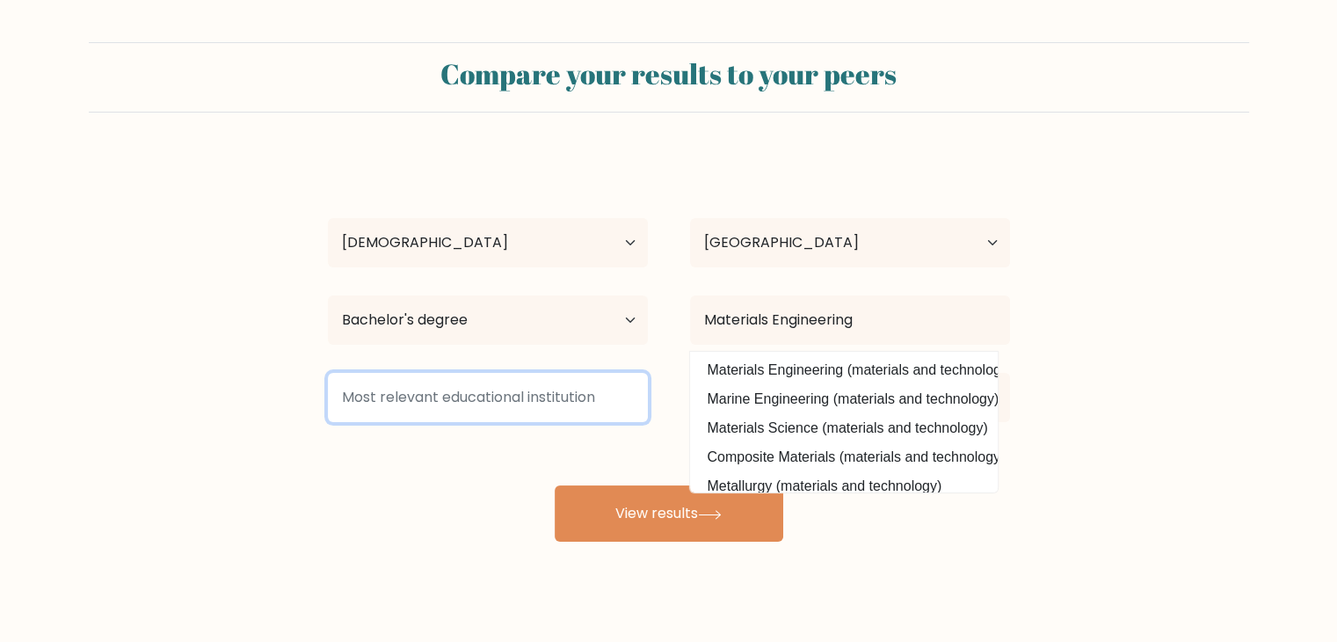
click at [527, 402] on input at bounding box center [488, 397] width 320 height 49
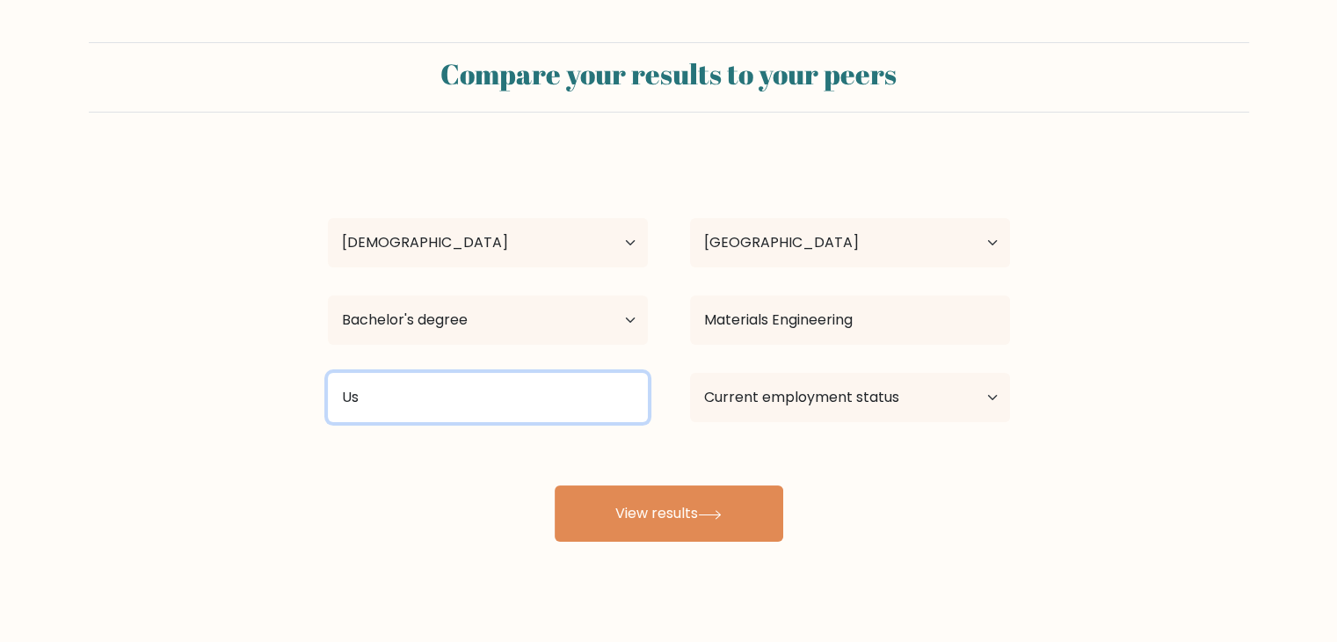
type input "U"
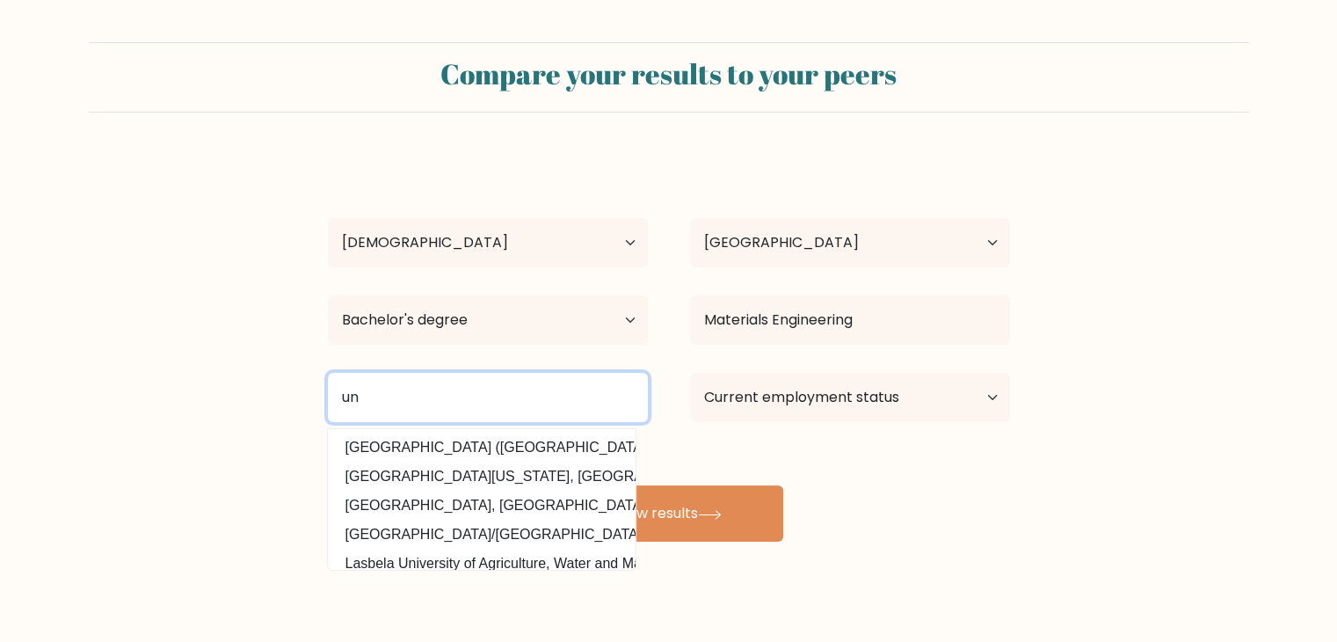
type input "u"
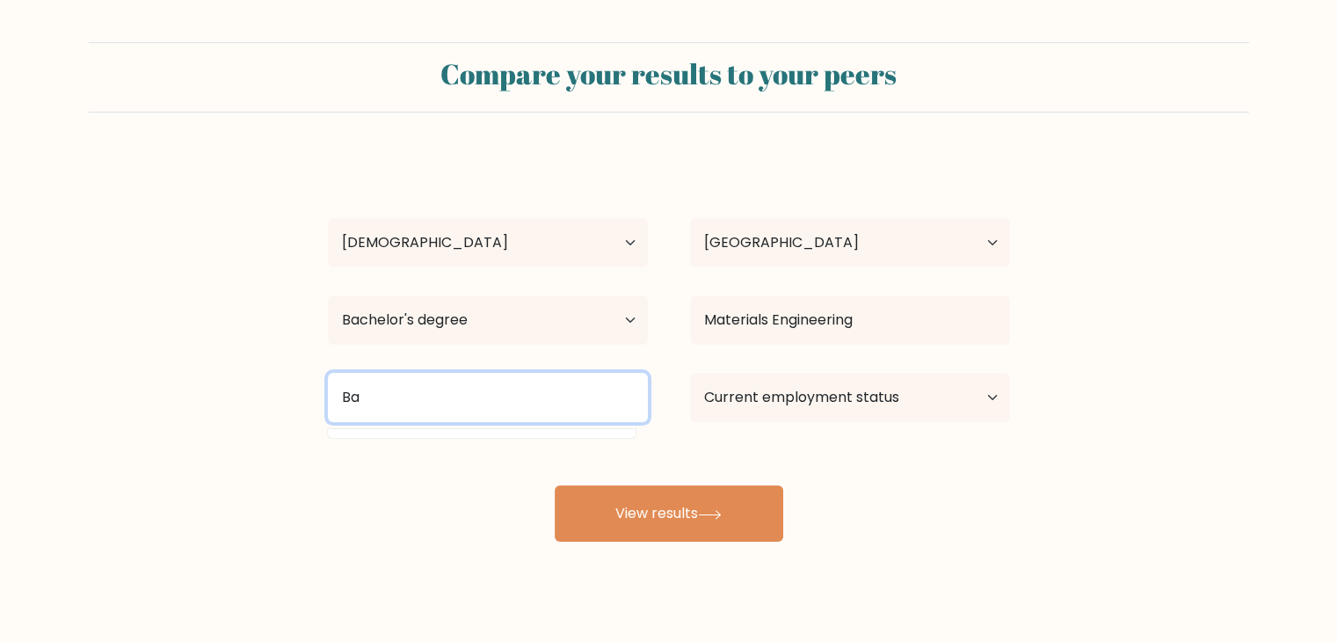
type input "B"
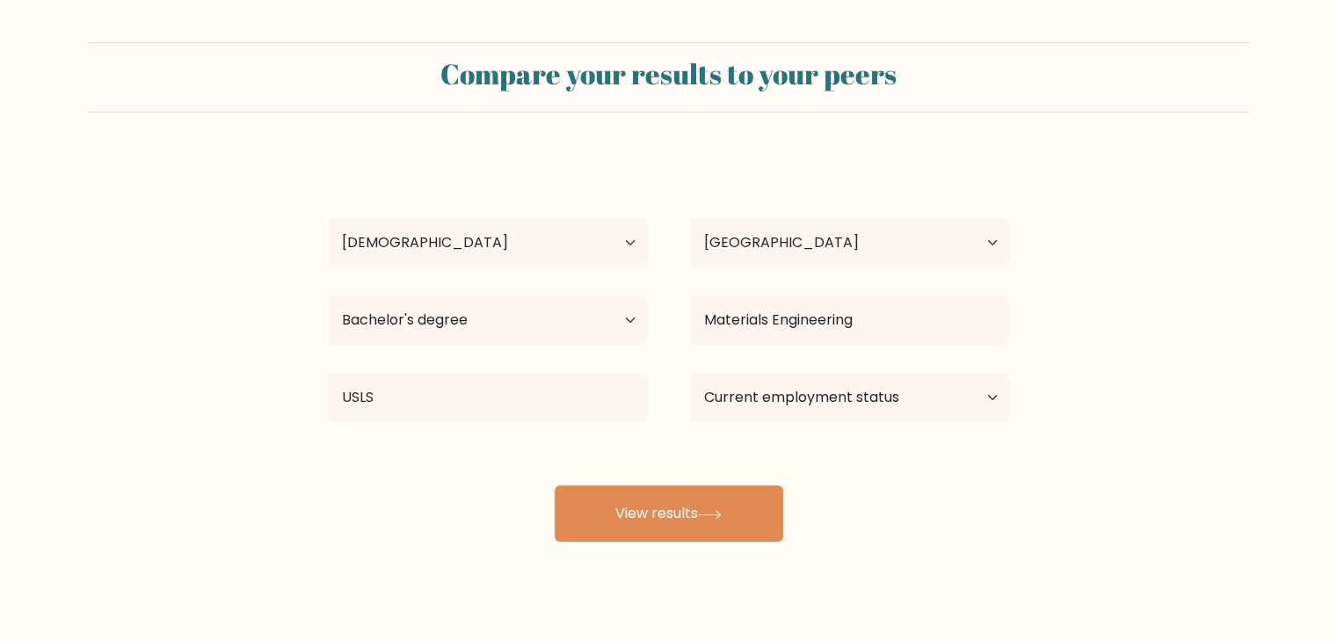
click at [500, 449] on div "Renfel Nuyad Age Under 18 years old 18-24 years old 25-34 years old 35-44 years…" at bounding box center [668, 348] width 703 height 387
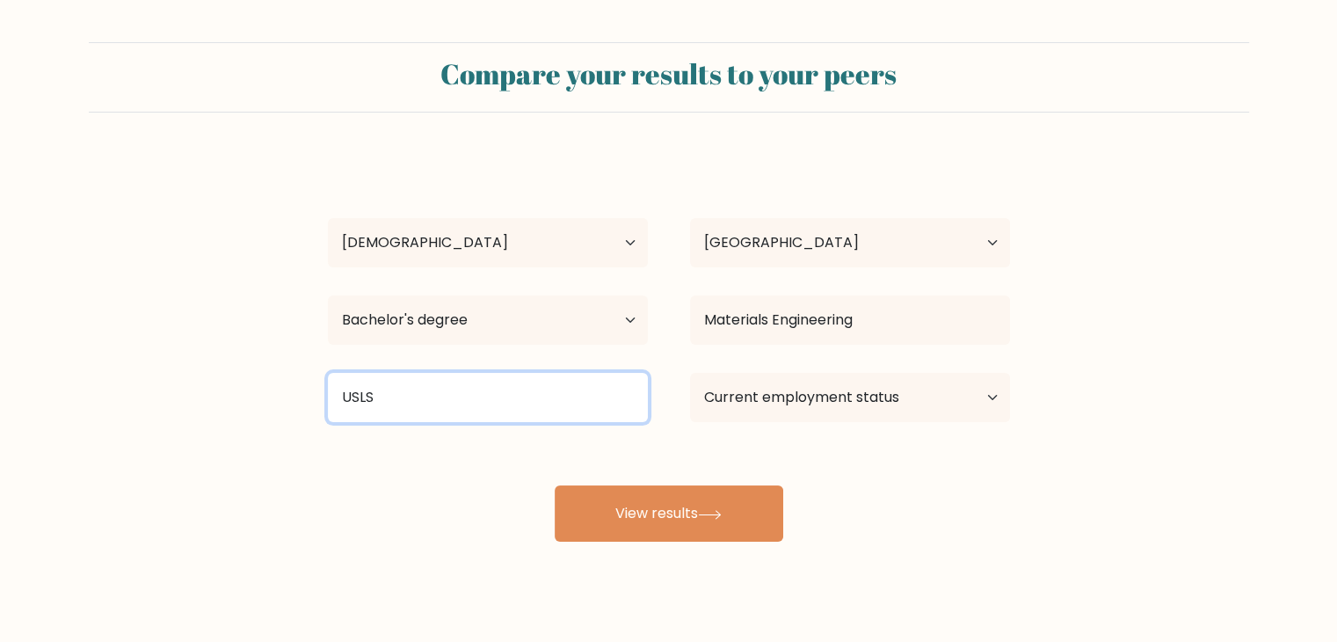
click at [496, 399] on input "USLS" at bounding box center [488, 397] width 320 height 49
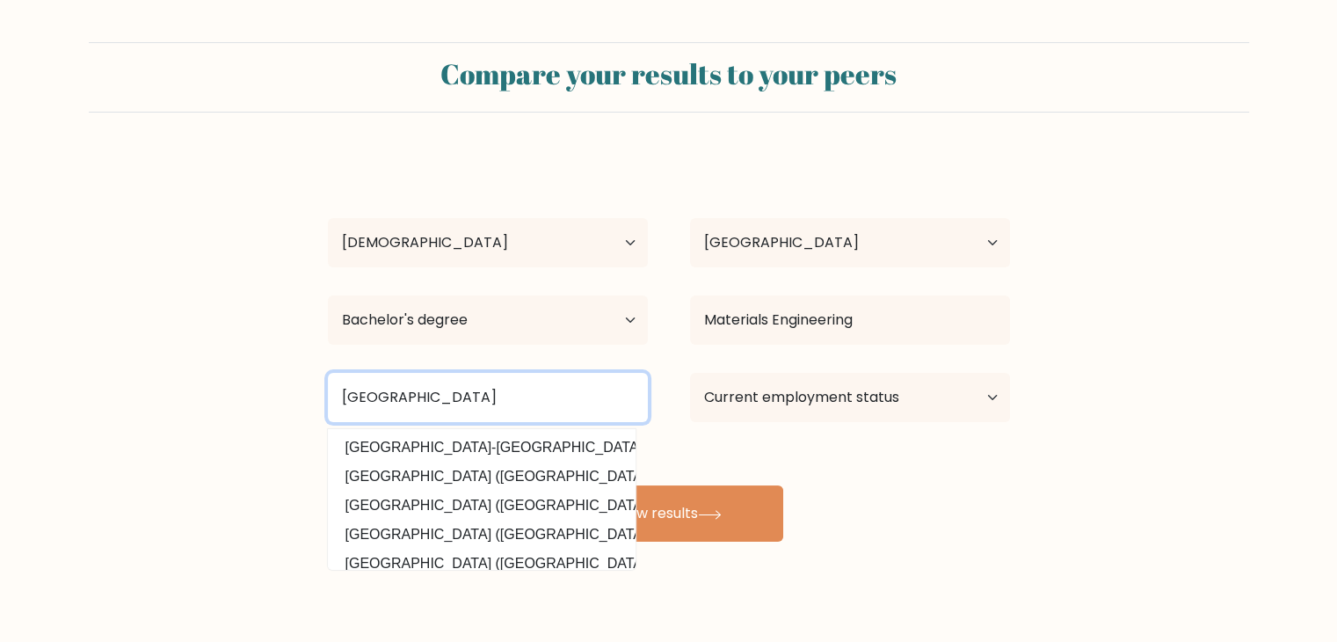
type input "University of Saint La Salle Bacolod"
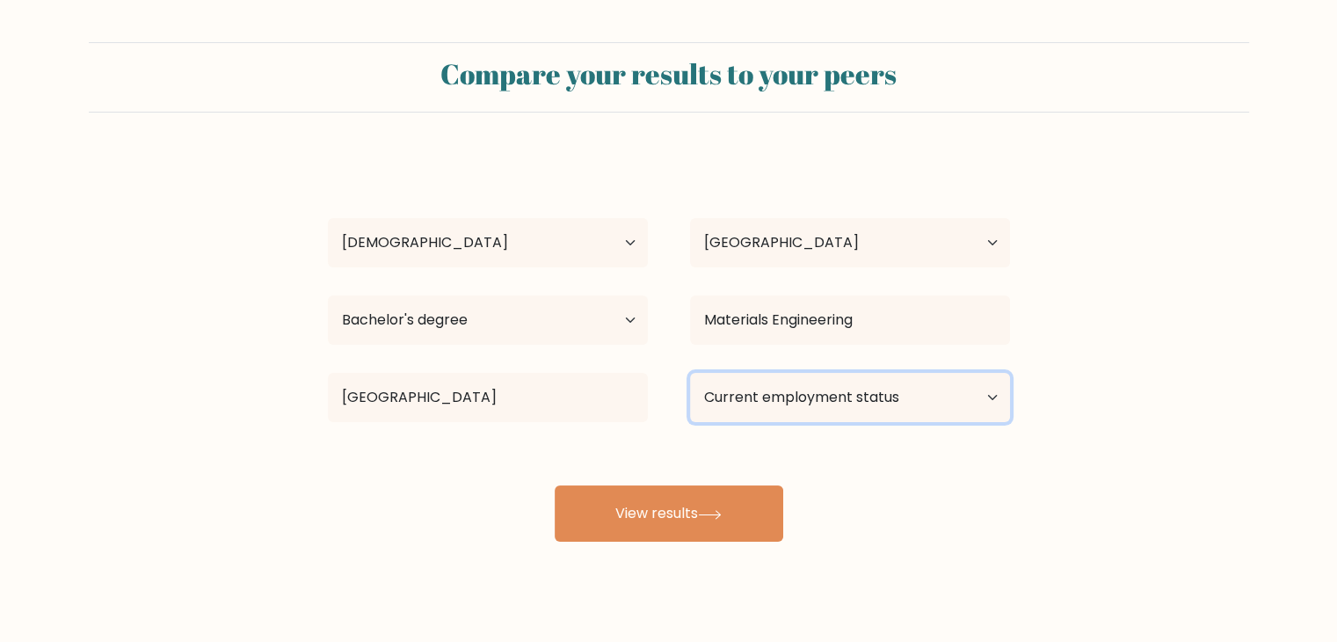
click at [791, 388] on select "Current employment status Employed Student Retired Other / prefer not to answer" at bounding box center [850, 397] width 320 height 49
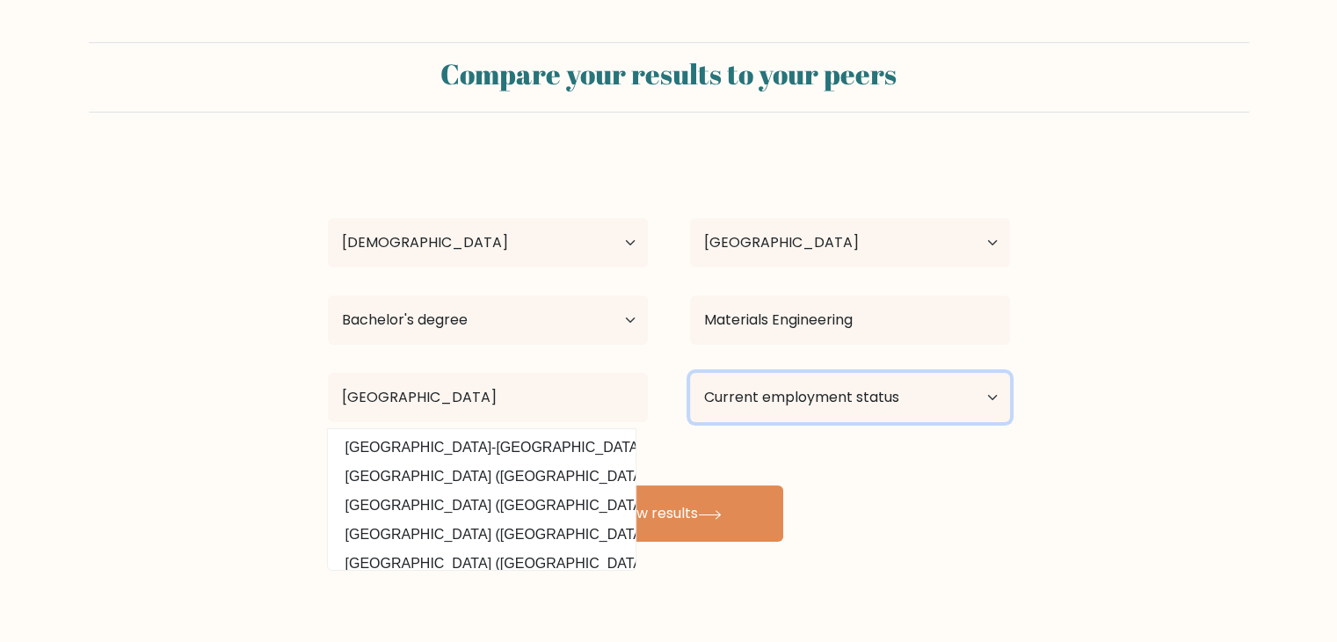
select select "other"
click at [690, 373] on select "Current employment status Employed Student Retired Other / prefer not to answer" at bounding box center [850, 397] width 320 height 49
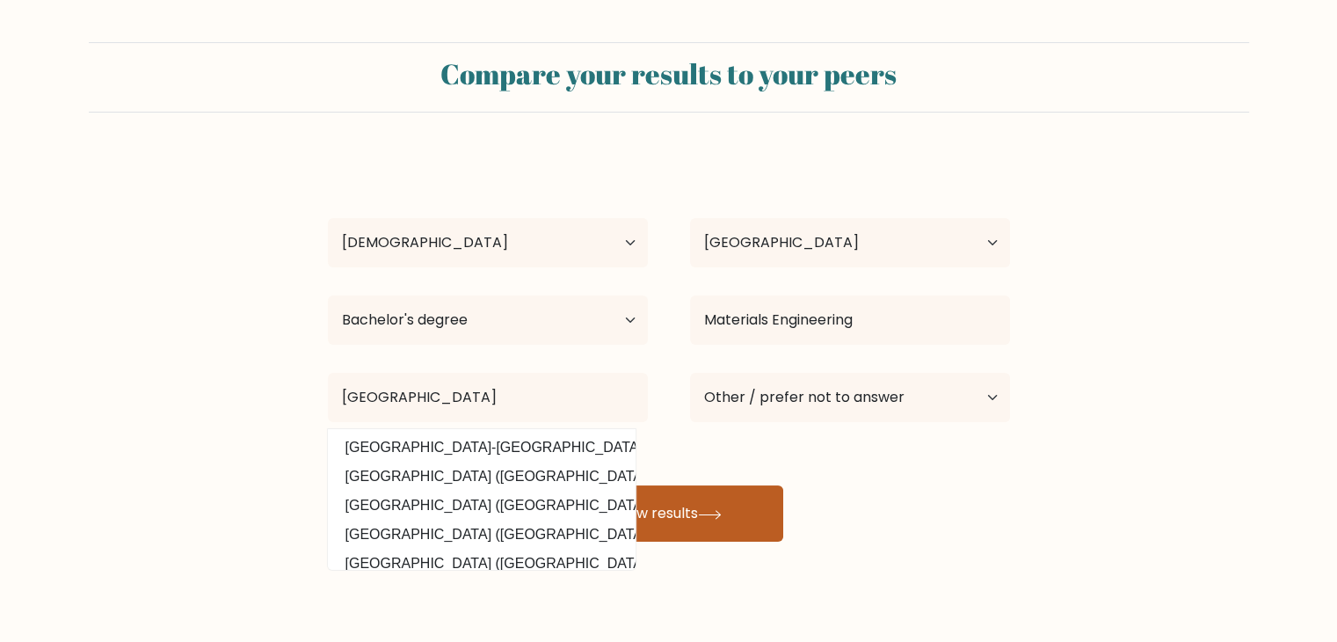
click at [746, 511] on button "View results" at bounding box center [669, 513] width 229 height 56
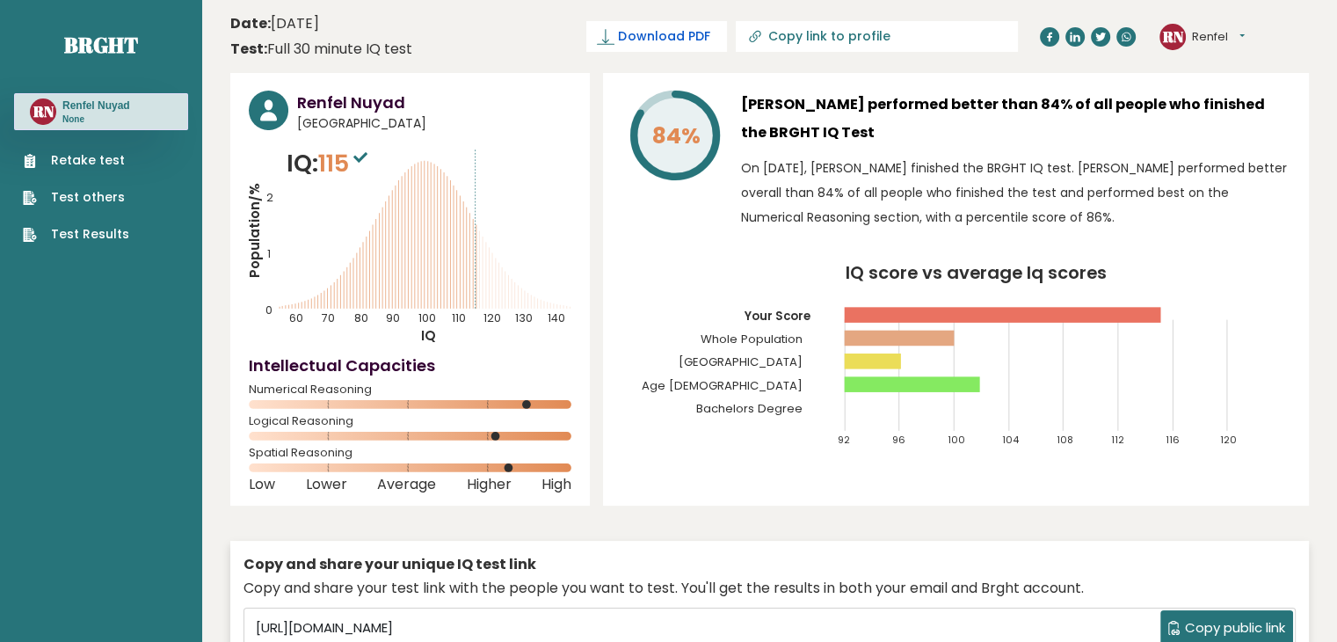
click at [709, 45] on span "Download PDF" at bounding box center [663, 36] width 91 height 18
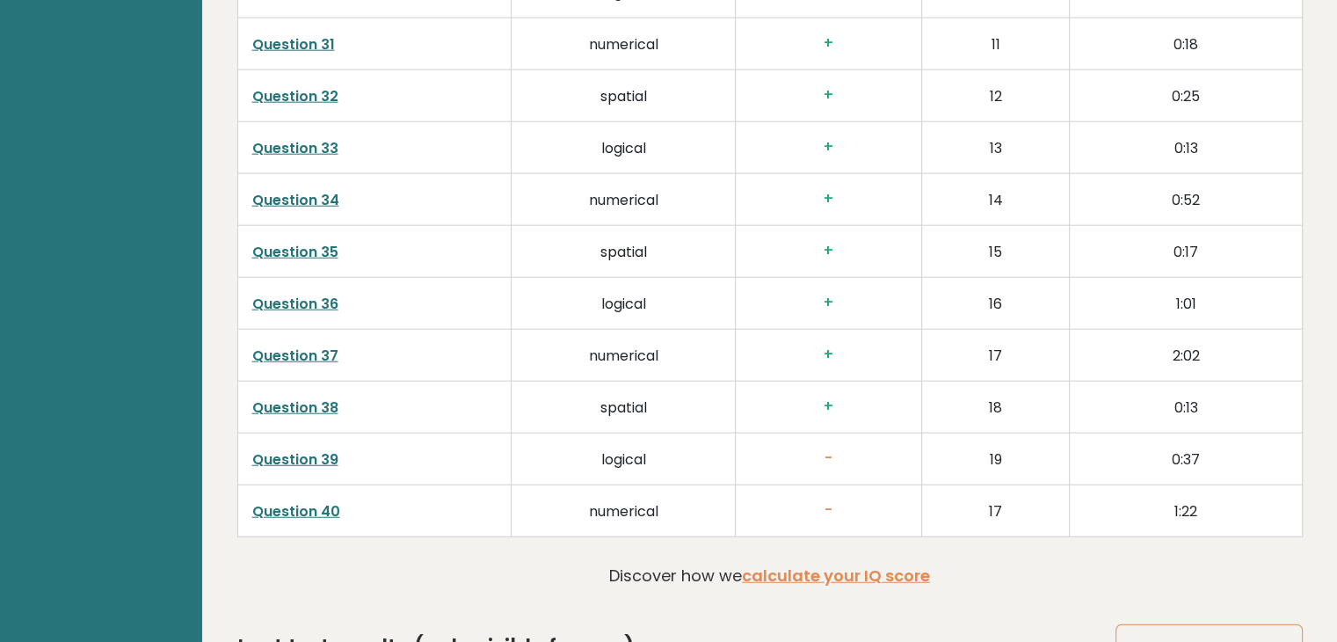
scroll to position [4490, 0]
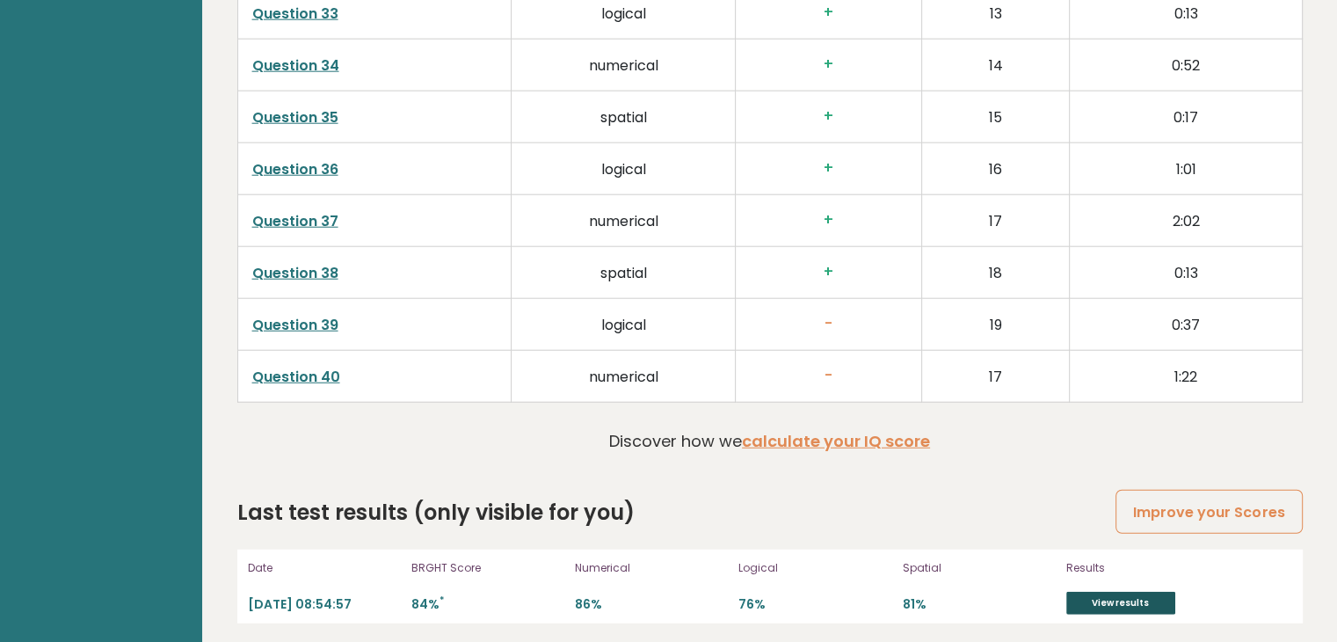
click at [1091, 592] on link "View results" at bounding box center [1120, 603] width 109 height 23
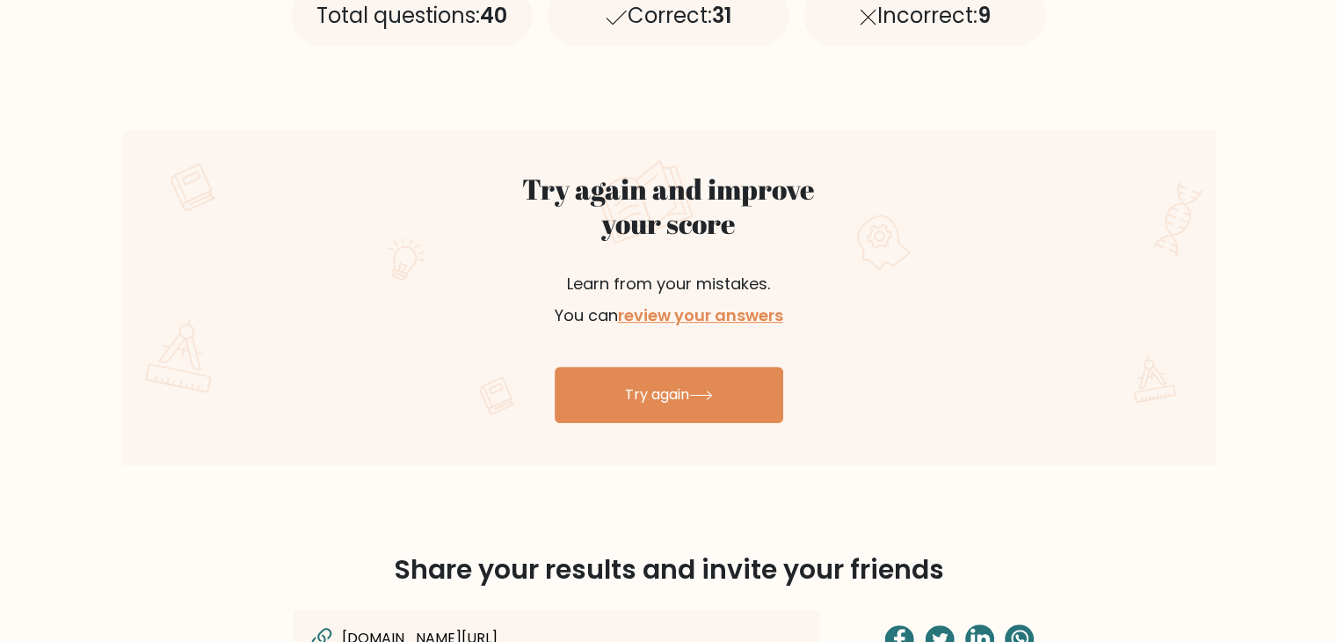
scroll to position [147, 0]
